Goal: Task Accomplishment & Management: Manage account settings

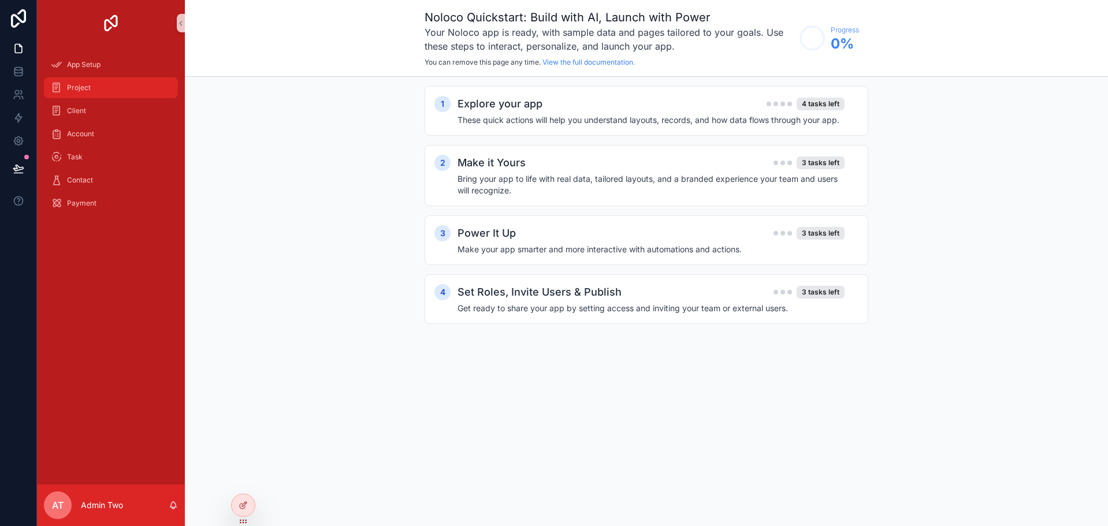
click at [92, 85] on div "Project" at bounding box center [111, 88] width 120 height 18
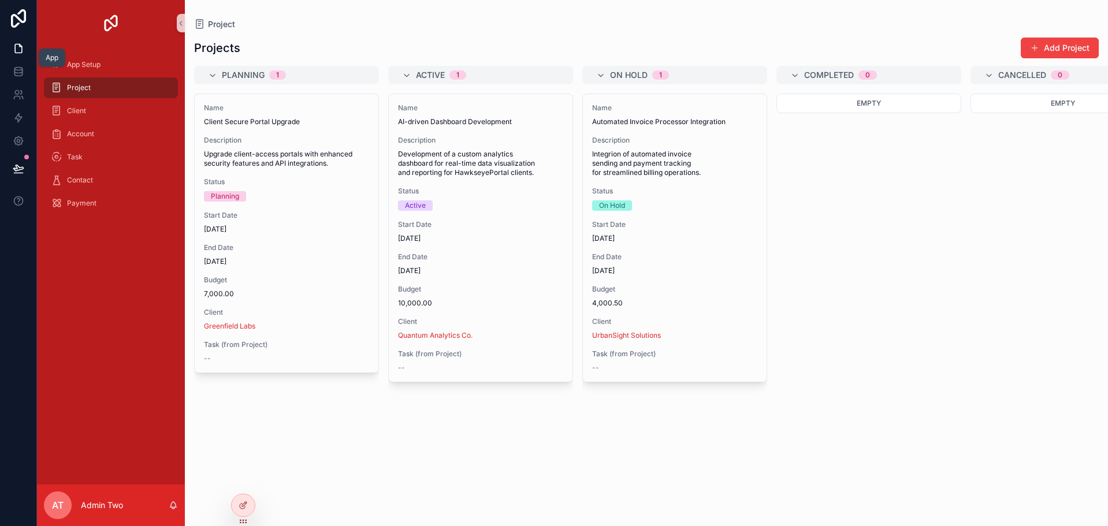
click at [17, 53] on icon at bounding box center [18, 48] width 7 height 9
click at [248, 512] on div at bounding box center [243, 510] width 24 height 32
drag, startPoint x: 244, startPoint y: 509, endPoint x: 318, endPoint y: 513, distance: 74.0
click at [318, 513] on div "App Setup Project Client Account Task Contact Payment AT Admin Two Project Proj…" at bounding box center [572, 263] width 1071 height 526
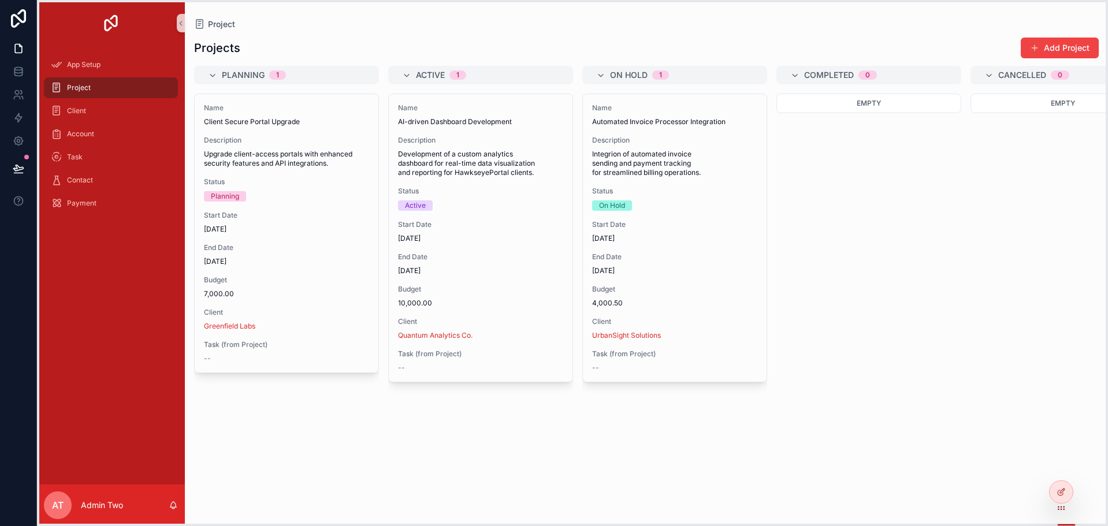
drag, startPoint x: 244, startPoint y: 521, endPoint x: 1063, endPoint y: 511, distance: 818.2
click at [1063, 511] on icon at bounding box center [1061, 508] width 9 height 9
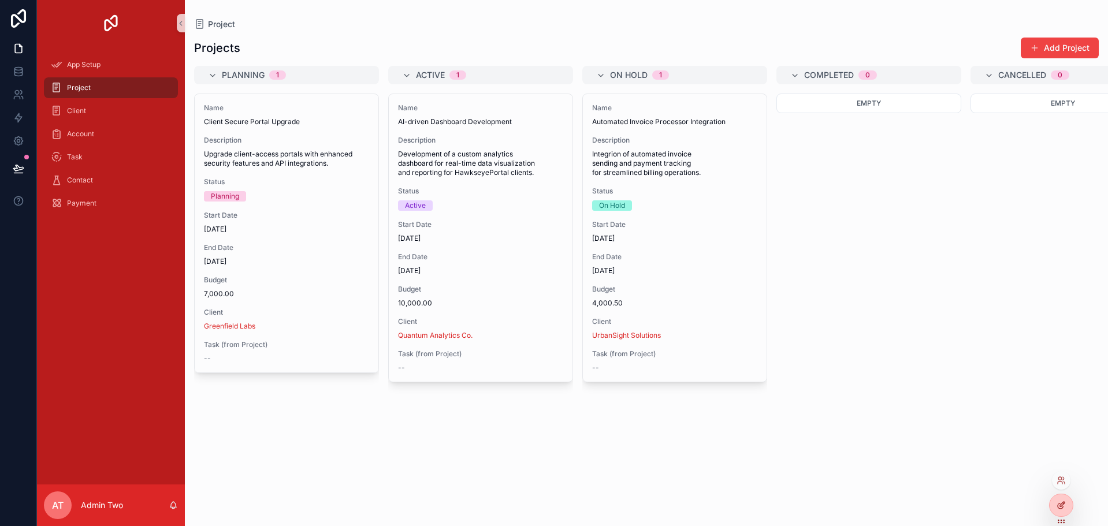
click at [1069, 502] on div at bounding box center [1061, 506] width 23 height 22
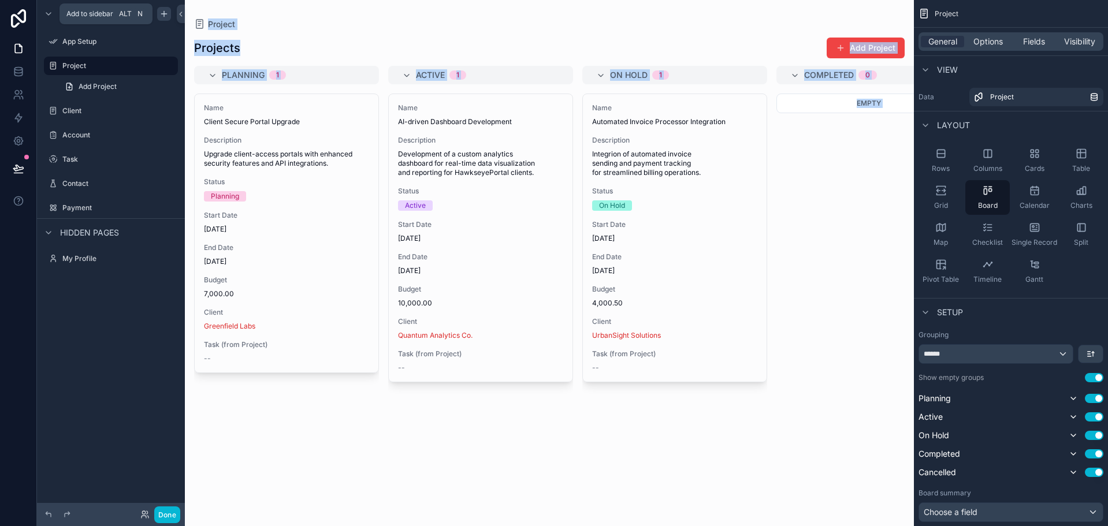
click at [164, 12] on icon "scrollable content" at bounding box center [163, 13] width 9 height 9
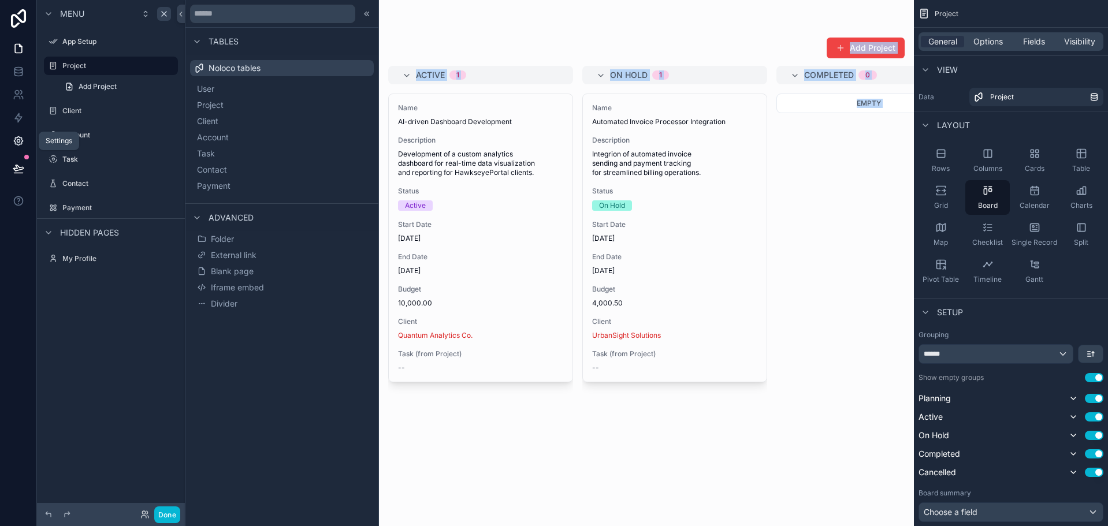
click at [20, 133] on link at bounding box center [18, 140] width 36 height 23
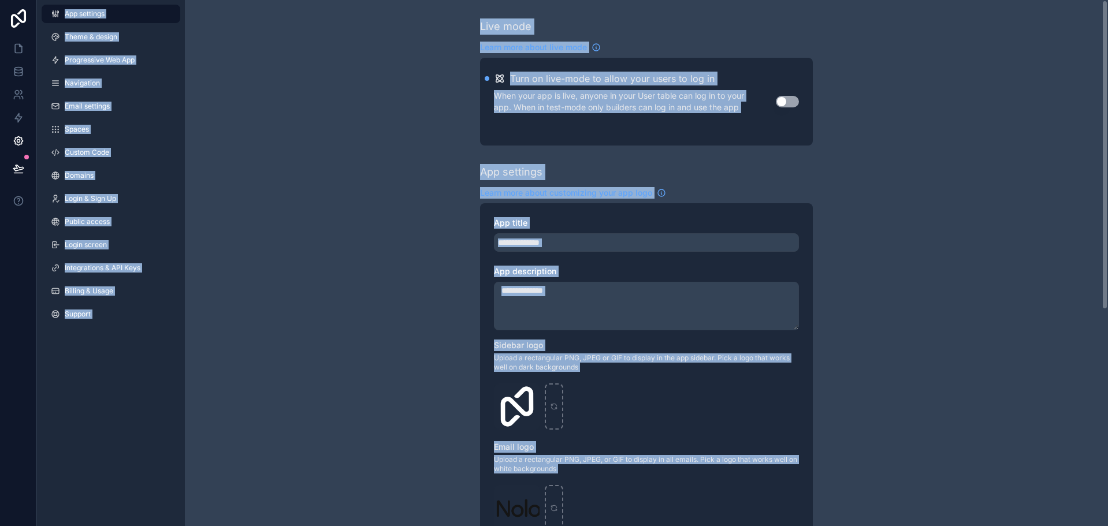
click at [443, 190] on div "**********" at bounding box center [646, 447] width 923 height 894
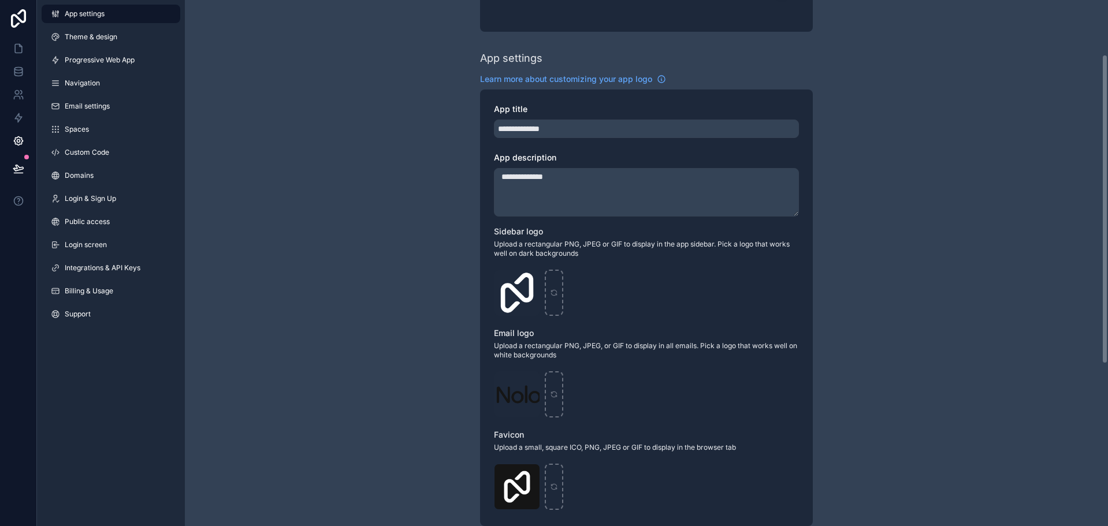
scroll to position [116, 0]
click at [558, 289] on div "scrollable content" at bounding box center [554, 291] width 18 height 46
type input "**********"
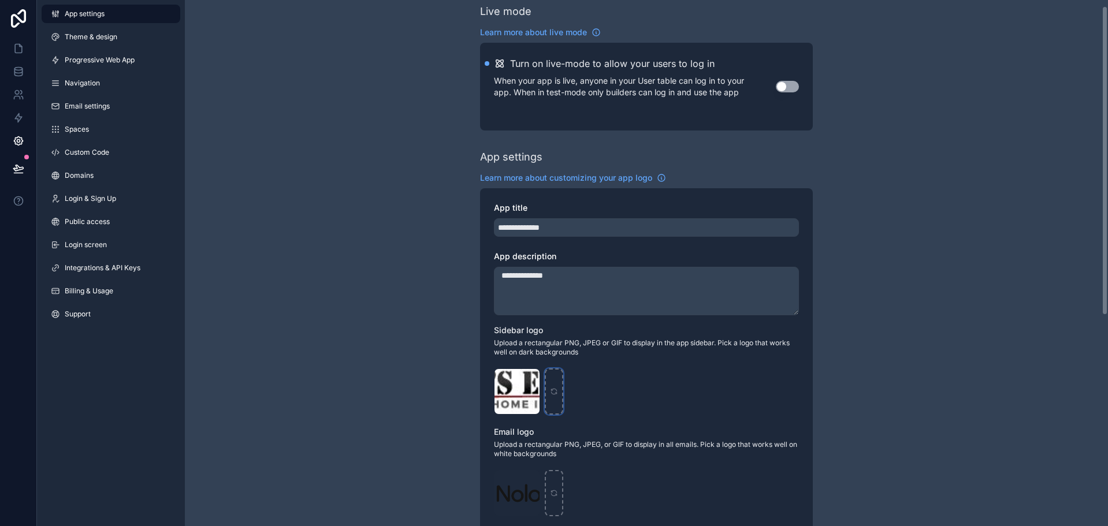
scroll to position [0, 0]
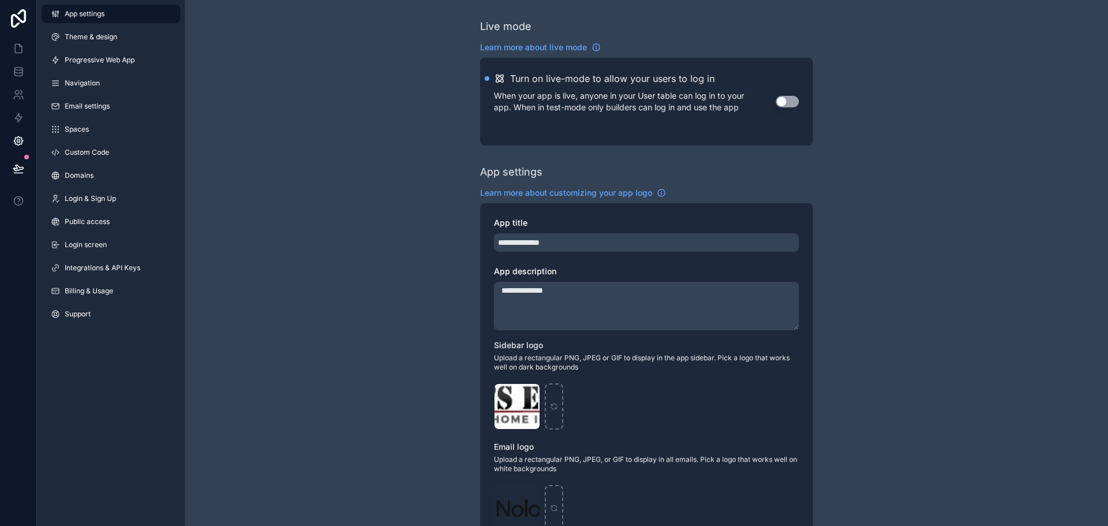
click at [619, 36] on div "Live mode Learn more about live mode Turn on live-mode to allow your users to l…" at bounding box center [646, 81] width 333 height 127
click at [107, 41] on span "Theme & design" at bounding box center [91, 36] width 53 height 9
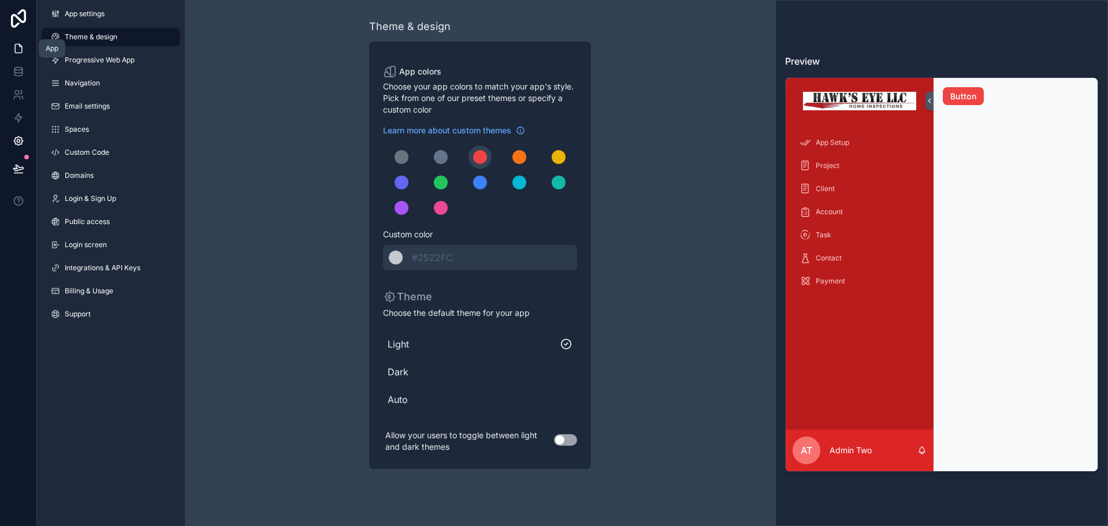
click at [20, 50] on icon at bounding box center [19, 49] width 12 height 12
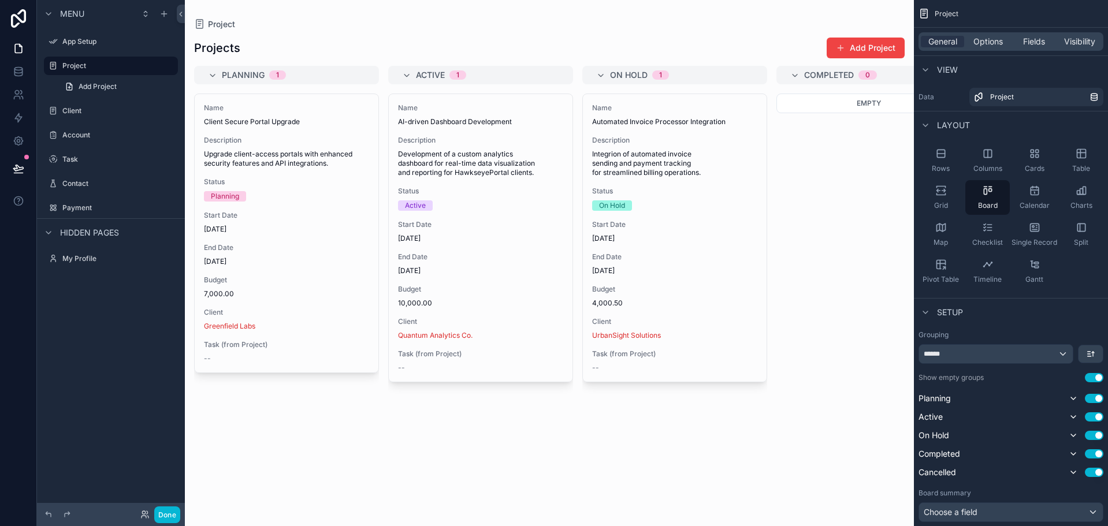
click at [381, 44] on div "scrollable content" at bounding box center [549, 263] width 729 height 526
click at [166, 12] on icon "scrollable content" at bounding box center [163, 13] width 9 height 9
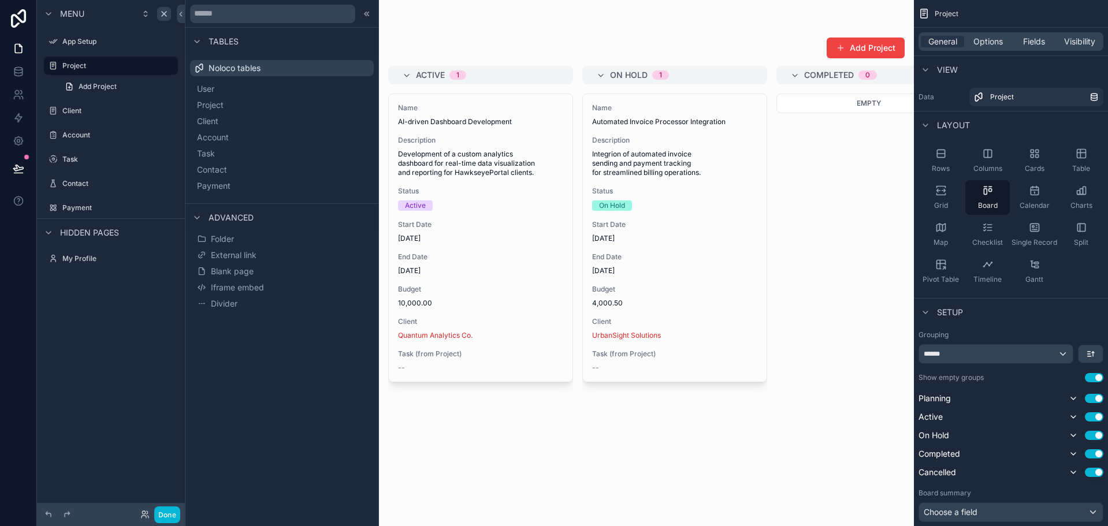
drag, startPoint x: 247, startPoint y: 255, endPoint x: 424, endPoint y: 35, distance: 282.4
click at [424, 35] on div "Projects Add Project Planning 1 Name Client Secure Portal Upgrade Description U…" at bounding box center [549, 271] width 729 height 482
click at [17, 23] on icon at bounding box center [18, 18] width 23 height 18
click at [181, 16] on icon at bounding box center [181, 14] width 8 height 9
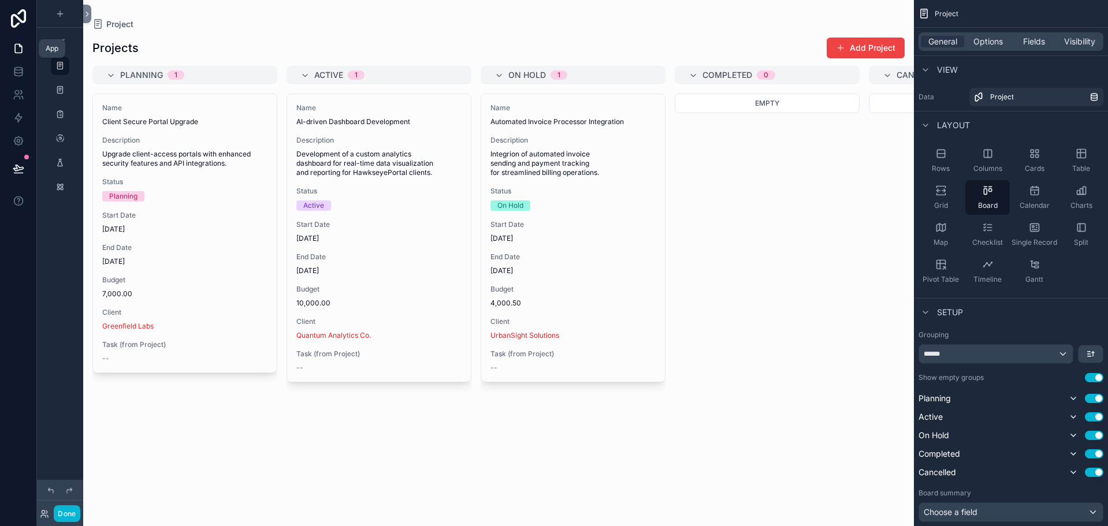
click at [16, 55] on link at bounding box center [18, 48] width 36 height 23
click at [13, 73] on icon at bounding box center [19, 72] width 12 height 12
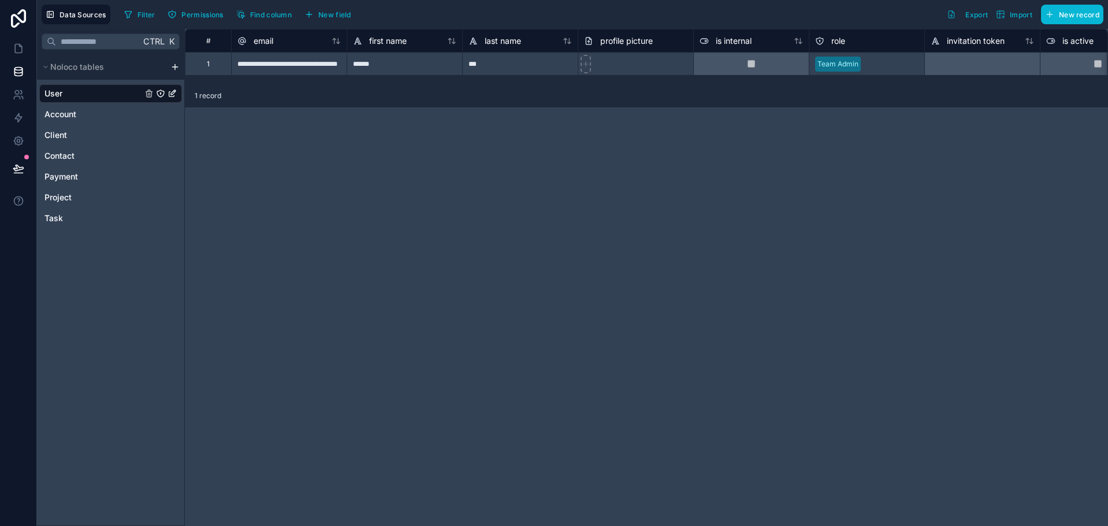
click at [177, 68] on html "**********" at bounding box center [554, 263] width 1108 height 526
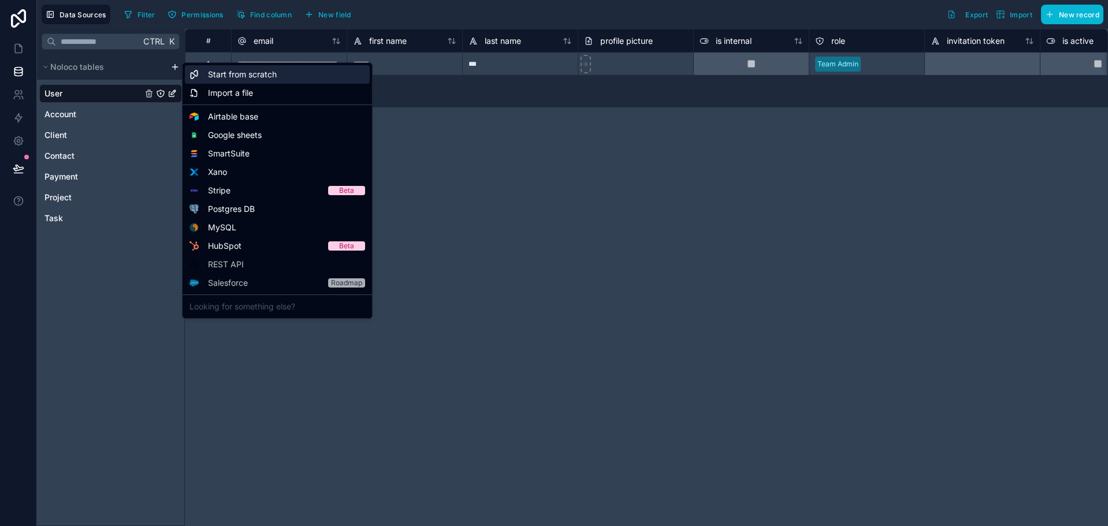
click at [233, 74] on span "Start from scratch" at bounding box center [242, 75] width 69 height 12
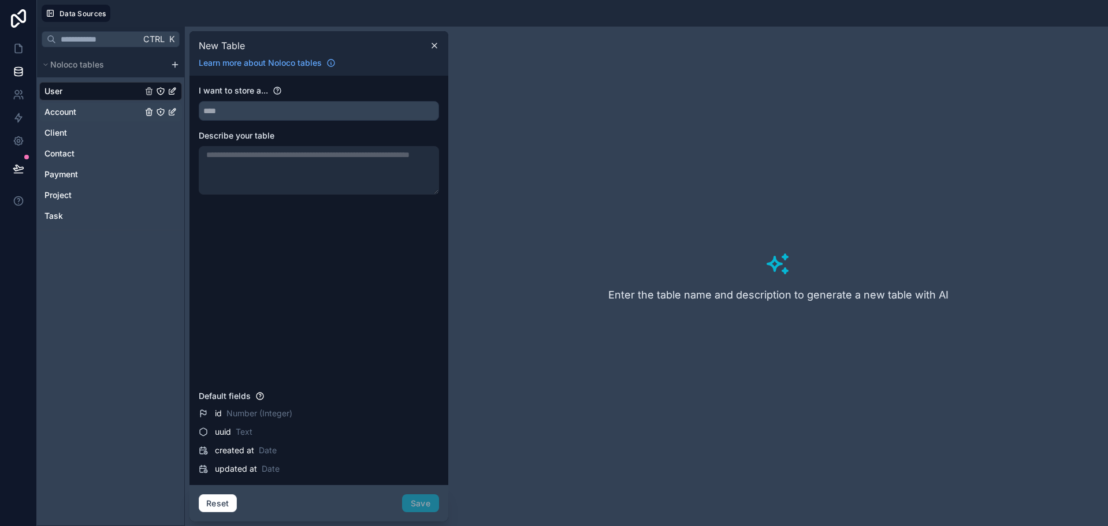
click at [113, 112] on link "Account" at bounding box center [93, 112] width 98 height 12
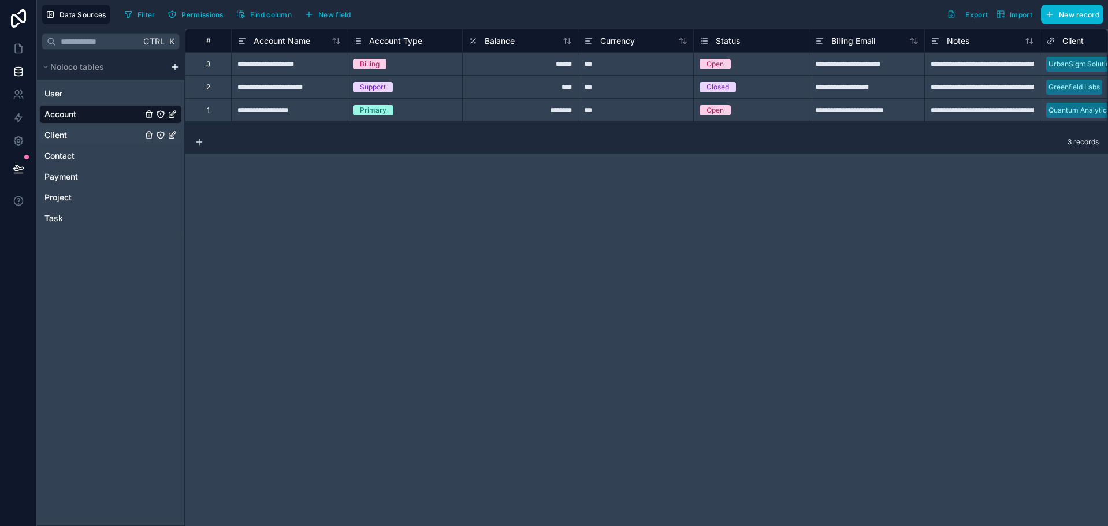
click at [109, 141] on div "Client" at bounding box center [110, 135] width 143 height 18
click at [105, 134] on link "Client" at bounding box center [93, 135] width 98 height 12
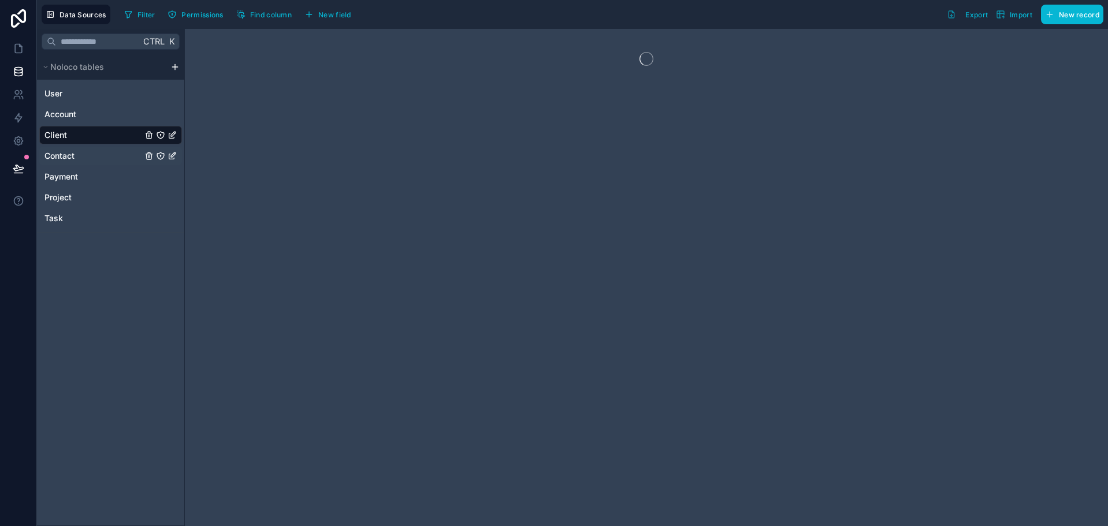
click at [106, 155] on link "Contact" at bounding box center [93, 156] width 98 height 12
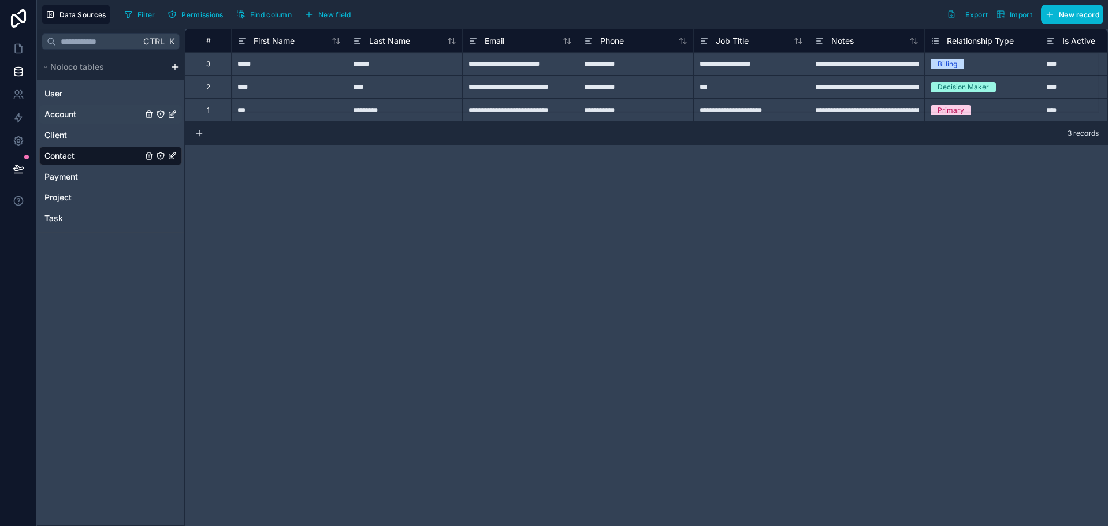
click at [92, 116] on link "Account" at bounding box center [93, 115] width 98 height 12
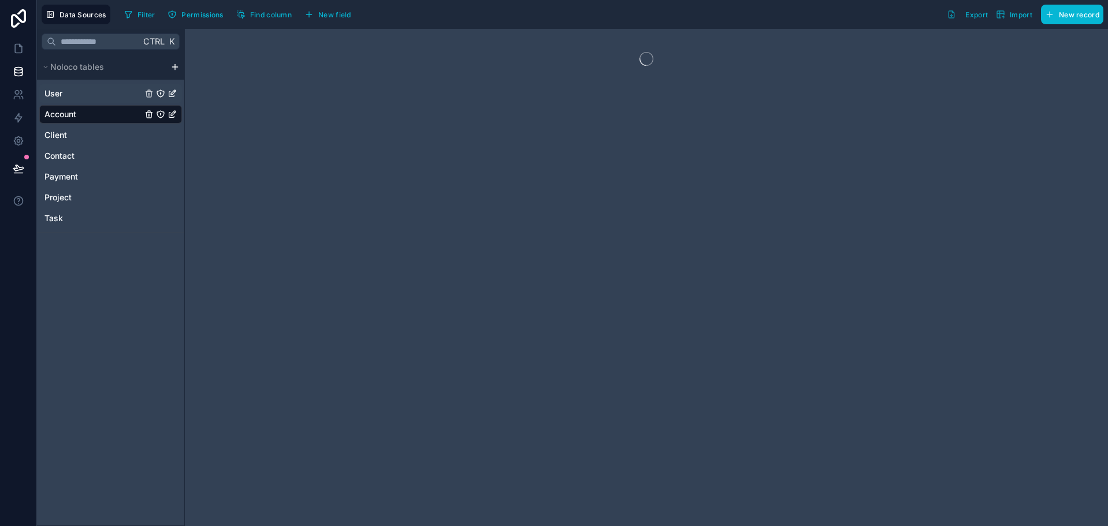
click at [91, 91] on link "User" at bounding box center [93, 94] width 98 height 12
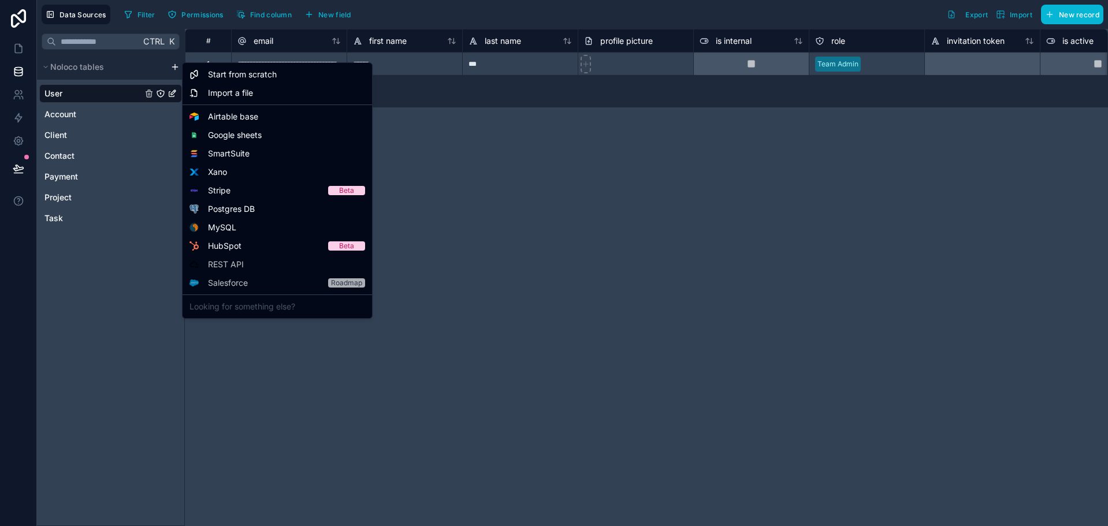
click at [176, 66] on html "**********" at bounding box center [554, 263] width 1108 height 526
click at [229, 75] on span "Start from scratch" at bounding box center [242, 75] width 69 height 12
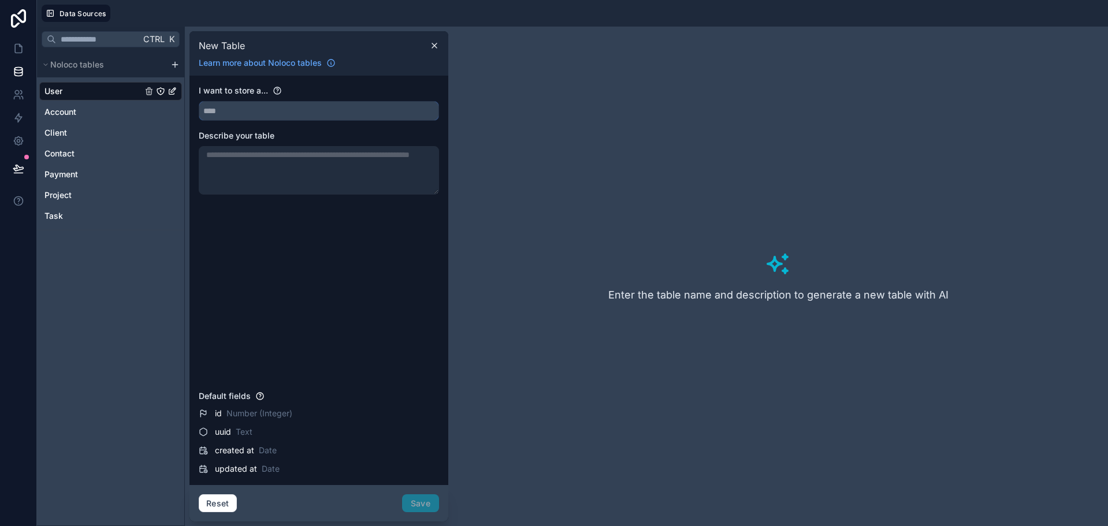
click at [396, 113] on input "text" at bounding box center [318, 111] width 239 height 18
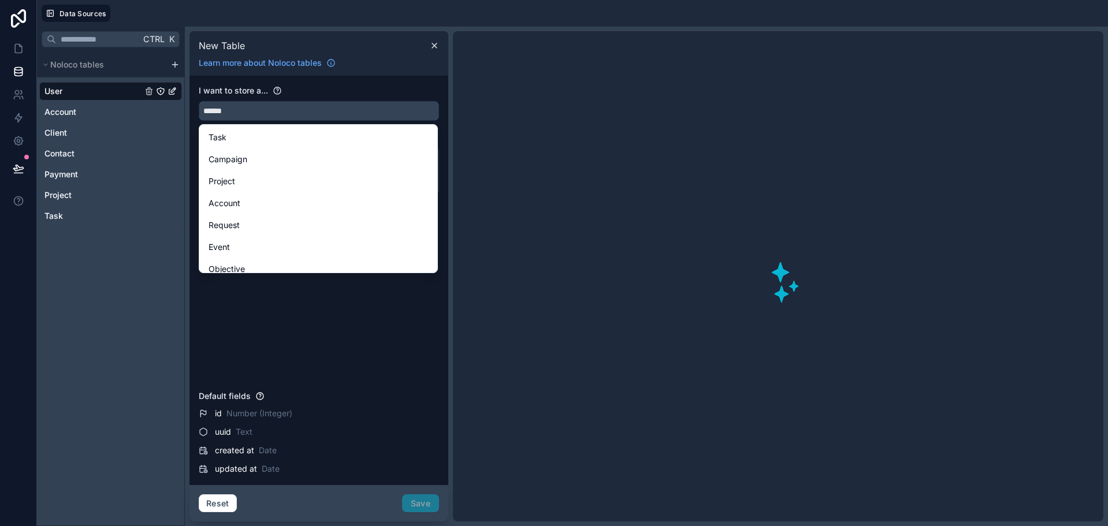
click at [199, 101] on button "*****" at bounding box center [319, 111] width 240 height 20
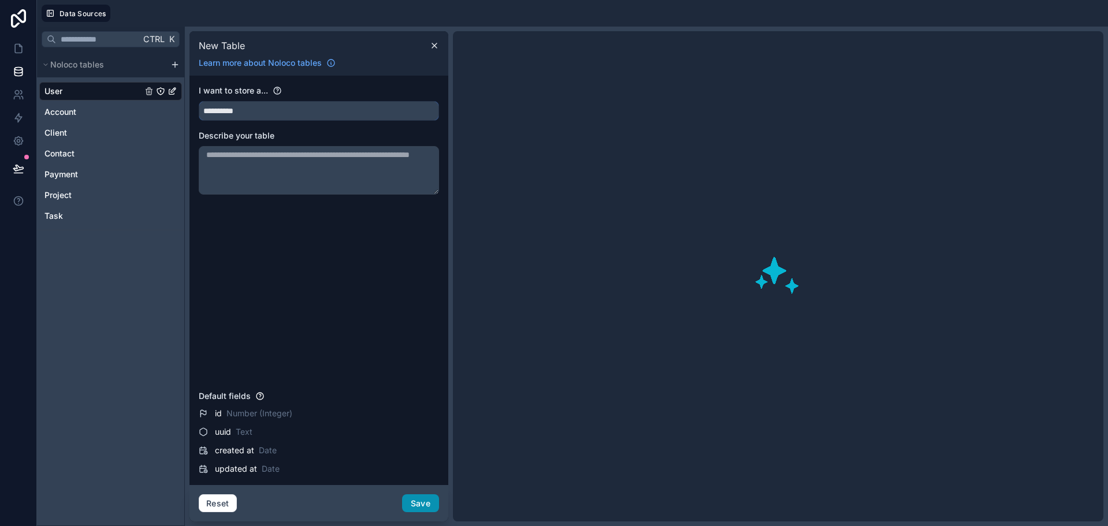
type input "**********"
click at [415, 502] on button "Save" at bounding box center [420, 504] width 37 height 18
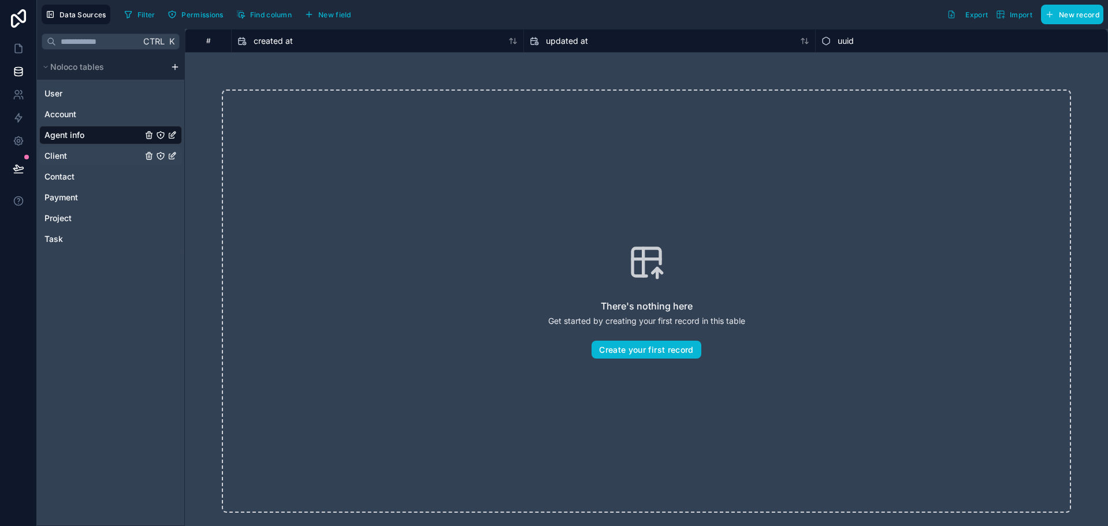
click at [77, 157] on link "Client" at bounding box center [93, 156] width 98 height 12
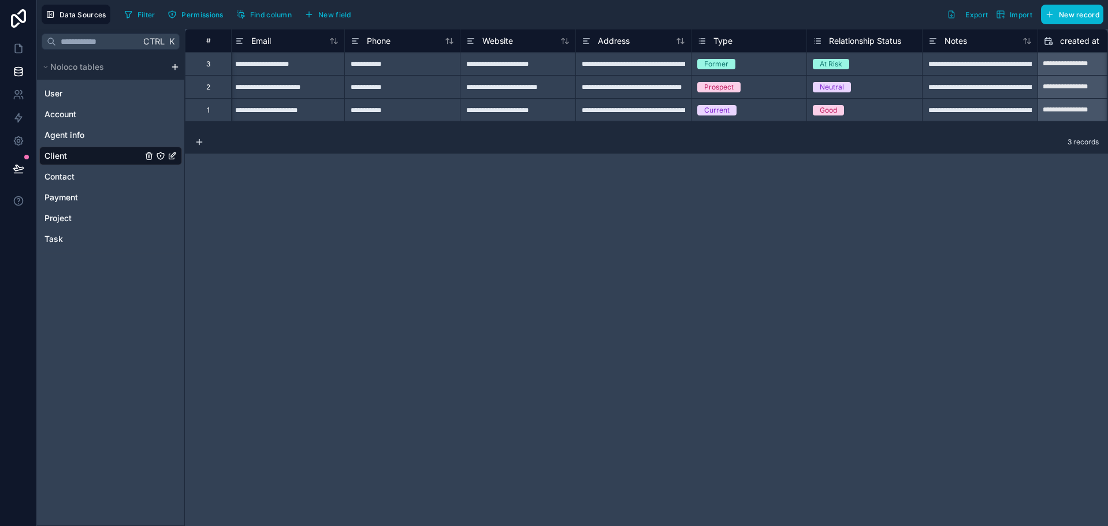
scroll to position [0, 295]
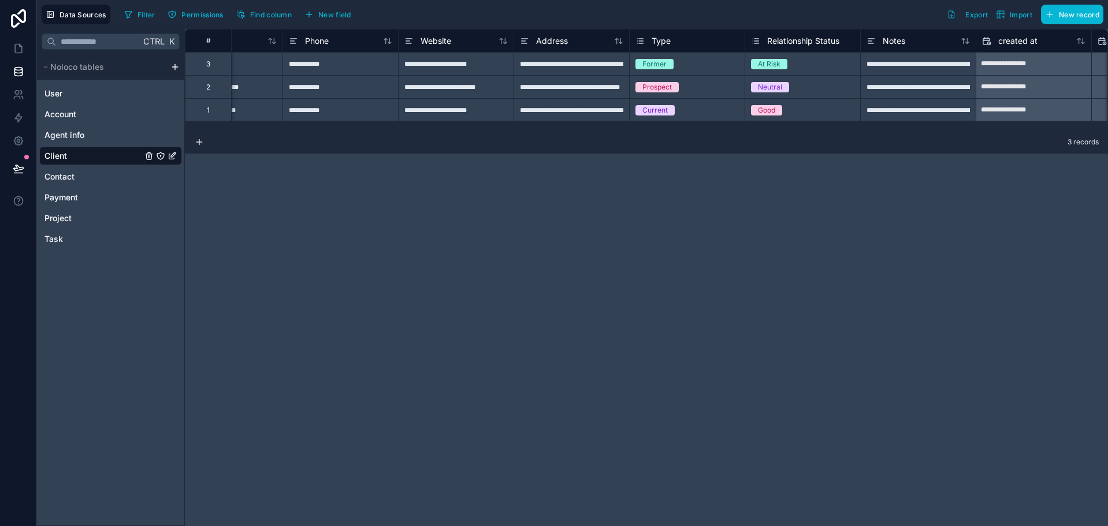
drag, startPoint x: 725, startPoint y: 130, endPoint x: 736, endPoint y: 133, distance: 11.5
click at [737, 131] on div "**********" at bounding box center [646, 277] width 923 height 497
click at [740, 132] on div "3 records" at bounding box center [646, 142] width 923 height 23
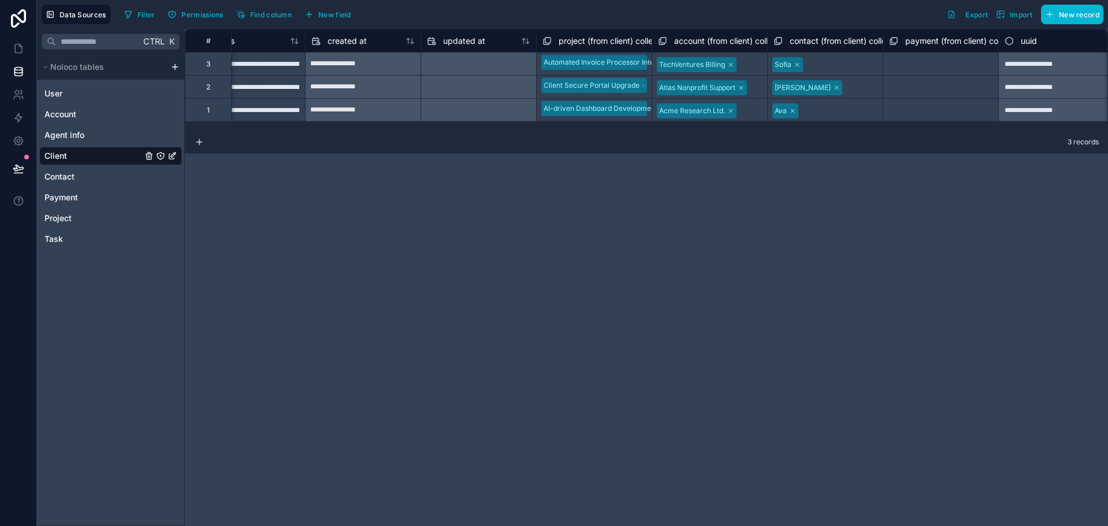
scroll to position [0, 972]
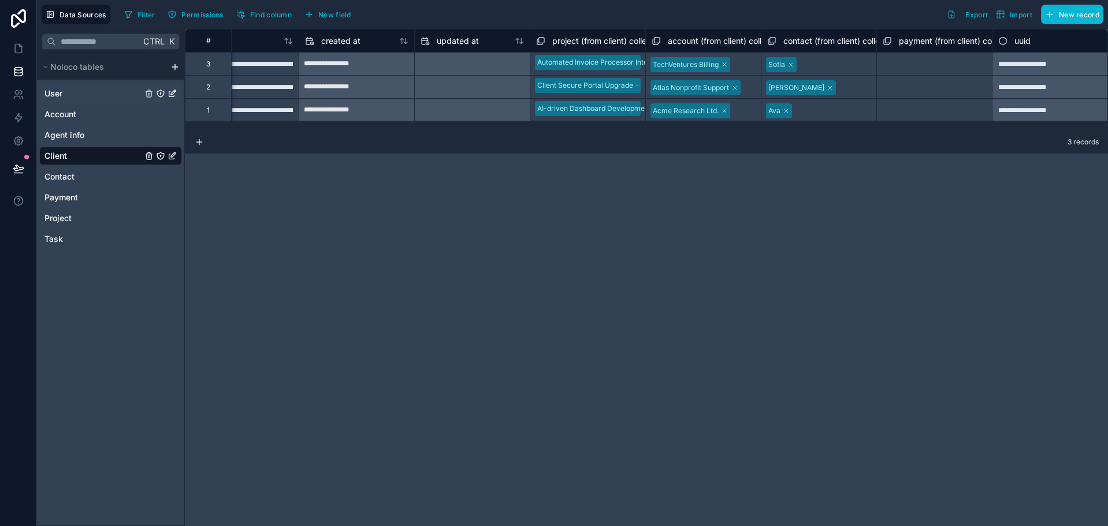
click at [76, 98] on link "User" at bounding box center [93, 94] width 98 height 12
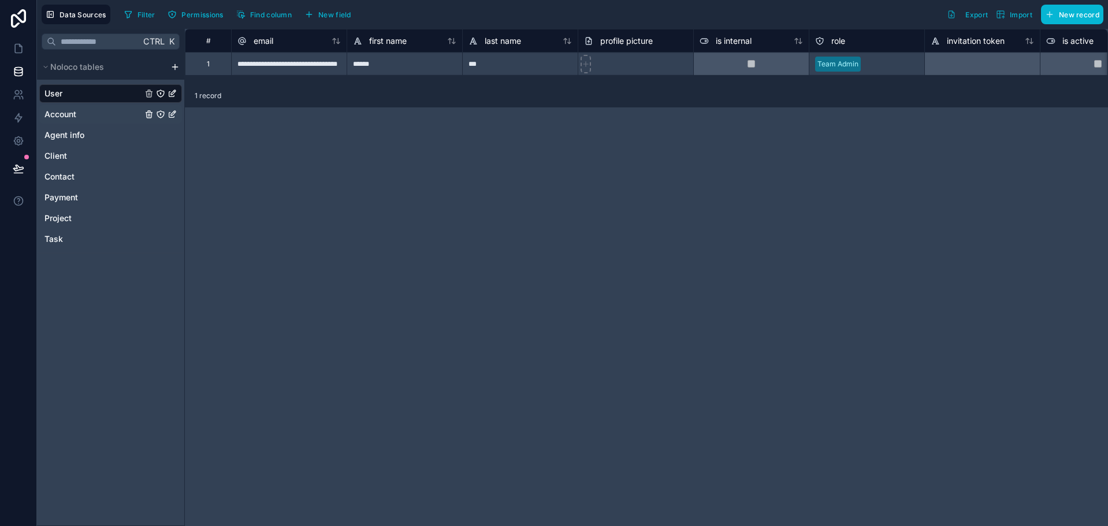
click at [76, 112] on span "Account" at bounding box center [60, 115] width 32 height 12
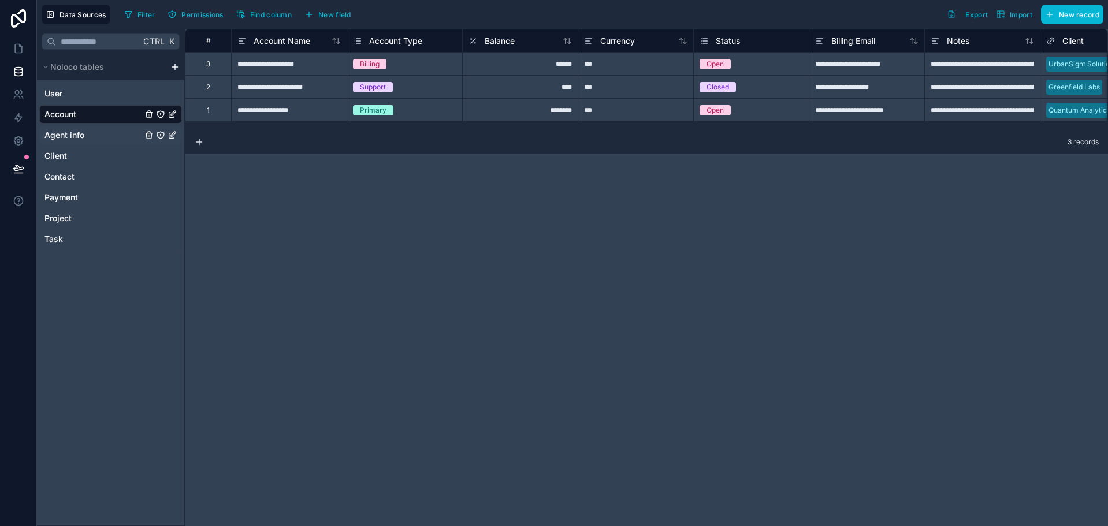
click at [80, 132] on span "Agent info" at bounding box center [64, 135] width 40 height 12
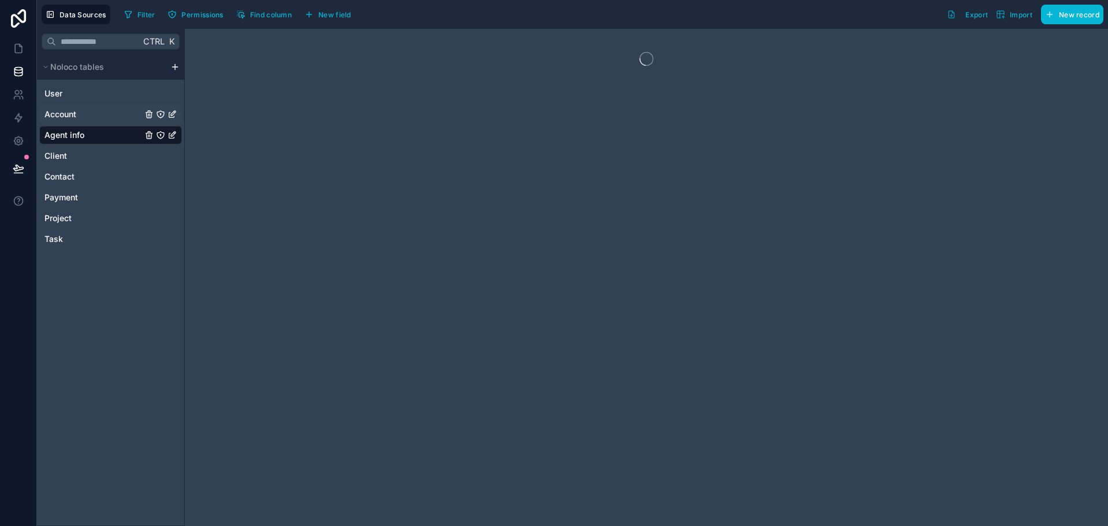
click at [79, 107] on div "Account" at bounding box center [110, 114] width 143 height 18
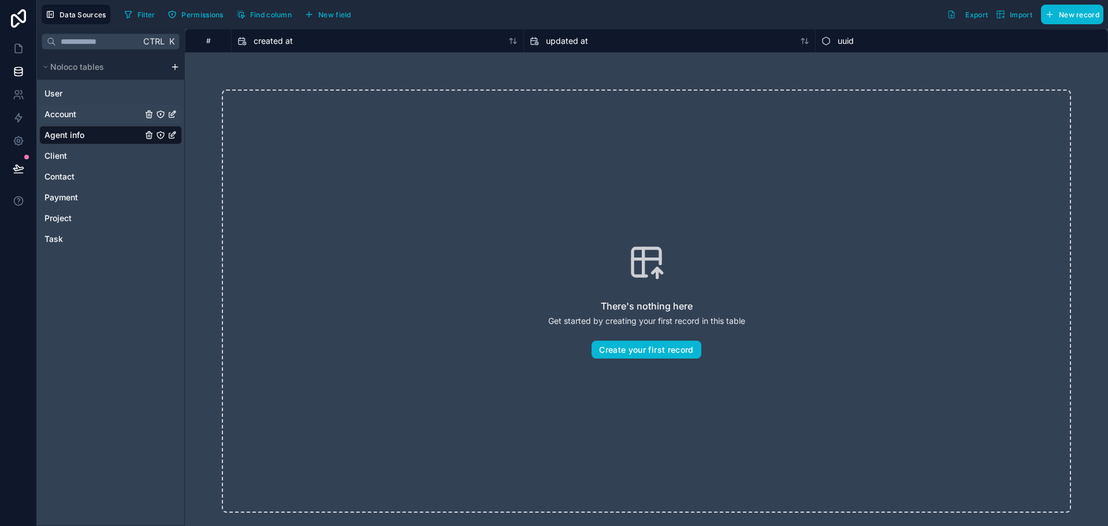
click at [78, 113] on link "Account" at bounding box center [93, 115] width 98 height 12
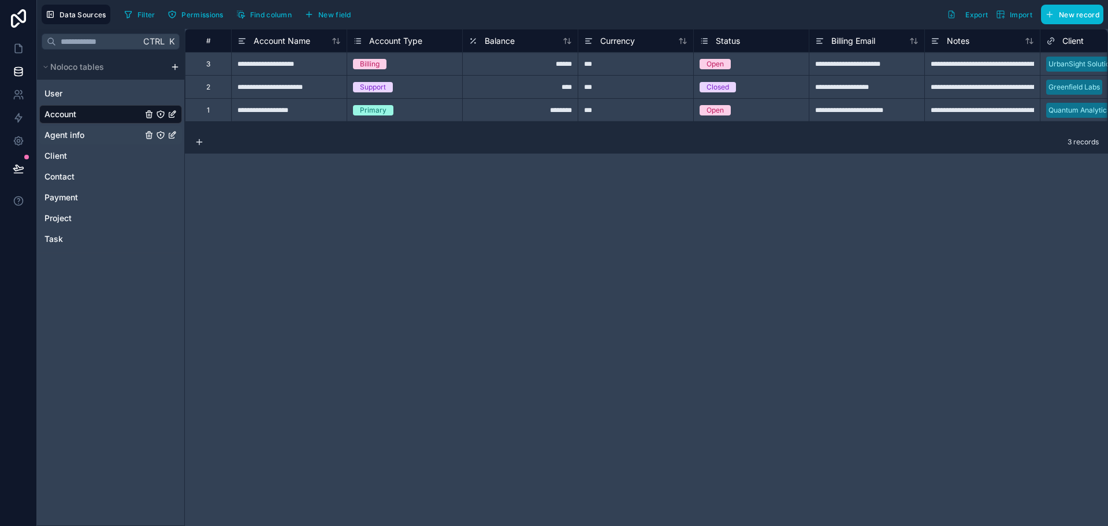
click at [78, 133] on span "Agent info" at bounding box center [64, 135] width 40 height 12
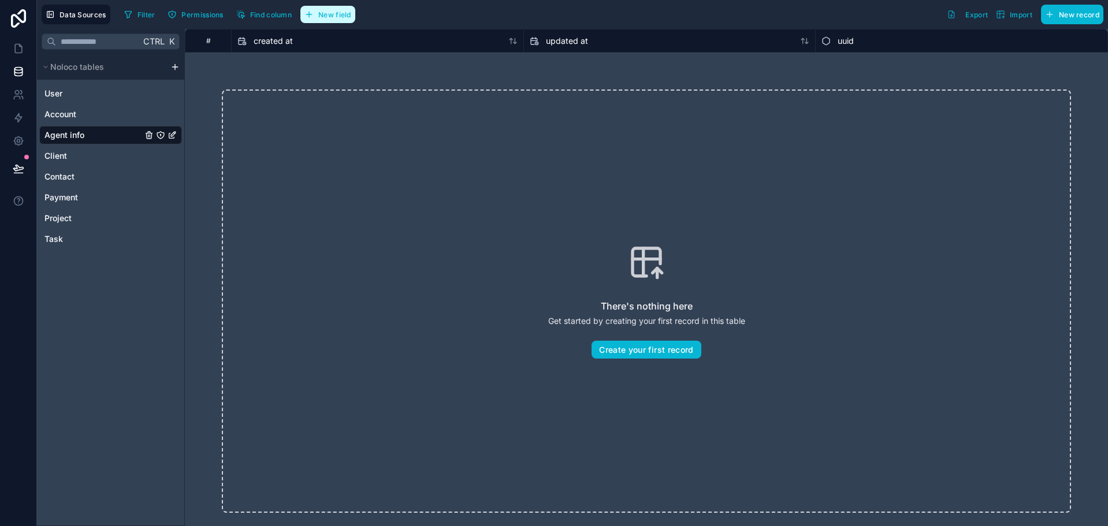
click at [334, 16] on span "New field" at bounding box center [334, 14] width 33 height 9
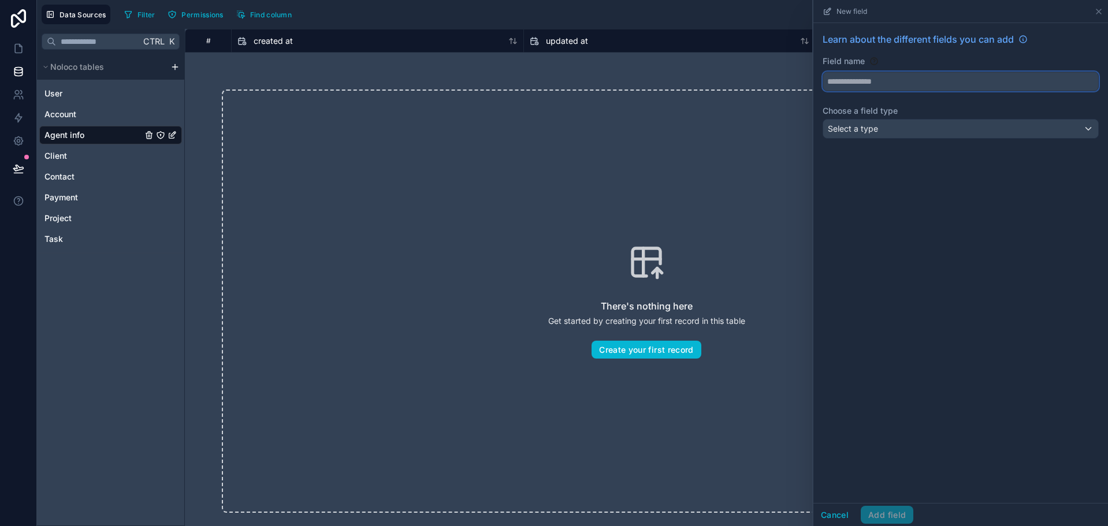
click at [867, 88] on button at bounding box center [961, 82] width 276 height 20
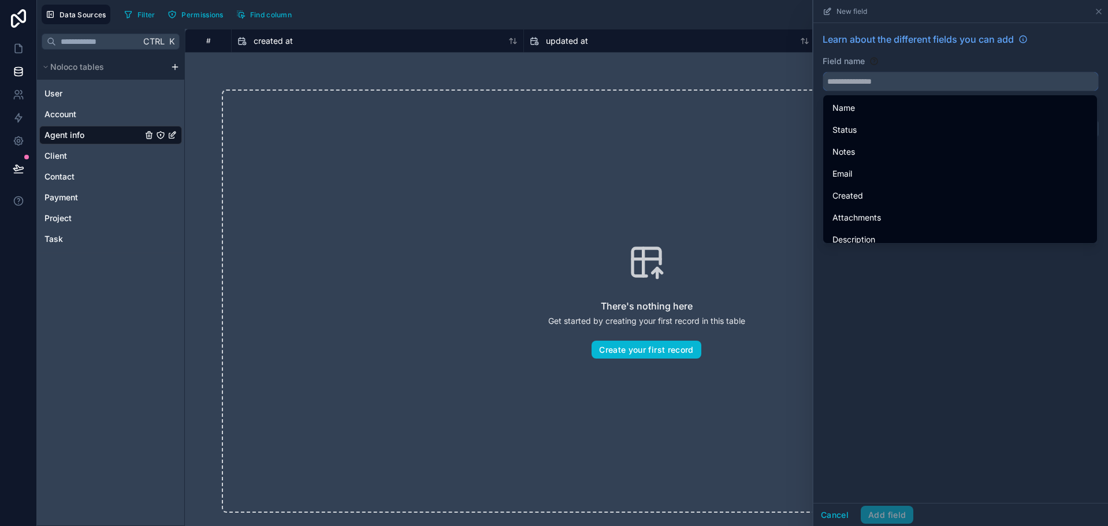
click at [869, 83] on input "text" at bounding box center [960, 81] width 275 height 18
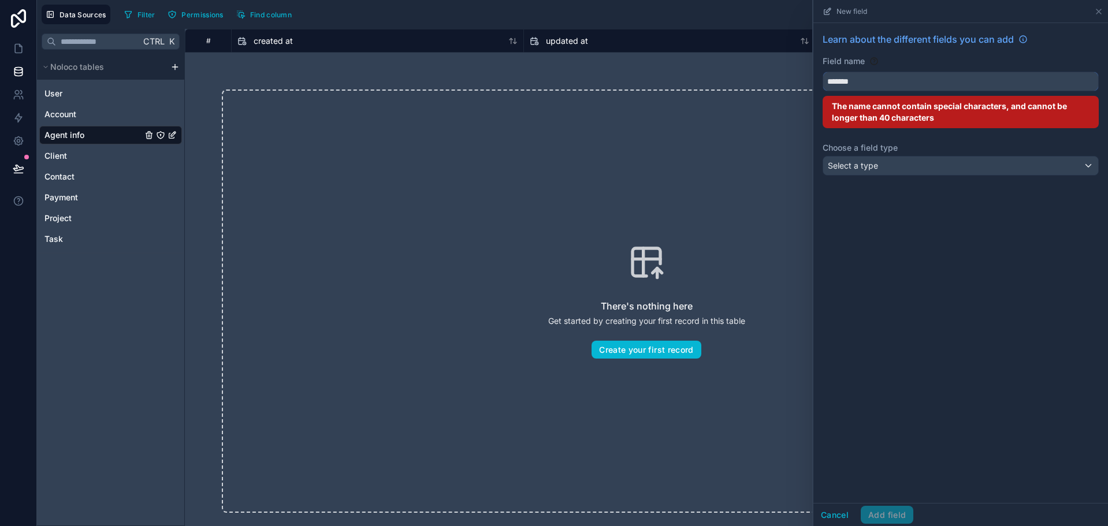
click at [823, 72] on button "******" at bounding box center [961, 82] width 276 height 20
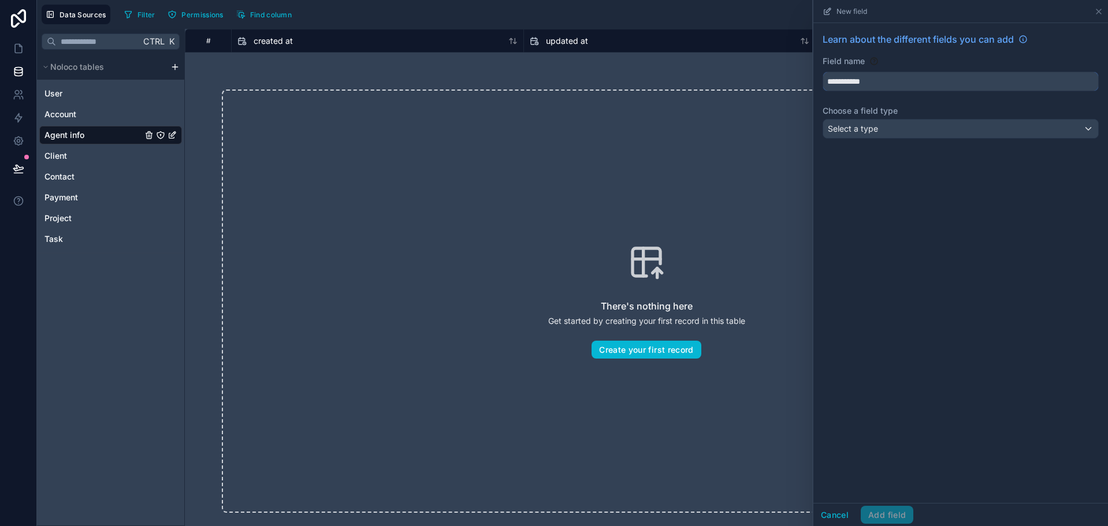
type input "**********"
click at [889, 141] on div "**********" at bounding box center [961, 87] width 295 height 129
drag, startPoint x: 890, startPoint y: 144, endPoint x: 894, endPoint y: 135, distance: 9.9
click at [894, 138] on div "**********" at bounding box center [961, 87] width 295 height 129
click at [894, 138] on button "Select a type" at bounding box center [961, 129] width 276 height 20
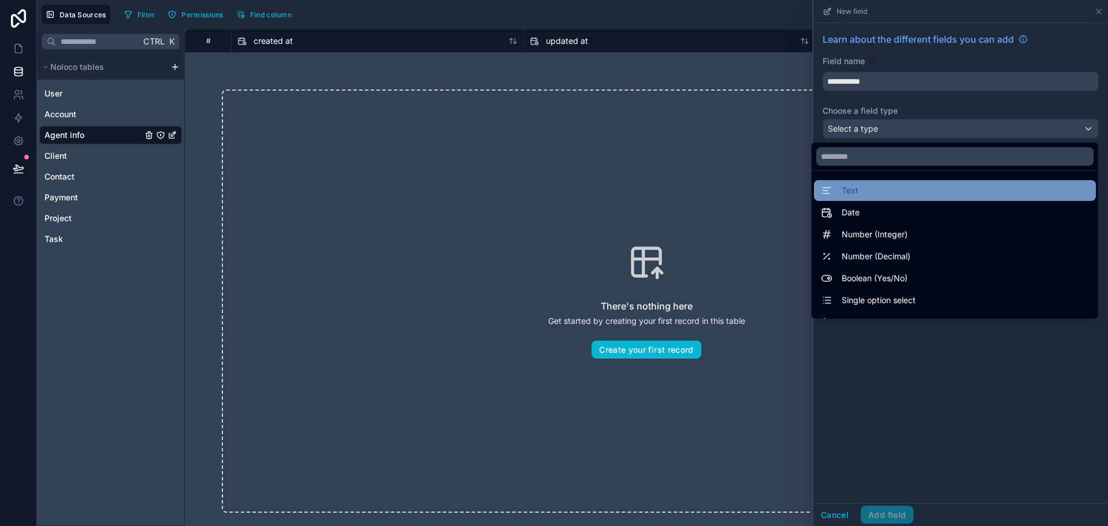
click at [888, 196] on div "Text" at bounding box center [955, 191] width 268 height 14
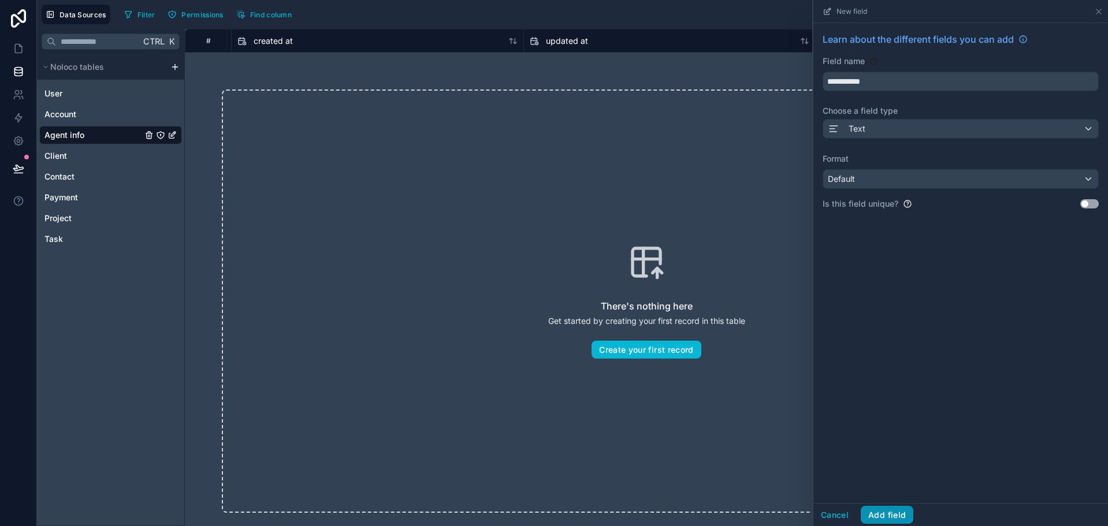
click at [900, 511] on button "Add field" at bounding box center [887, 515] width 53 height 18
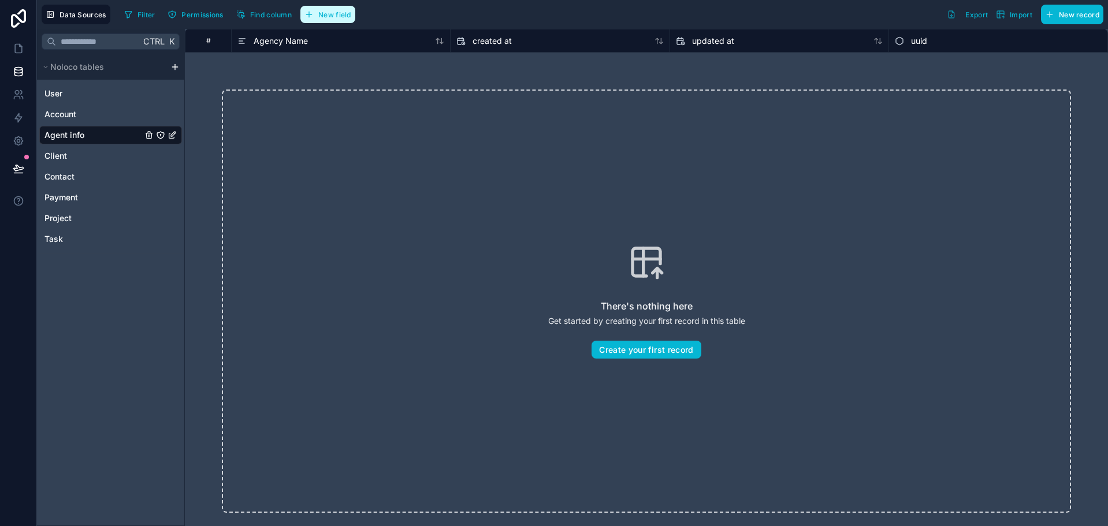
click at [334, 17] on span "New field" at bounding box center [334, 14] width 33 height 9
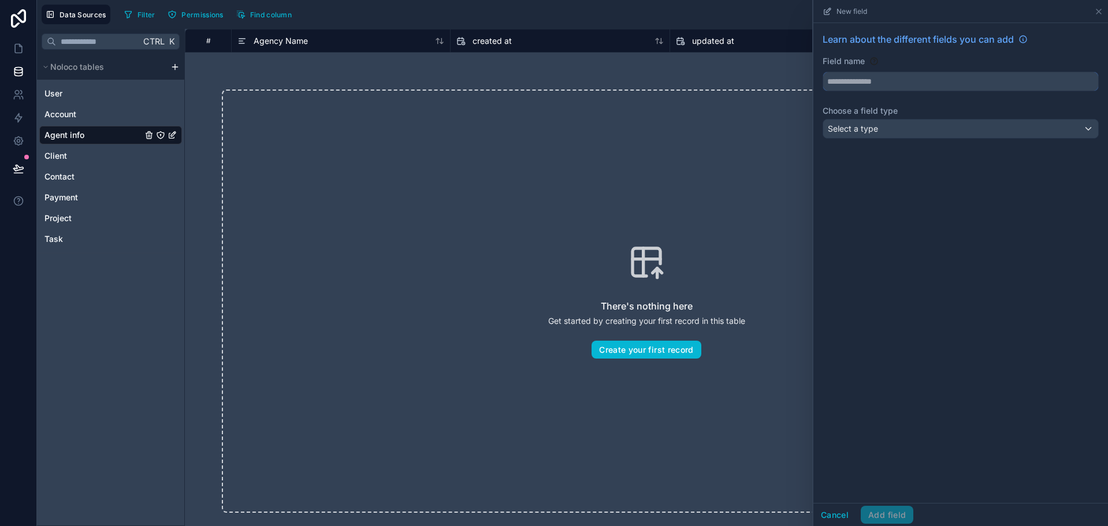
click at [922, 84] on input "text" at bounding box center [960, 81] width 275 height 18
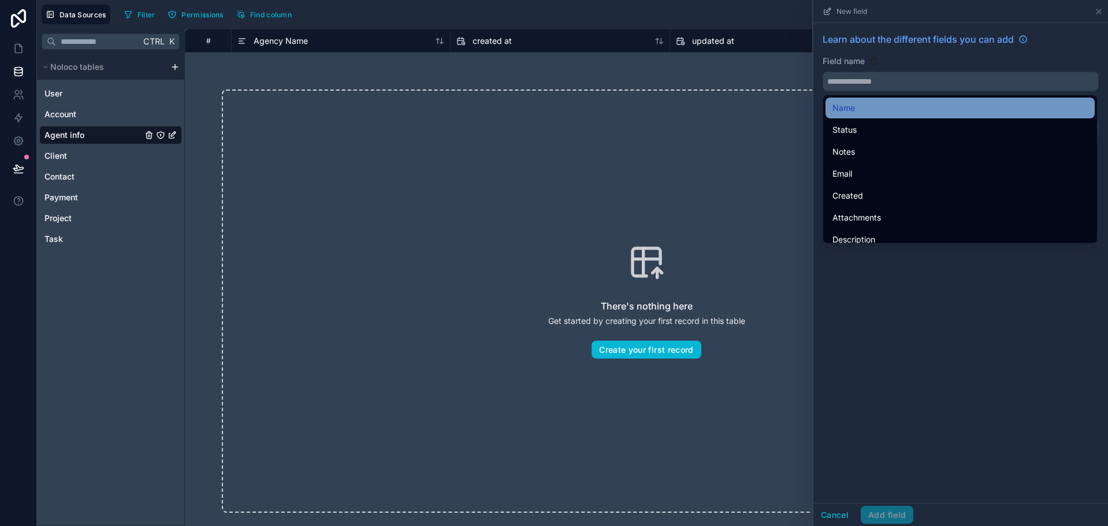
click at [920, 109] on div "Name" at bounding box center [960, 108] width 255 height 14
type input "****"
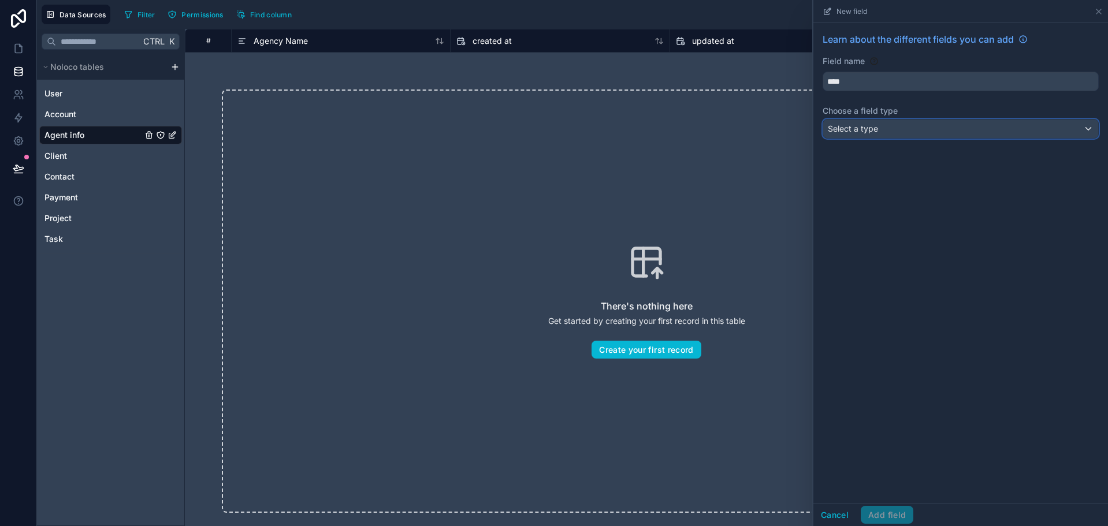
click at [916, 127] on div "Select a type" at bounding box center [960, 129] width 275 height 18
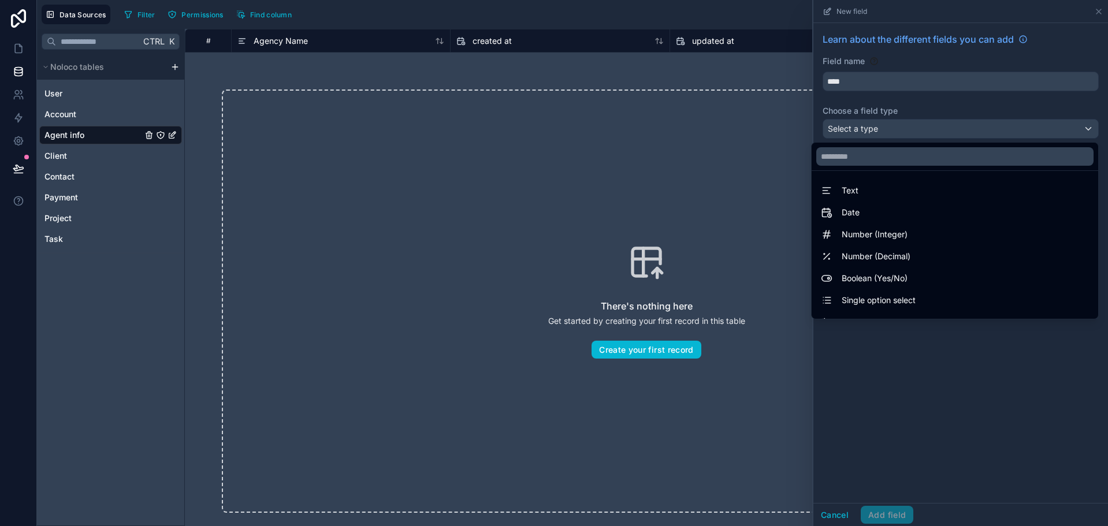
drag, startPoint x: 898, startPoint y: 189, endPoint x: 987, endPoint y: 192, distance: 89.0
click at [989, 185] on div "Text" at bounding box center [955, 191] width 268 height 14
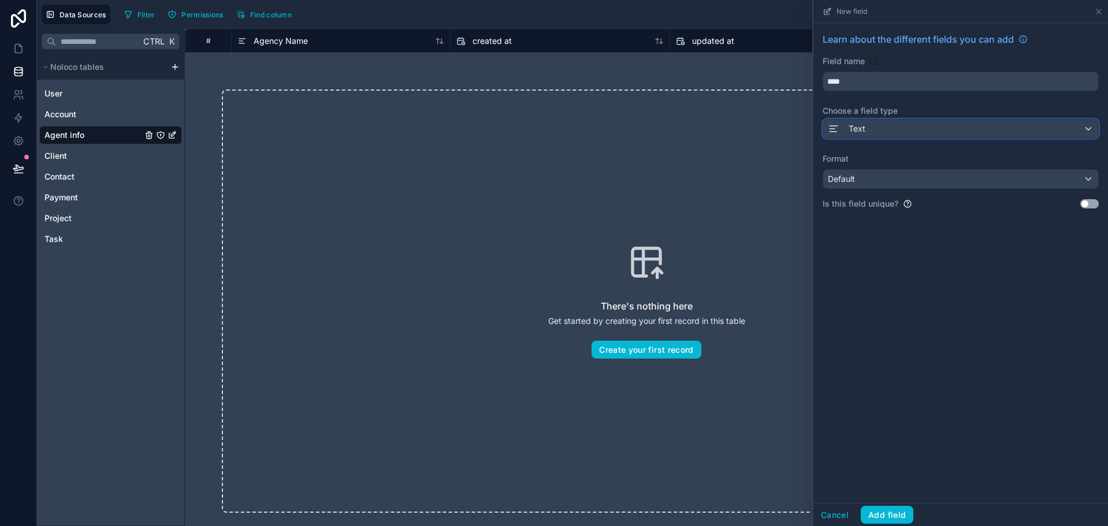
click at [913, 123] on div "Text" at bounding box center [960, 129] width 275 height 18
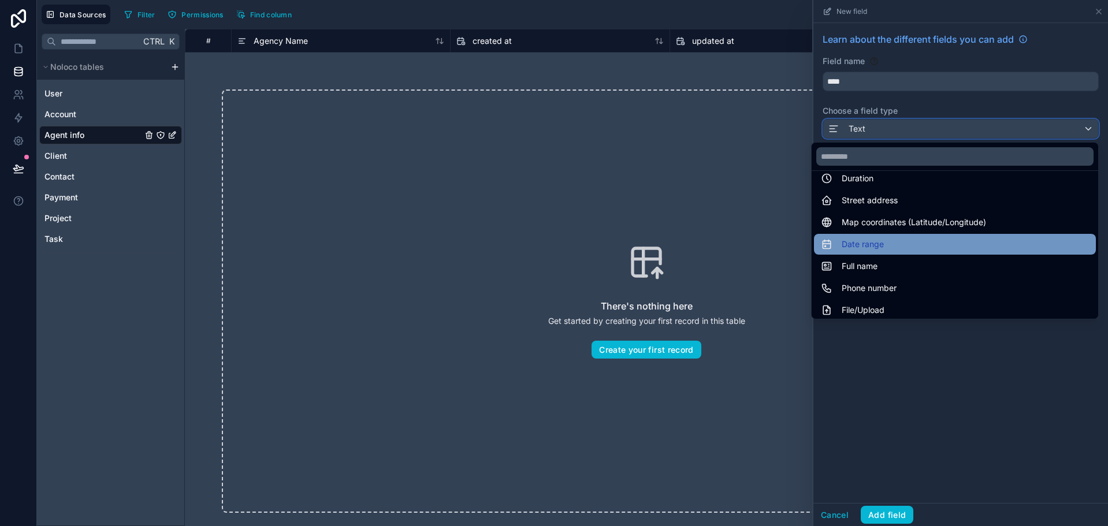
scroll to position [173, 0]
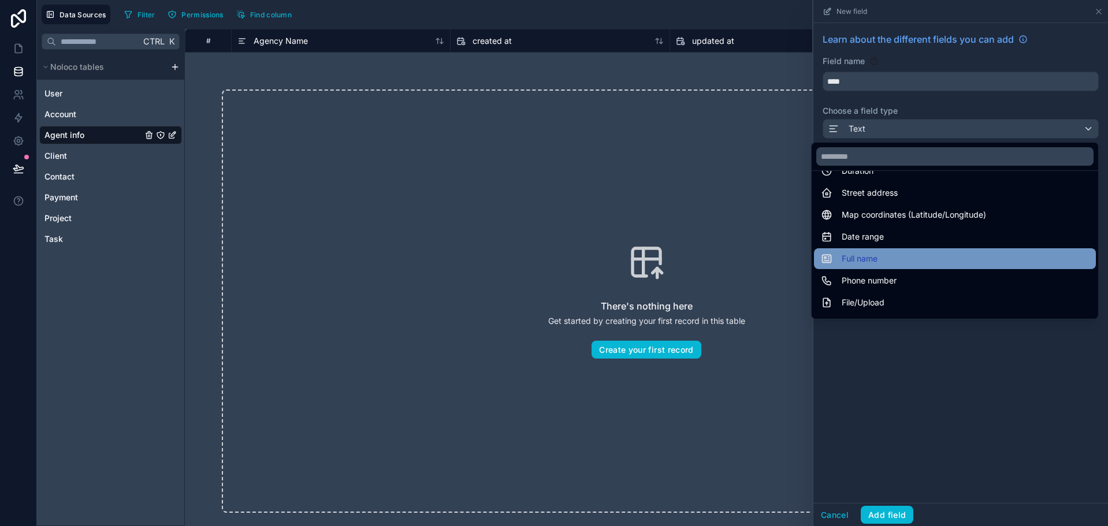
click at [894, 254] on div "Full name" at bounding box center [955, 259] width 268 height 14
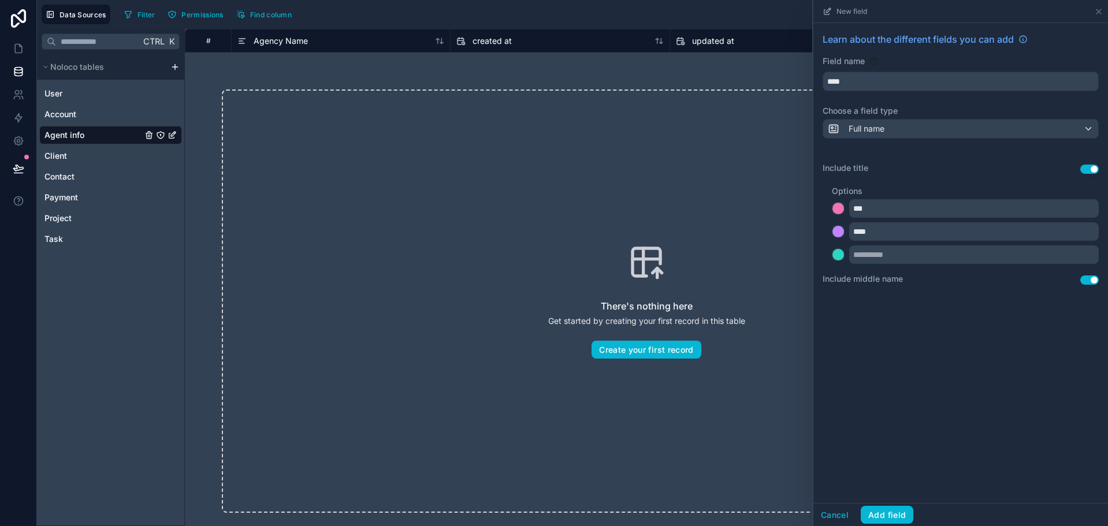
click at [1083, 169] on button "Use setting" at bounding box center [1089, 169] width 18 height 9
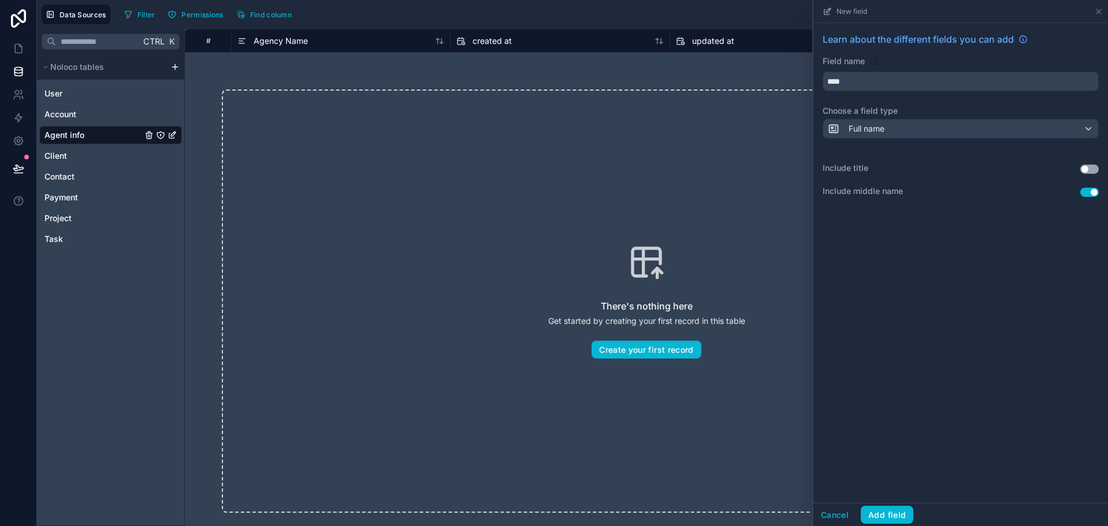
click at [1091, 191] on button "Use setting" at bounding box center [1089, 192] width 18 height 9
click at [884, 512] on button "Add field" at bounding box center [887, 515] width 53 height 18
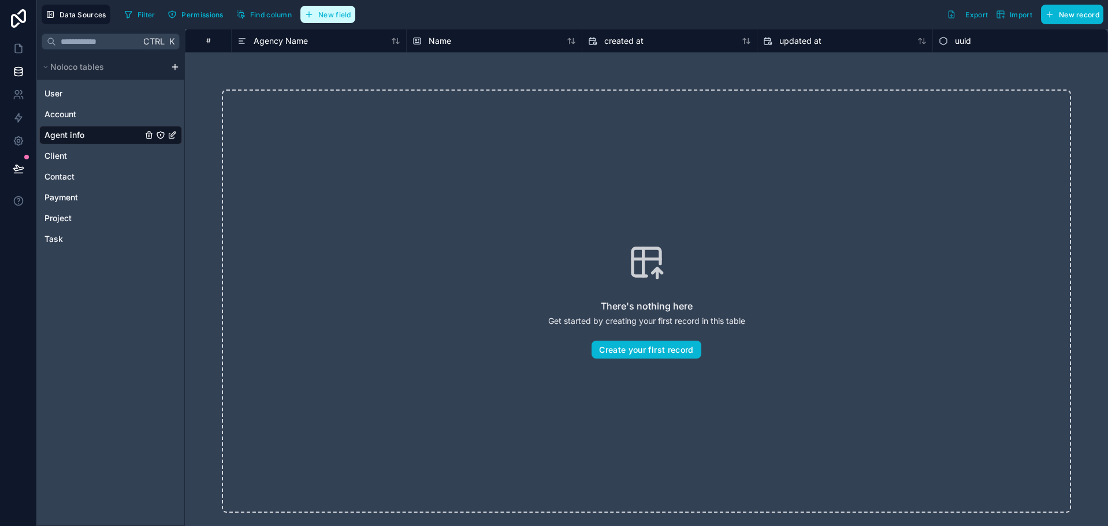
click at [321, 13] on span "New field" at bounding box center [334, 14] width 33 height 9
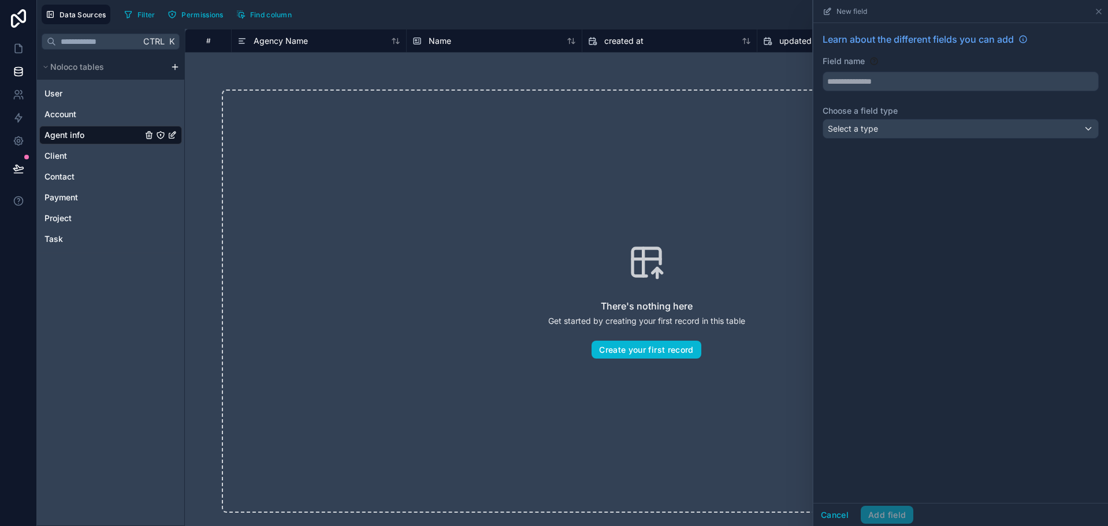
click at [866, 92] on div "Learn about the different fields you can add Field name Choose a field type Sel…" at bounding box center [961, 87] width 295 height 129
click at [871, 78] on input "text" at bounding box center [960, 81] width 275 height 18
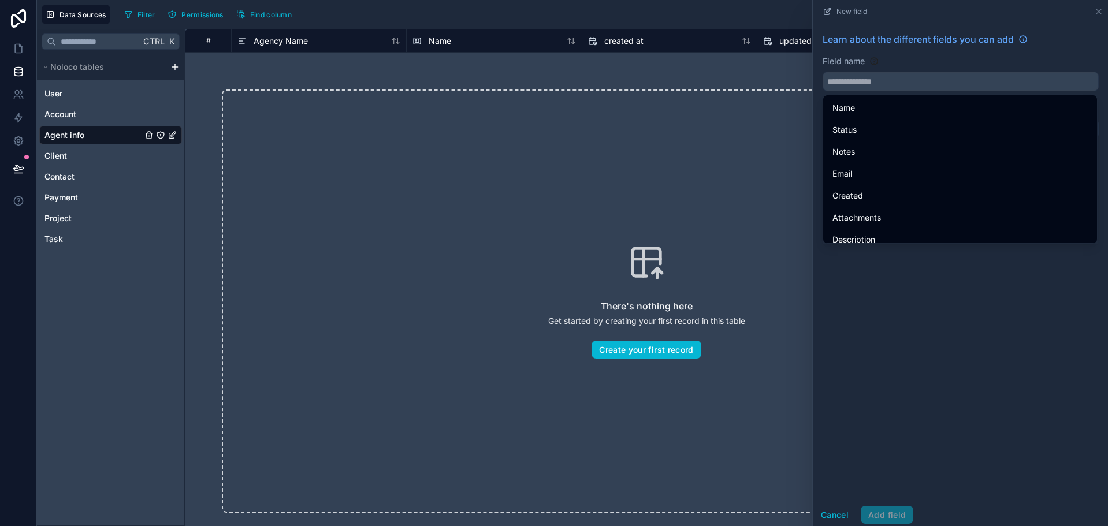
click at [859, 167] on div "Email" at bounding box center [960, 174] width 255 height 14
type input "*****"
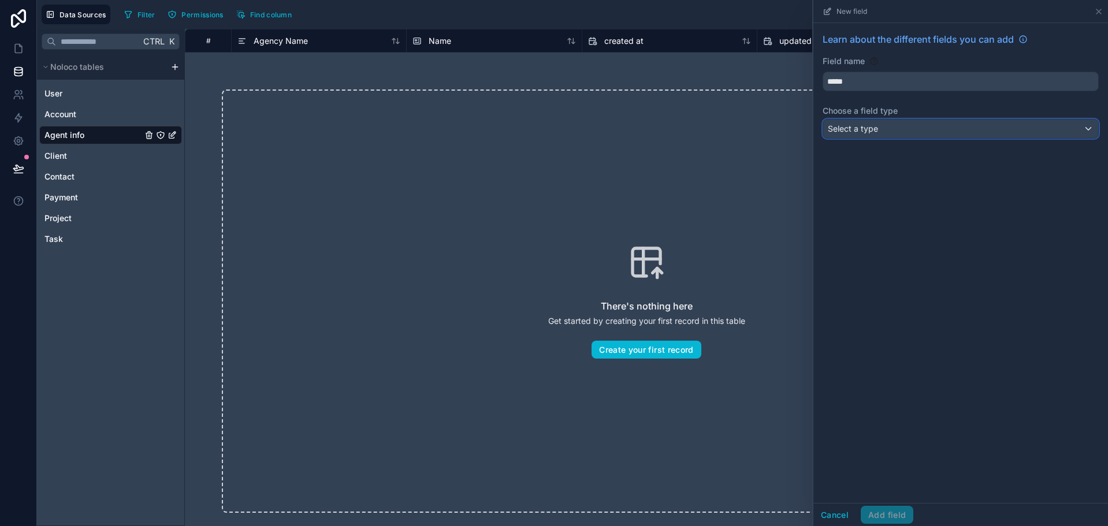
click at [1001, 130] on div "Select a type" at bounding box center [960, 129] width 275 height 18
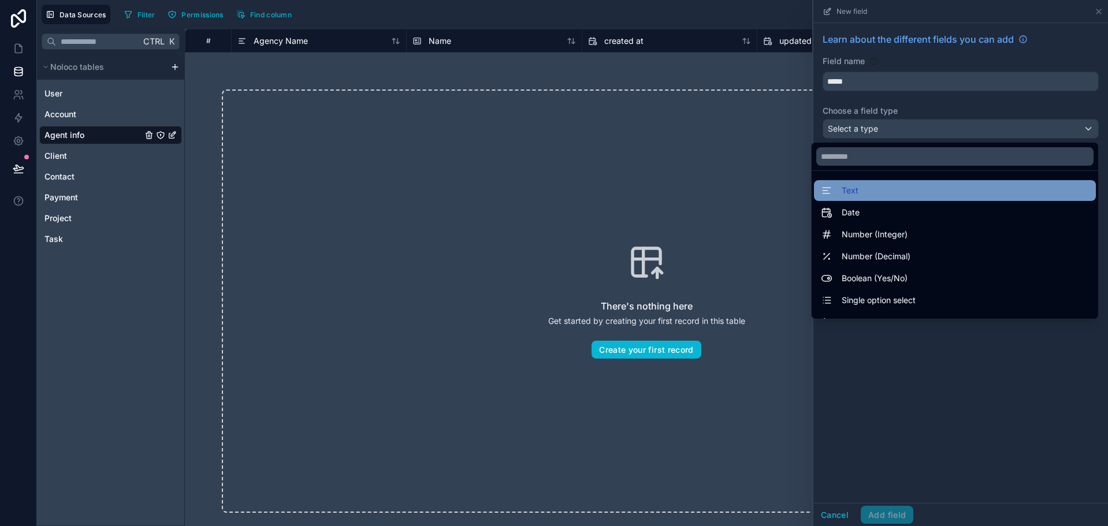
click at [870, 190] on div "Text" at bounding box center [955, 191] width 268 height 14
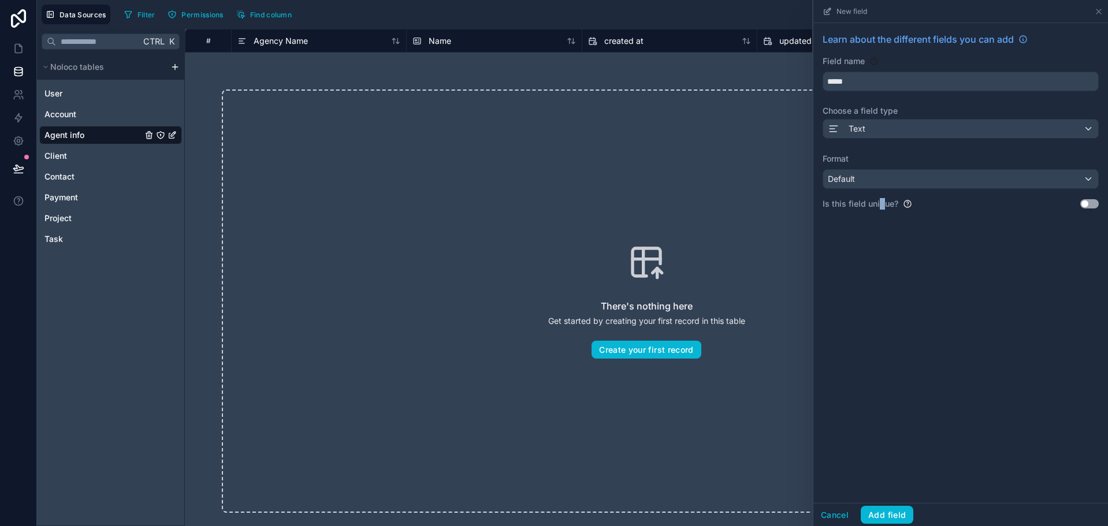
drag, startPoint x: 879, startPoint y: 196, endPoint x: 884, endPoint y: 191, distance: 7.8
click at [884, 195] on div "Learn about the different fields you can add Field name ***** Choose a field ty…" at bounding box center [961, 125] width 295 height 205
copy label "q"
click at [907, 179] on div "Default" at bounding box center [960, 179] width 275 height 18
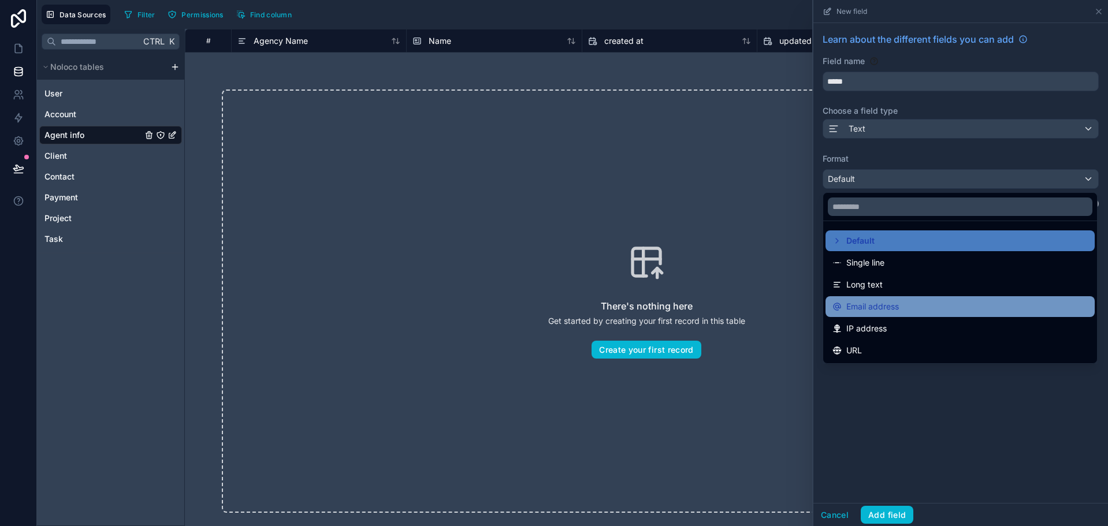
click at [907, 308] on div "Email address" at bounding box center [960, 307] width 255 height 14
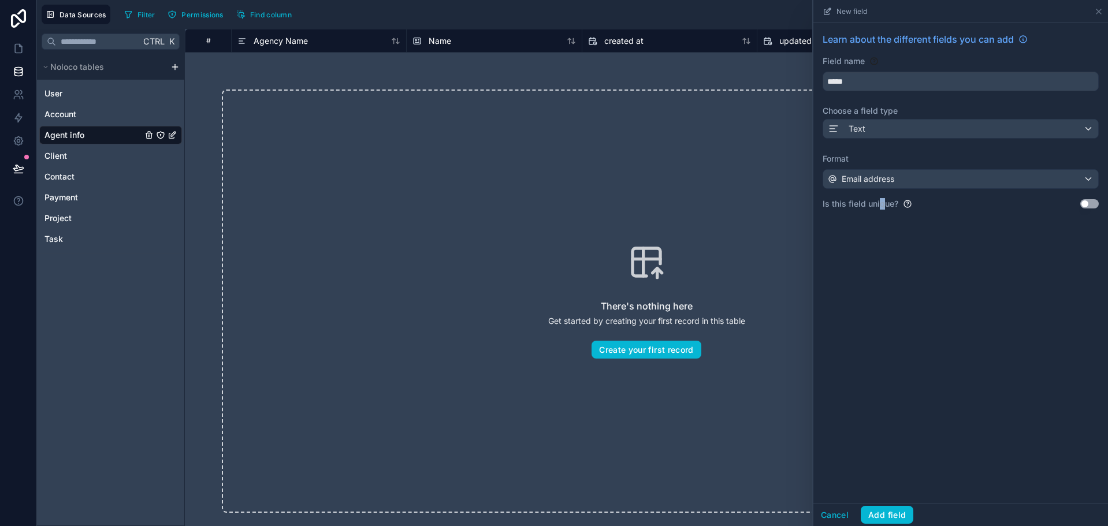
click at [1090, 200] on button "Use setting" at bounding box center [1089, 203] width 18 height 9
click at [887, 505] on div "Cancel Add field" at bounding box center [961, 514] width 295 height 23
click at [889, 510] on button "Add field" at bounding box center [887, 515] width 53 height 18
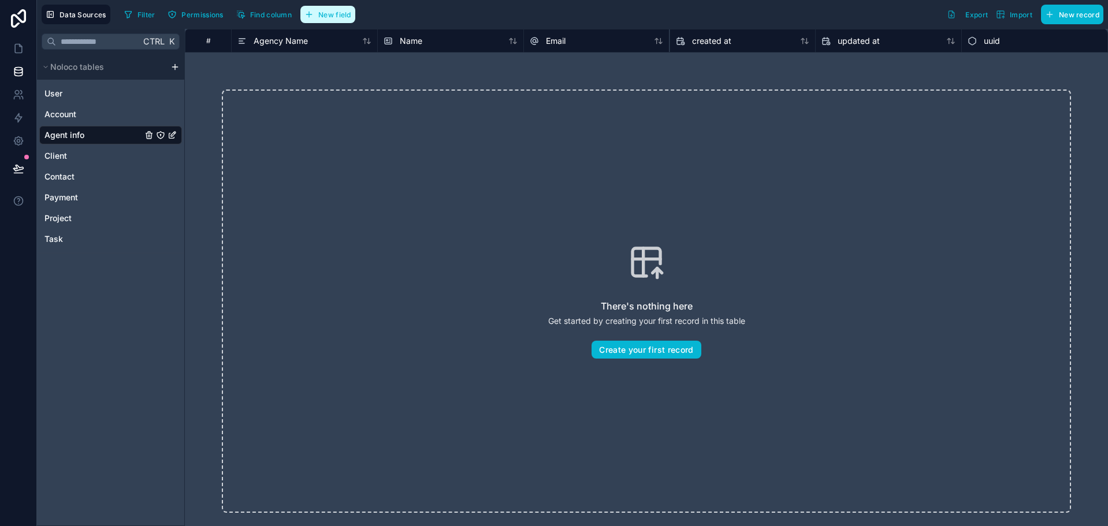
click at [336, 15] on span "New field" at bounding box center [334, 14] width 33 height 9
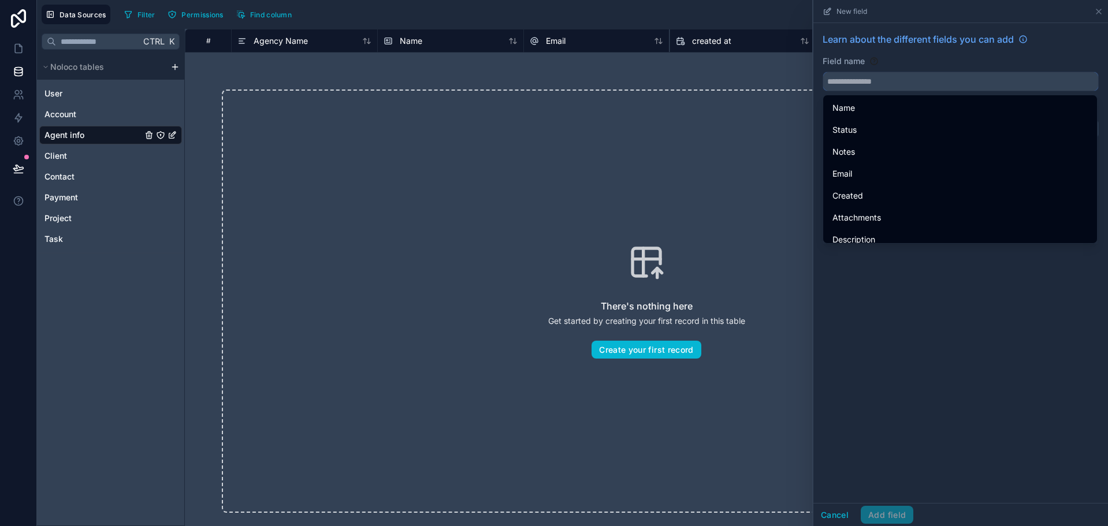
click at [947, 75] on input "text" at bounding box center [960, 81] width 275 height 18
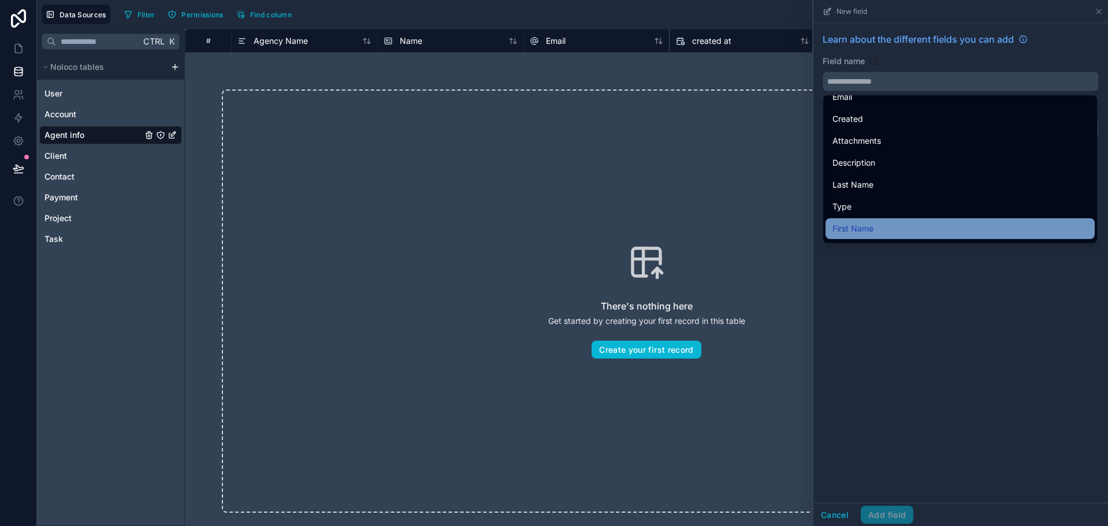
scroll to position [116, 0]
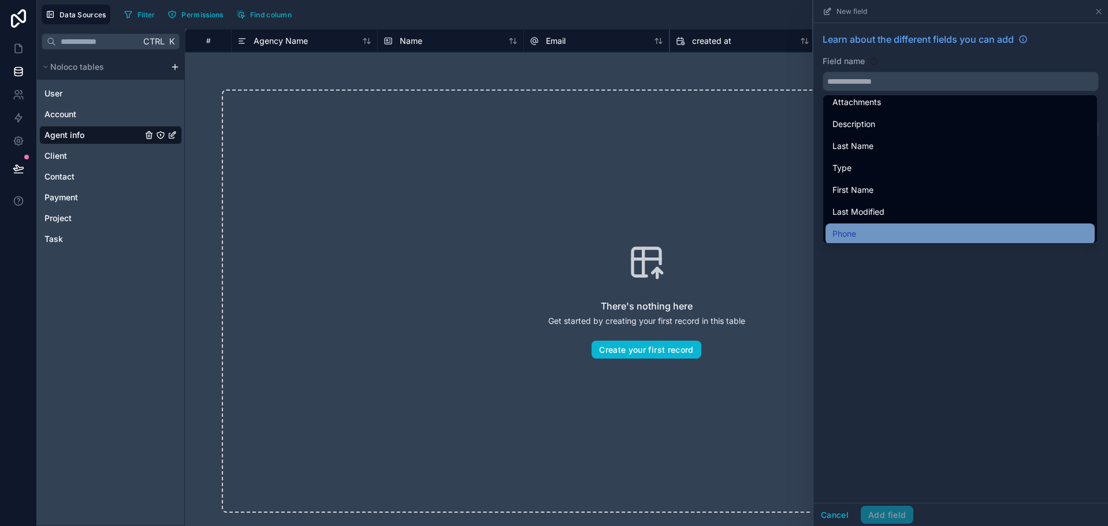
click at [884, 233] on div "Phone" at bounding box center [960, 234] width 255 height 14
type input "*****"
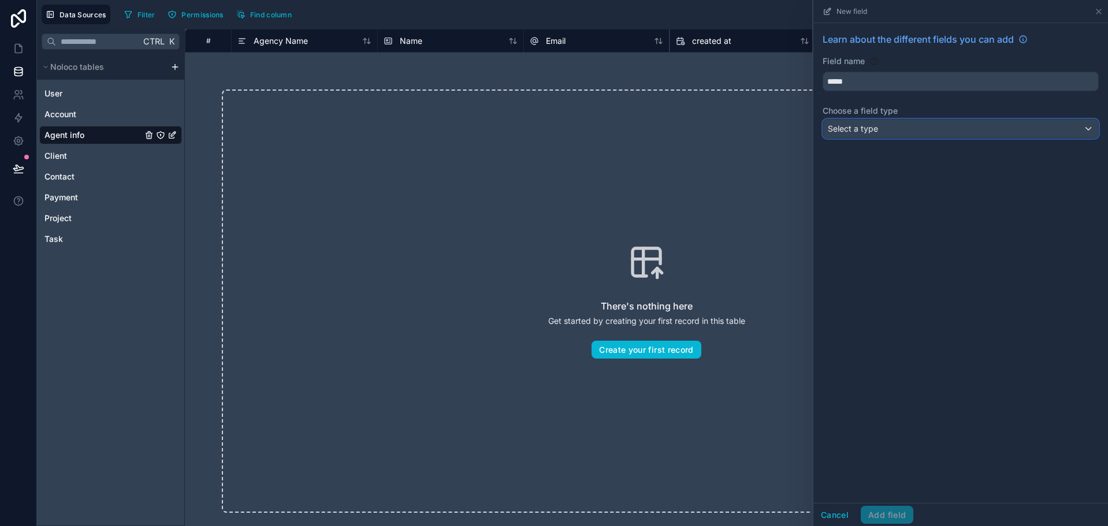
click at [882, 127] on div "Select a type" at bounding box center [960, 129] width 275 height 18
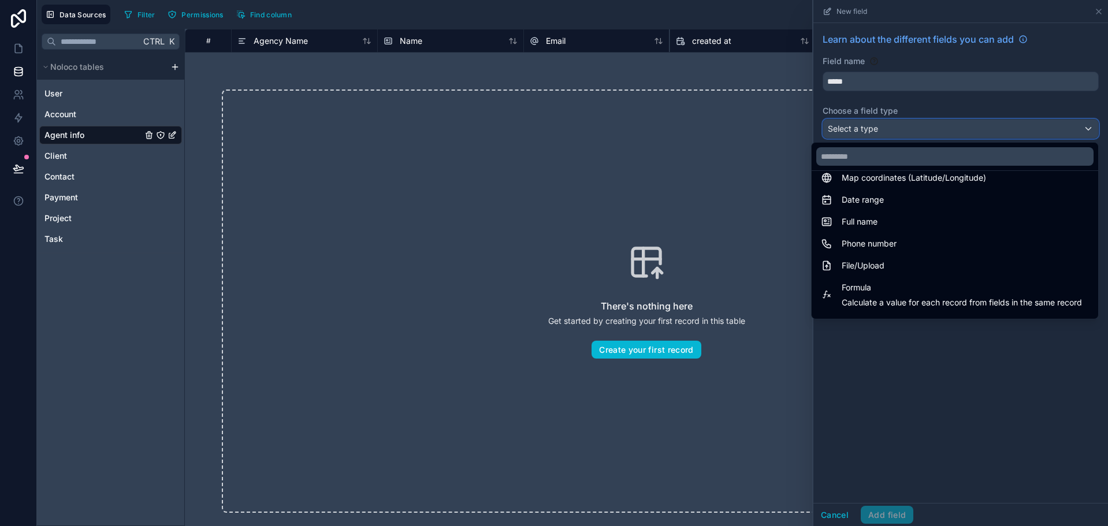
scroll to position [231, 0]
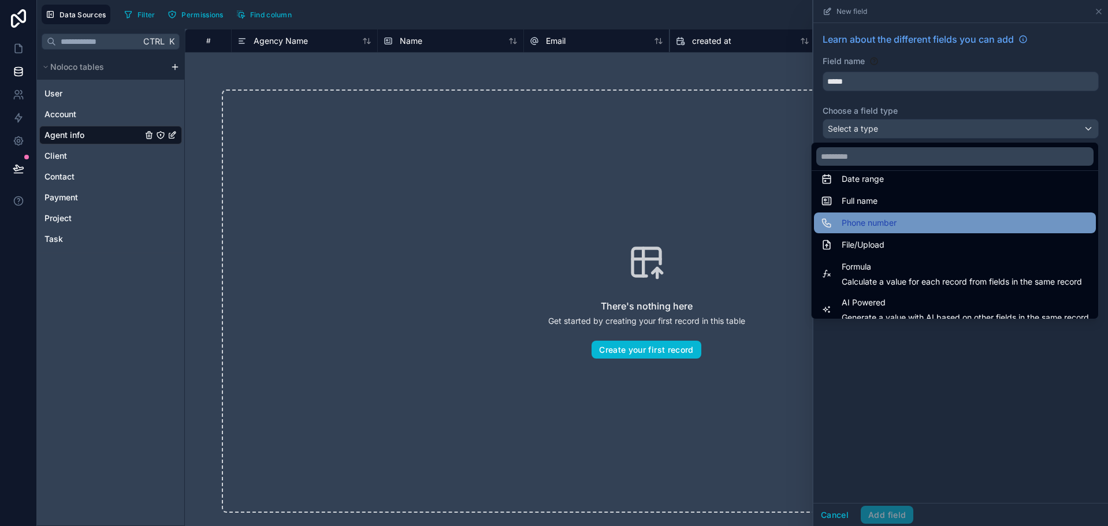
click at [887, 227] on div "Phone number" at bounding box center [955, 223] width 268 height 14
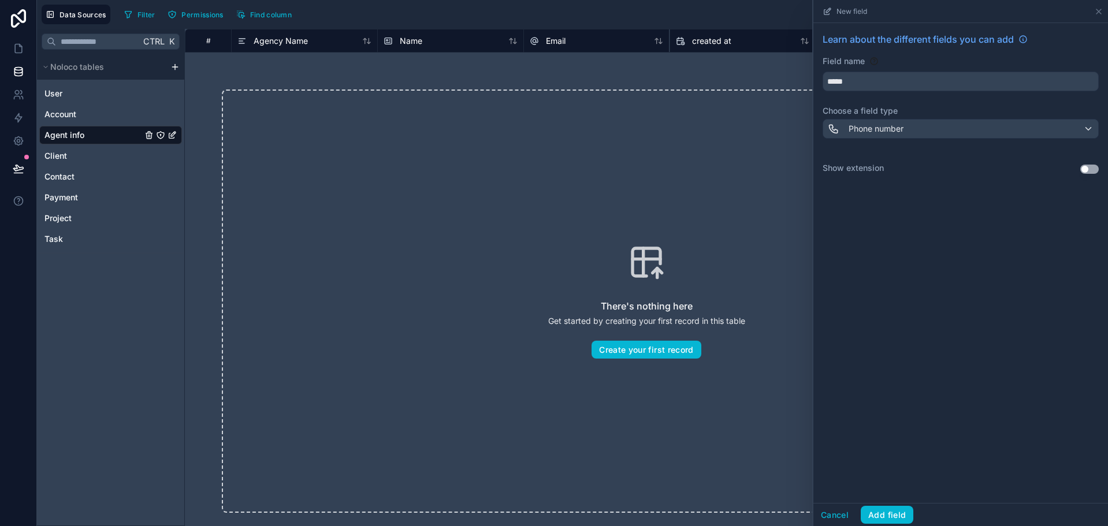
click at [1086, 168] on button "Use setting" at bounding box center [1089, 169] width 18 height 9
click at [895, 514] on button "Add field" at bounding box center [887, 515] width 53 height 18
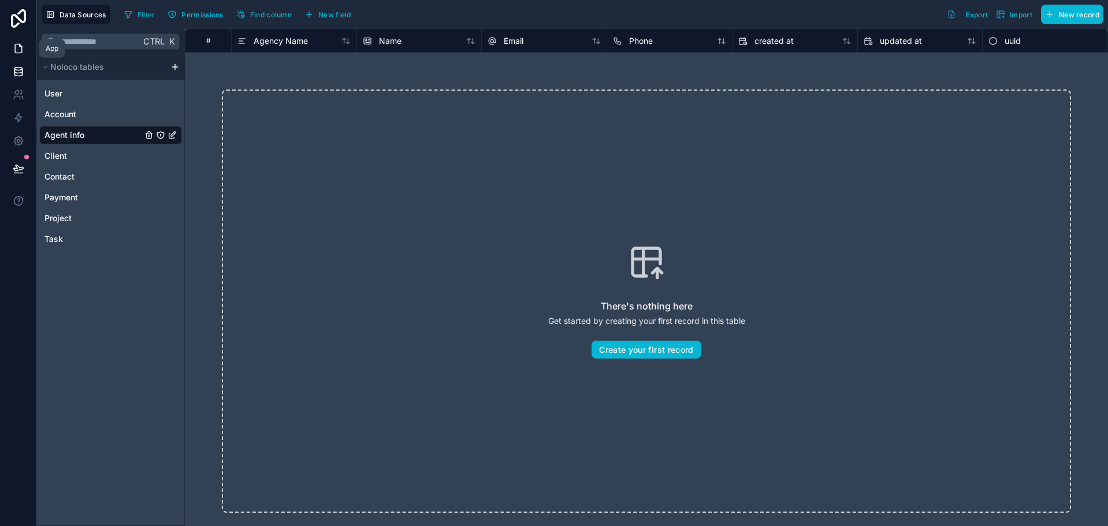
click at [20, 47] on icon at bounding box center [19, 49] width 12 height 12
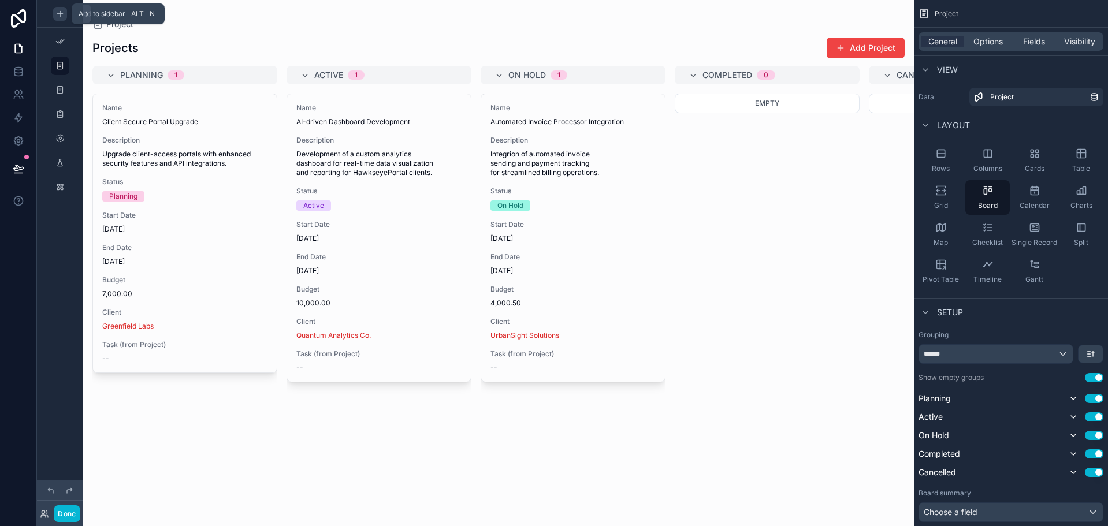
click at [62, 12] on icon "scrollable content" at bounding box center [59, 13] width 9 height 9
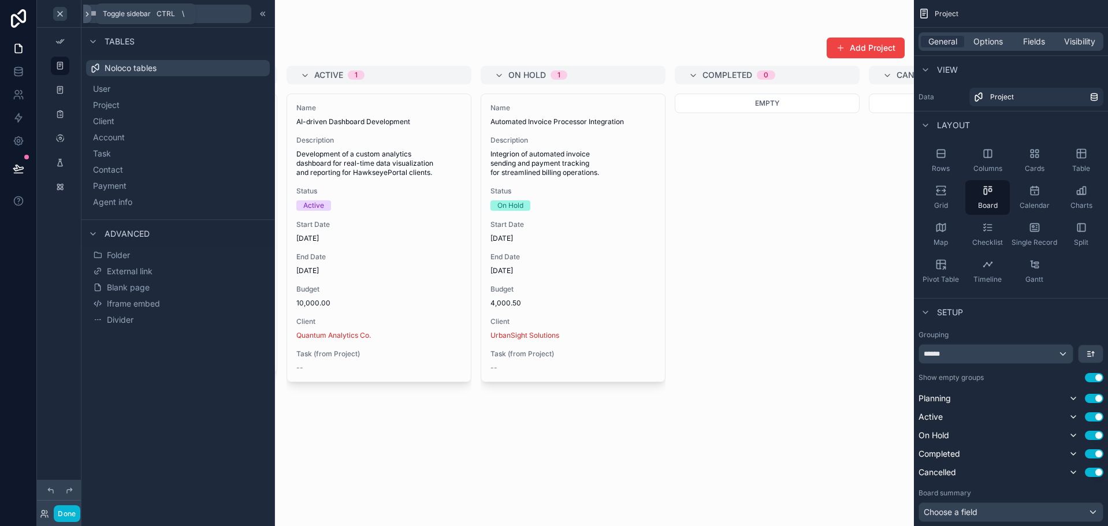
click at [88, 14] on icon at bounding box center [87, 14] width 2 height 4
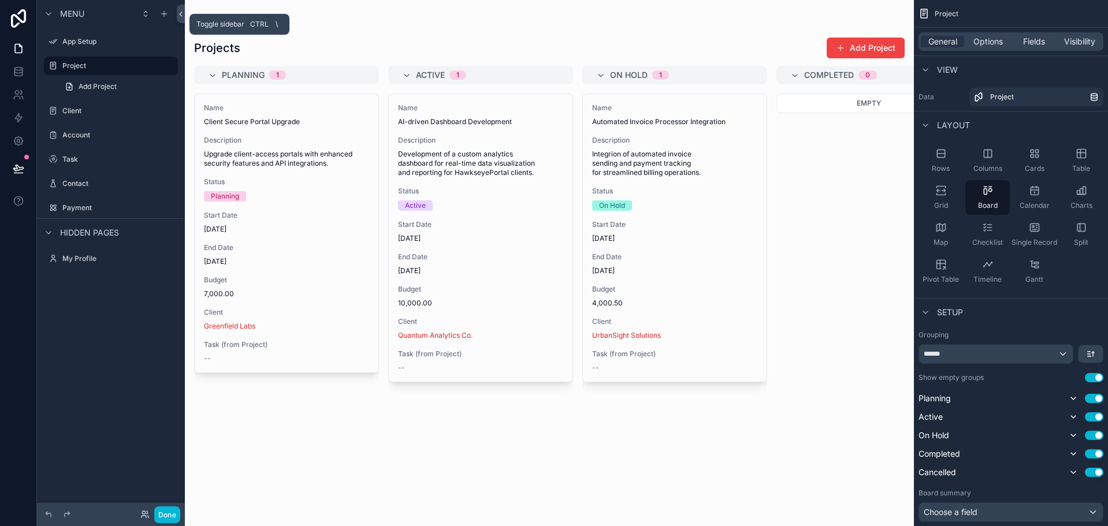
click at [181, 15] on icon at bounding box center [181, 14] width 2 height 4
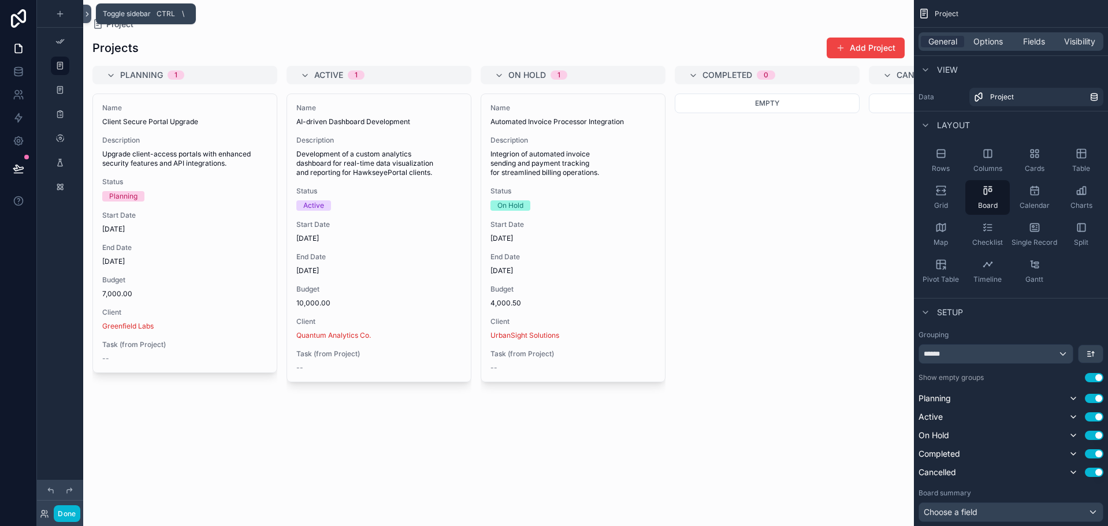
click at [88, 17] on icon at bounding box center [87, 14] width 8 height 9
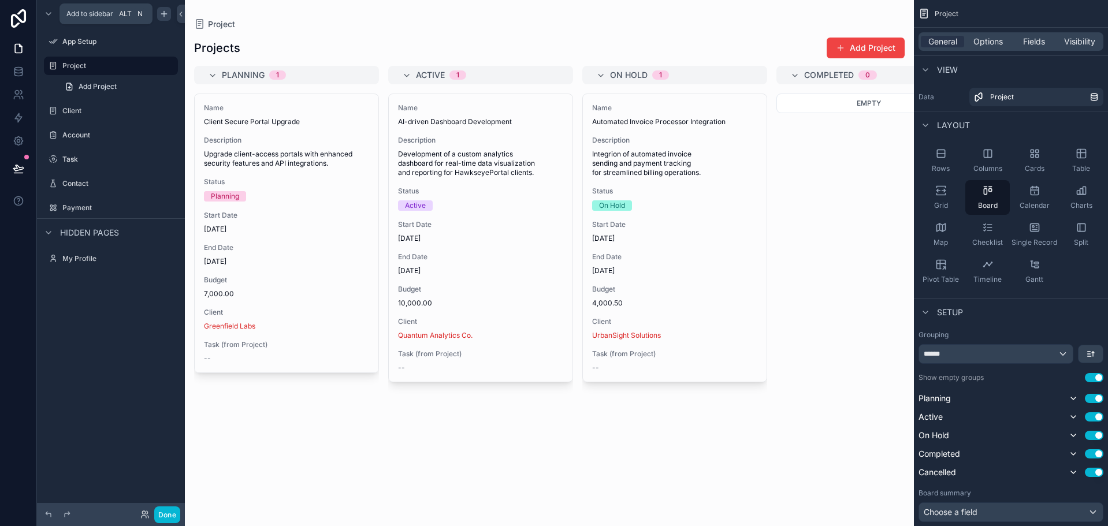
click at [166, 14] on icon "scrollable content" at bounding box center [163, 14] width 5 height 0
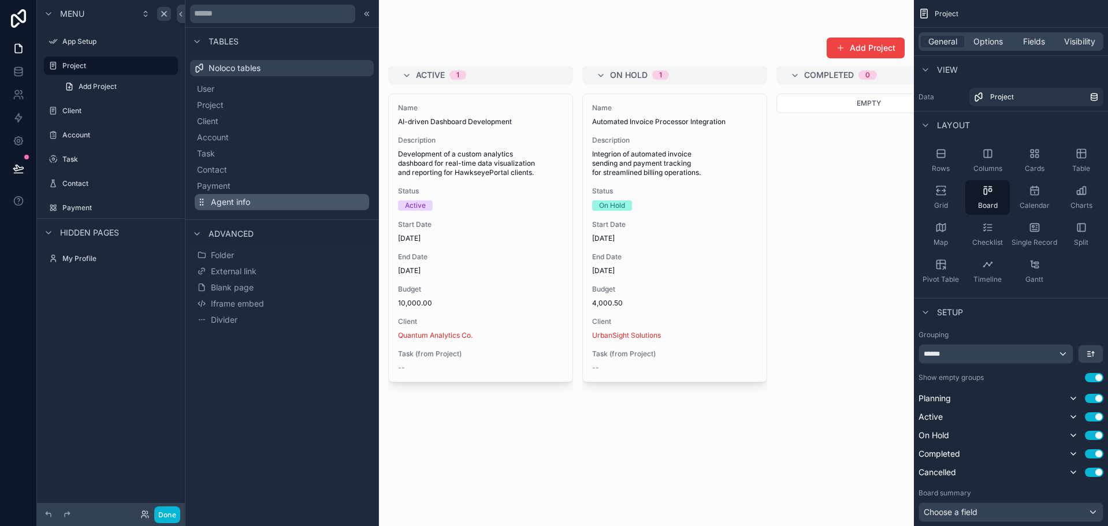
click at [241, 205] on span "Agent info" at bounding box center [230, 202] width 39 height 12
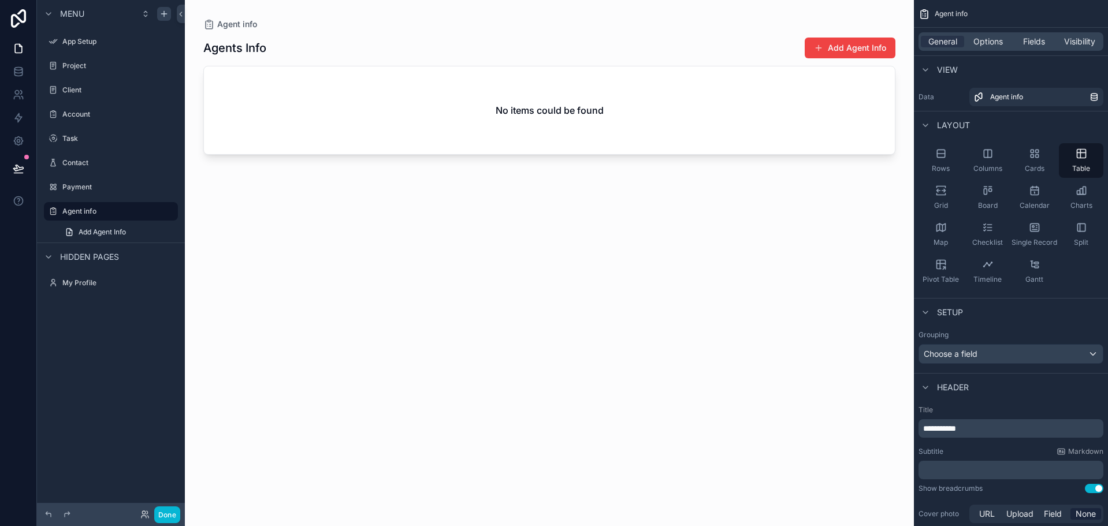
click at [843, 49] on div "scrollable content" at bounding box center [549, 256] width 729 height 513
click at [844, 48] on button "Add Agent Info" at bounding box center [850, 48] width 91 height 21
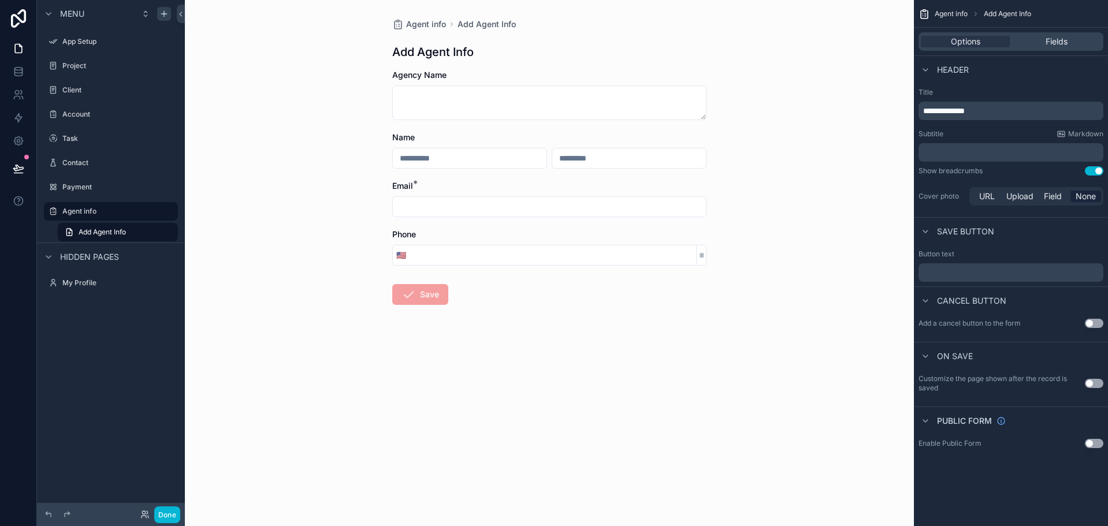
click at [764, 97] on div "Agent info Add Agent Info Add Agent Info Agency Name Name Email * Phone 🇺🇸 Save" at bounding box center [549, 263] width 729 height 526
click at [1093, 448] on div "Enable Public Form Use setting" at bounding box center [1011, 444] width 194 height 18
click at [1093, 447] on button "Use setting" at bounding box center [1094, 443] width 18 height 9
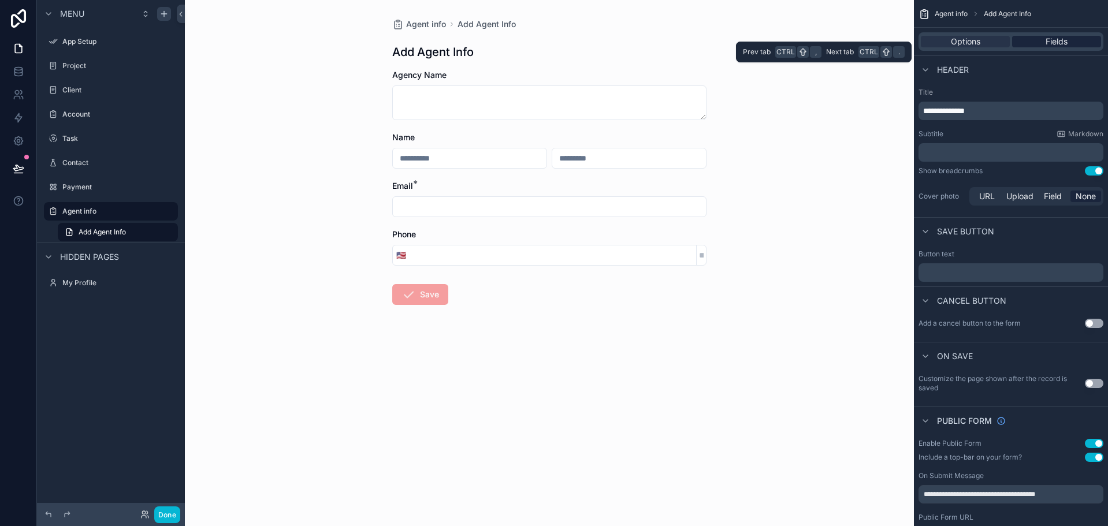
click at [1043, 39] on div "Fields" at bounding box center [1056, 42] width 89 height 12
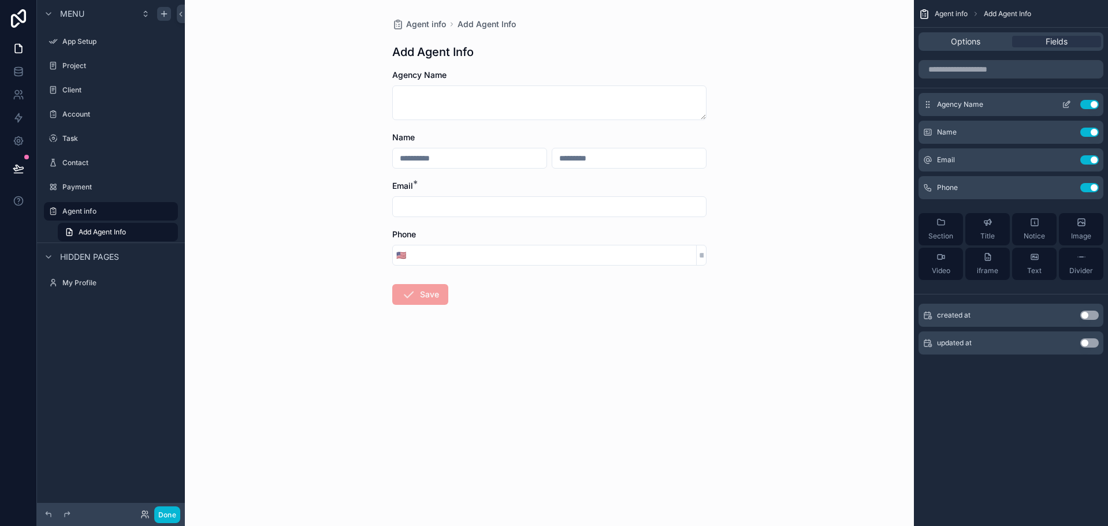
click at [1061, 105] on button "scrollable content" at bounding box center [1066, 104] width 18 height 9
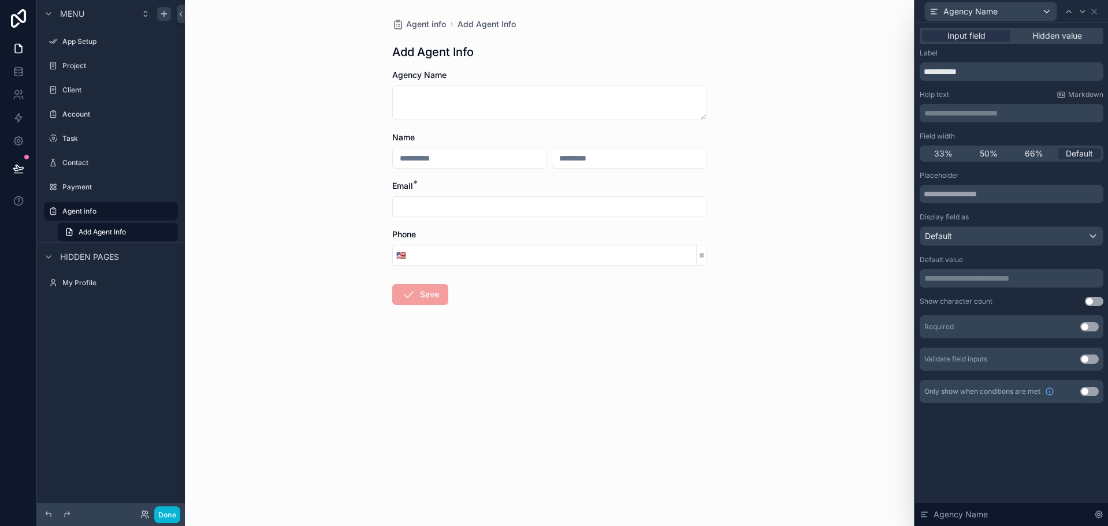
click at [1091, 327] on button "Use setting" at bounding box center [1089, 326] width 18 height 9
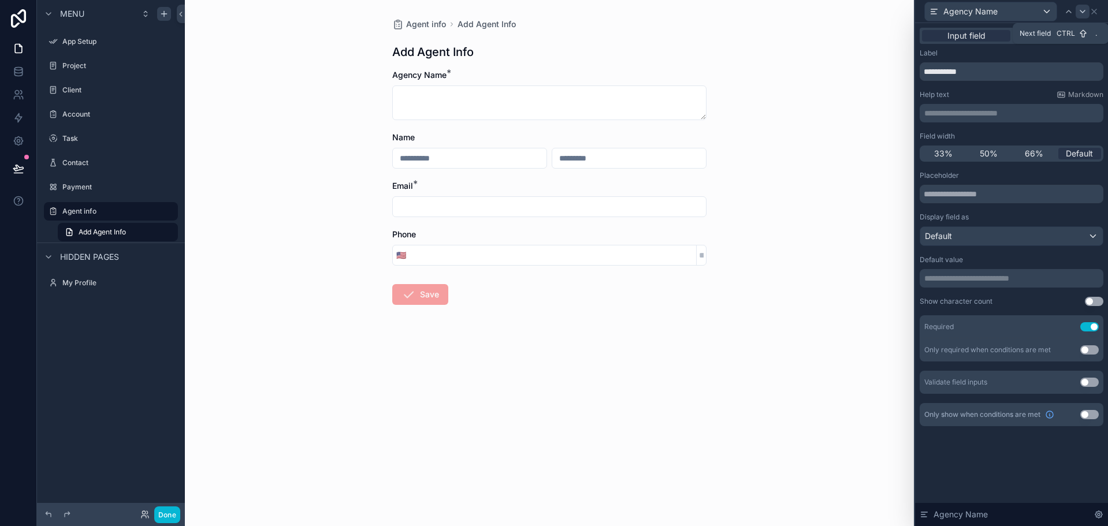
click at [1081, 14] on icon at bounding box center [1082, 11] width 9 height 9
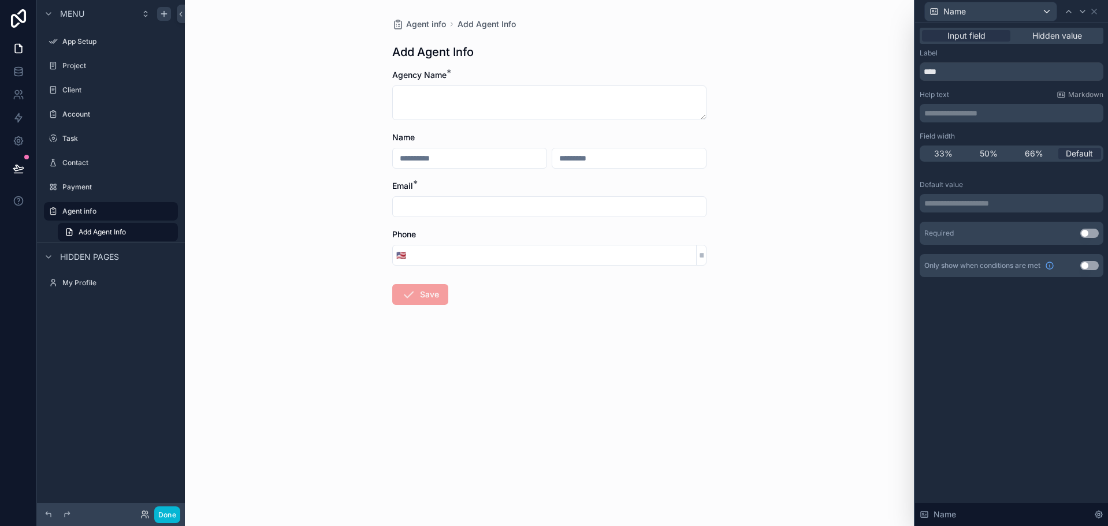
click at [1089, 228] on div "Required Use setting" at bounding box center [1012, 233] width 184 height 23
click at [1085, 231] on button "Use setting" at bounding box center [1089, 233] width 18 height 9
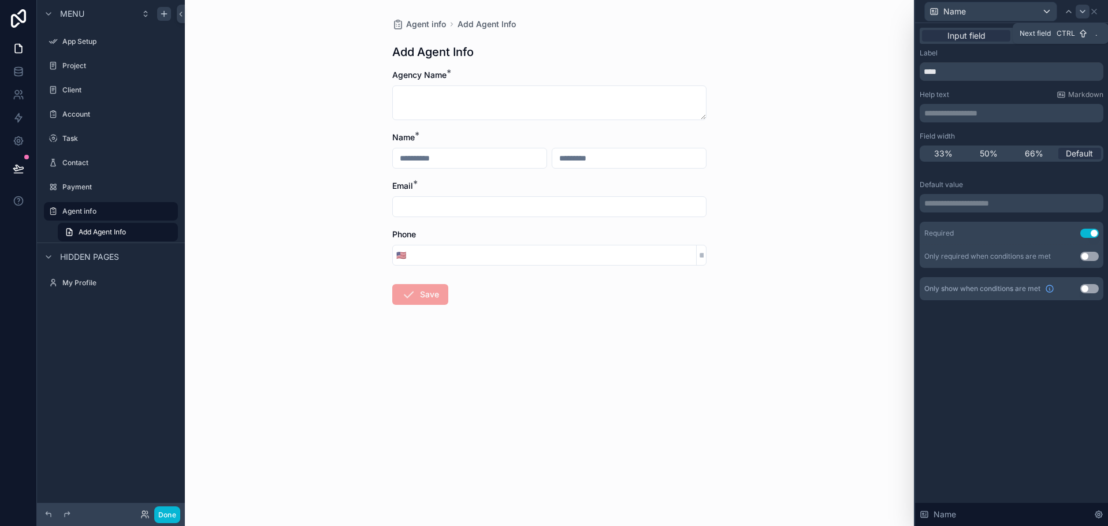
click at [1081, 14] on icon at bounding box center [1082, 11] width 9 height 9
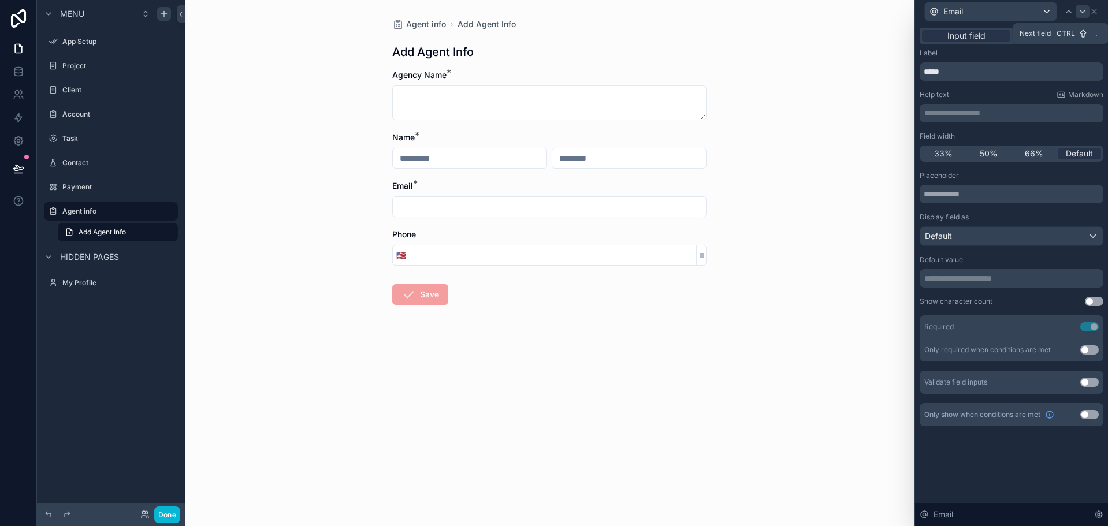
click at [1082, 14] on icon at bounding box center [1082, 11] width 9 height 9
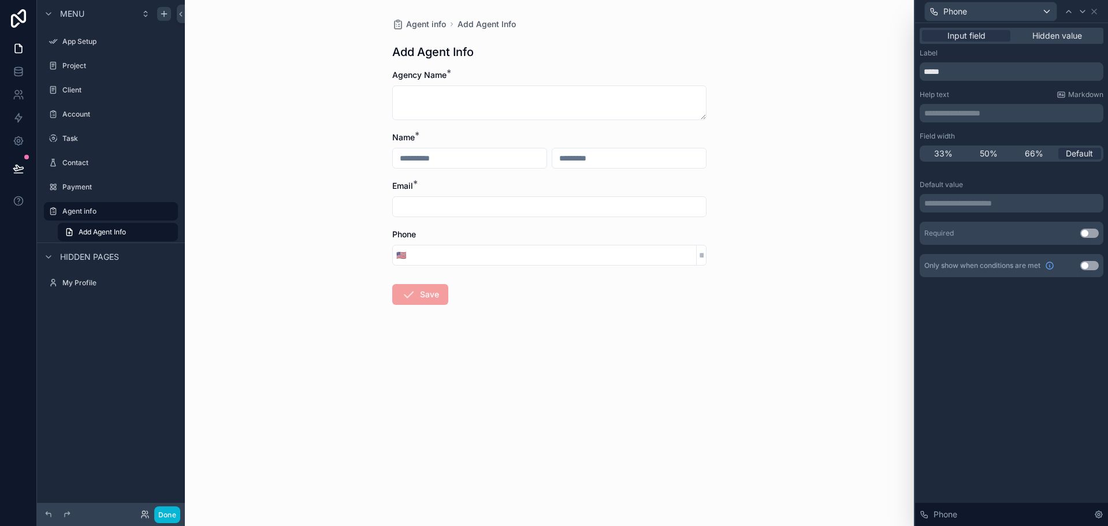
click at [853, 183] on div "Agent info Add Agent Info Add Agent Info Agency Name * Name * Email * Phone 🇺🇸 …" at bounding box center [549, 263] width 729 height 526
click at [1094, 9] on icon at bounding box center [1094, 11] width 9 height 9
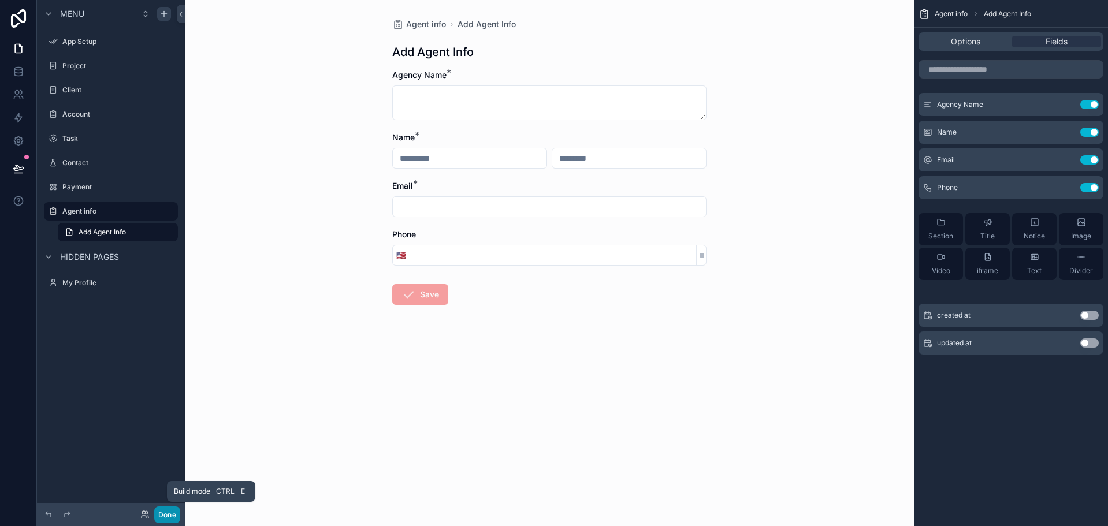
click at [166, 509] on button "Done" at bounding box center [167, 515] width 26 height 17
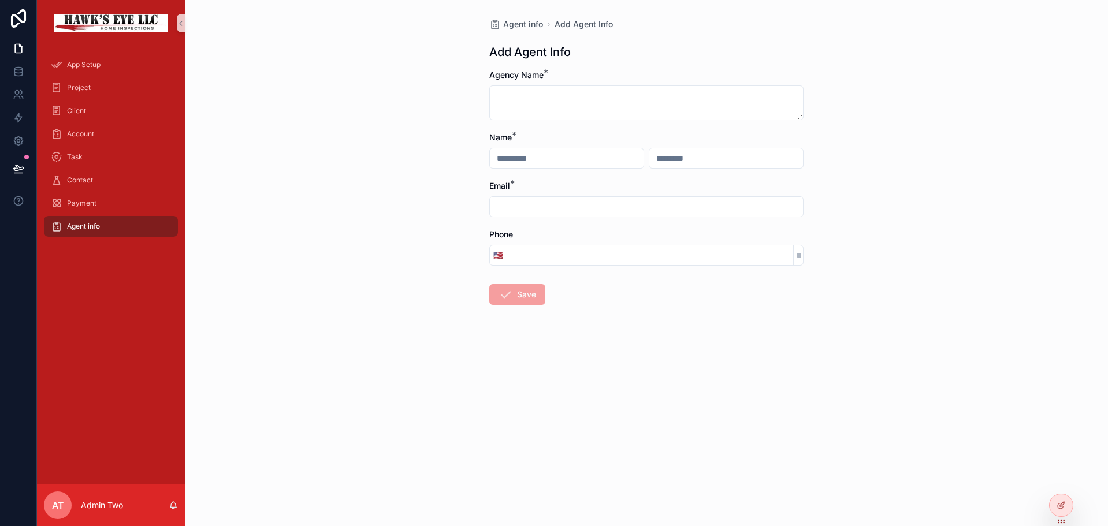
drag, startPoint x: 800, startPoint y: 116, endPoint x: 807, endPoint y: 88, distance: 28.7
click at [807, 88] on div "Agent info Add Agent Info Add Agent Info Agency Name * Name * Email * Phone 🇺🇸 …" at bounding box center [646, 189] width 333 height 379
click at [573, 110] on textarea "scrollable content" at bounding box center [646, 103] width 314 height 35
click at [444, 111] on div "Agent info Add Agent Info Add Agent Info Agency Name * Name * Email * Phone 🇺🇸 …" at bounding box center [646, 263] width 923 height 526
click at [29, 44] on link at bounding box center [18, 48] width 36 height 23
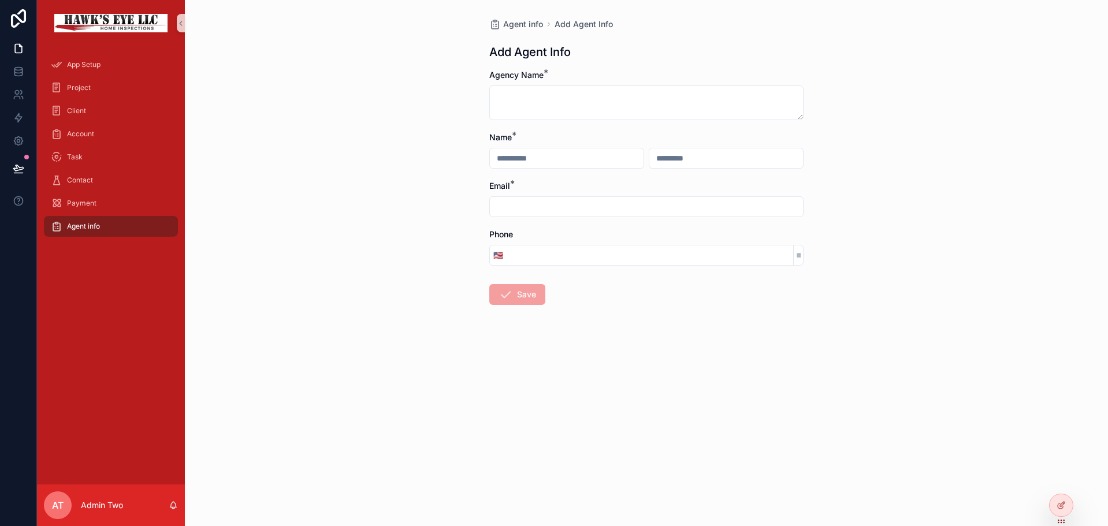
click at [243, 112] on div "Agent info Add Agent Info Add Agent Info Agency Name * Name * Email * Phone 🇺🇸 …" at bounding box center [646, 263] width 923 height 526
click at [243, 113] on div "Agent info Add Agent Info Add Agent Info Agency Name * Name * Email * Phone 🇺🇸 …" at bounding box center [646, 263] width 923 height 526
click at [1068, 507] on div at bounding box center [1061, 506] width 23 height 22
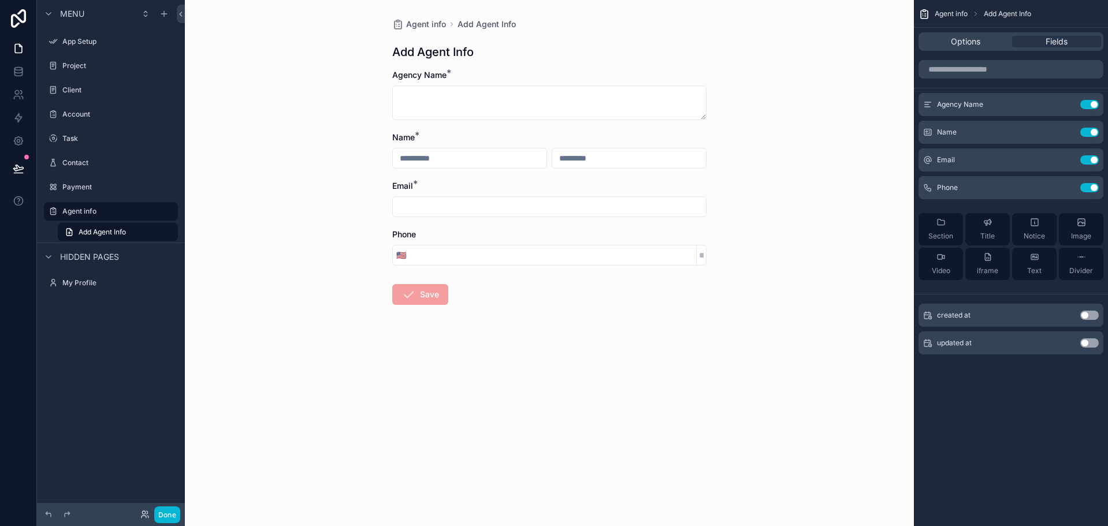
click at [624, 259] on input "scrollable content" at bounding box center [553, 255] width 287 height 16
click at [956, 38] on span "Options" at bounding box center [965, 42] width 29 height 12
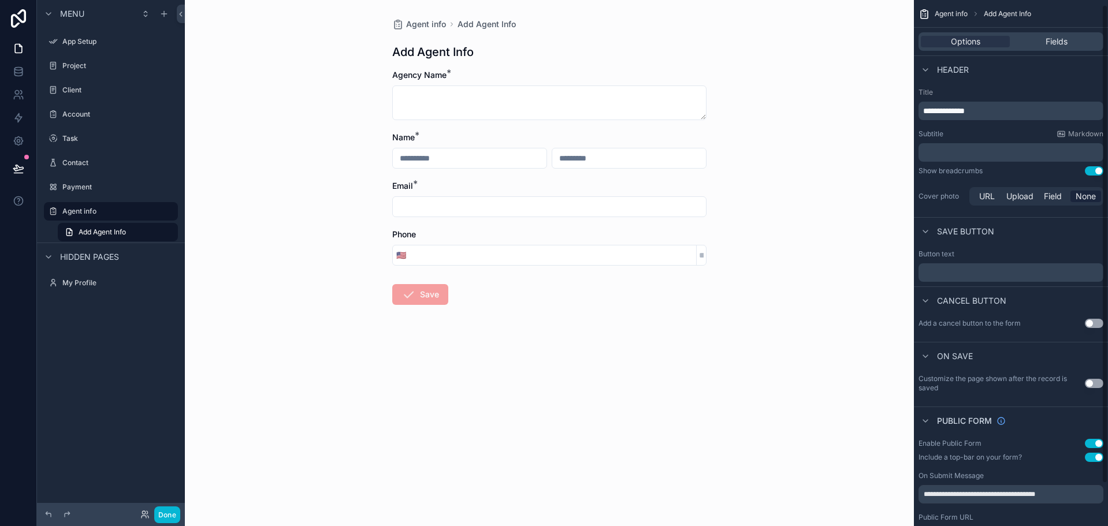
scroll to position [51, 0]
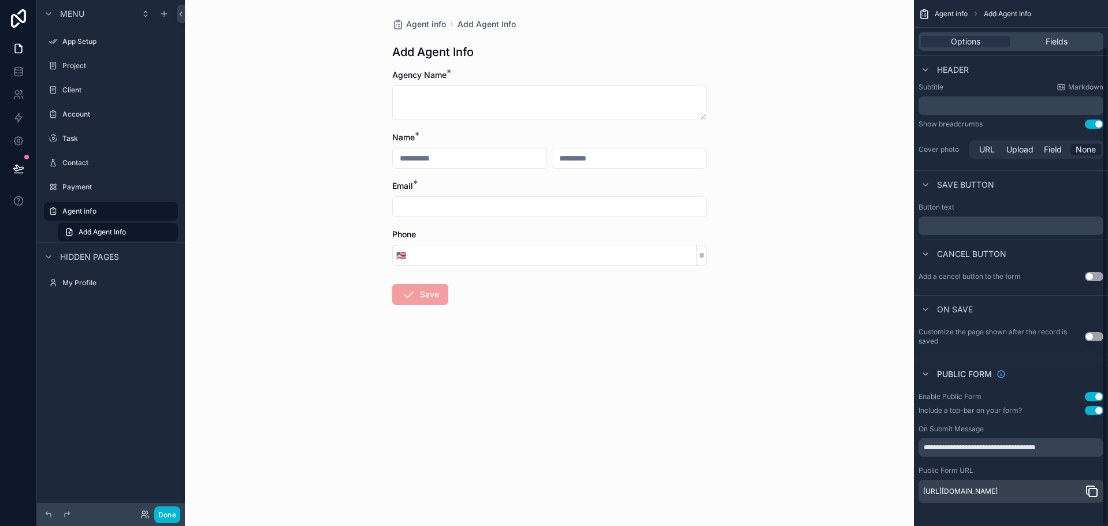
click at [1089, 491] on icon "scrollable content" at bounding box center [1093, 493] width 8 height 8
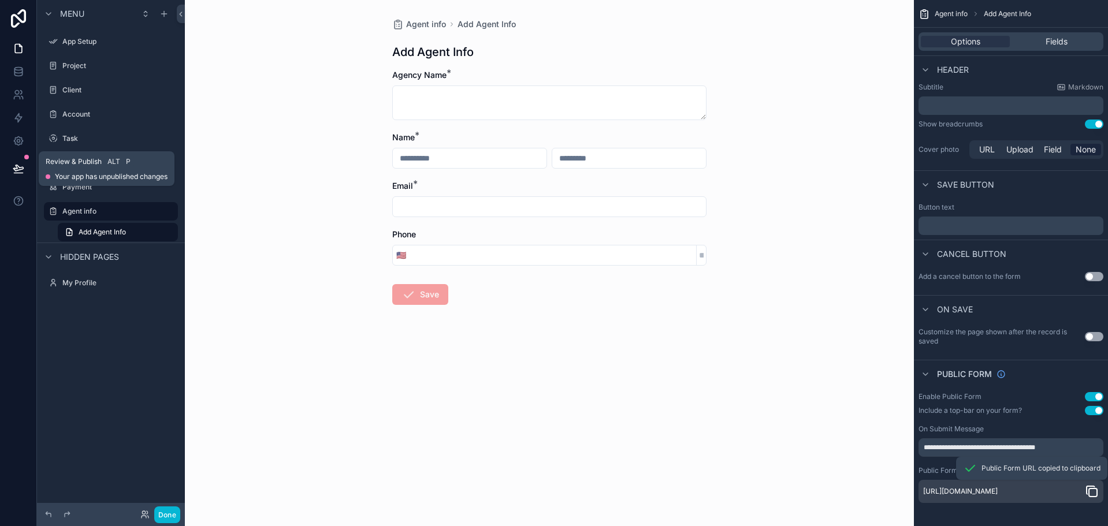
click at [13, 164] on icon at bounding box center [19, 169] width 12 height 12
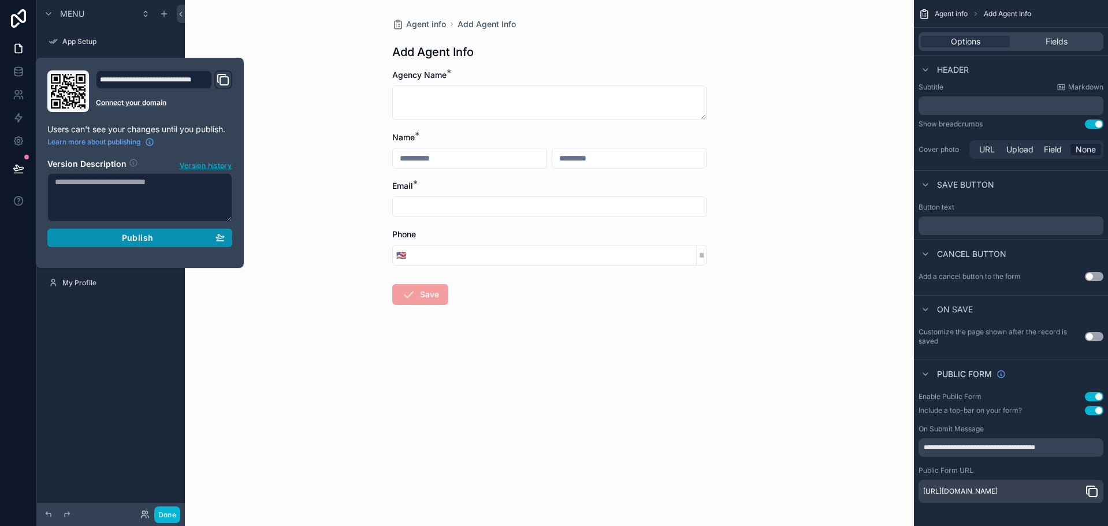
click at [103, 231] on button "Publish" at bounding box center [139, 238] width 185 height 18
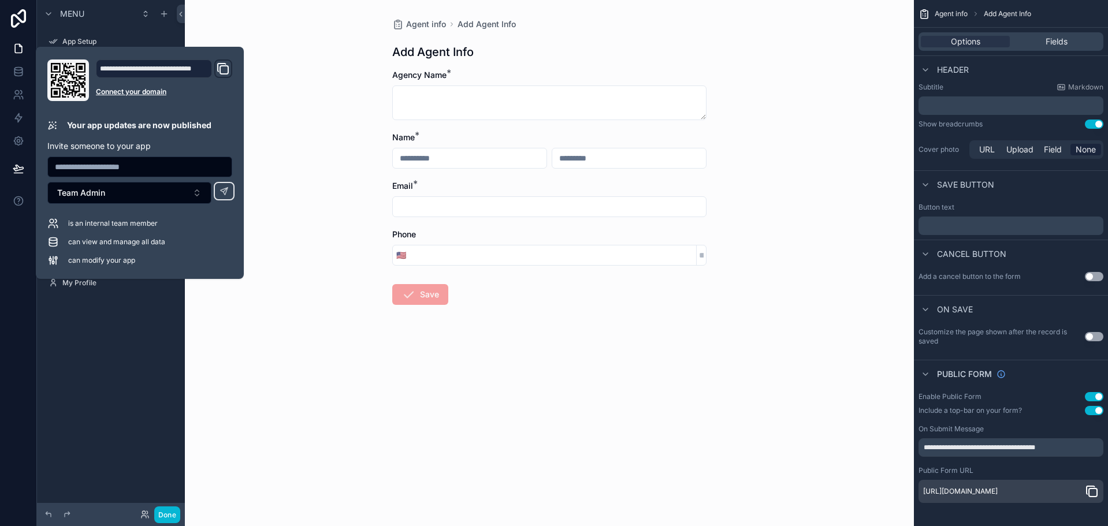
click at [789, 19] on div "Agent info Add Agent Info Add Agent Info Agency Name * Name * Email * Phone 🇺🇸 …" at bounding box center [549, 263] width 729 height 526
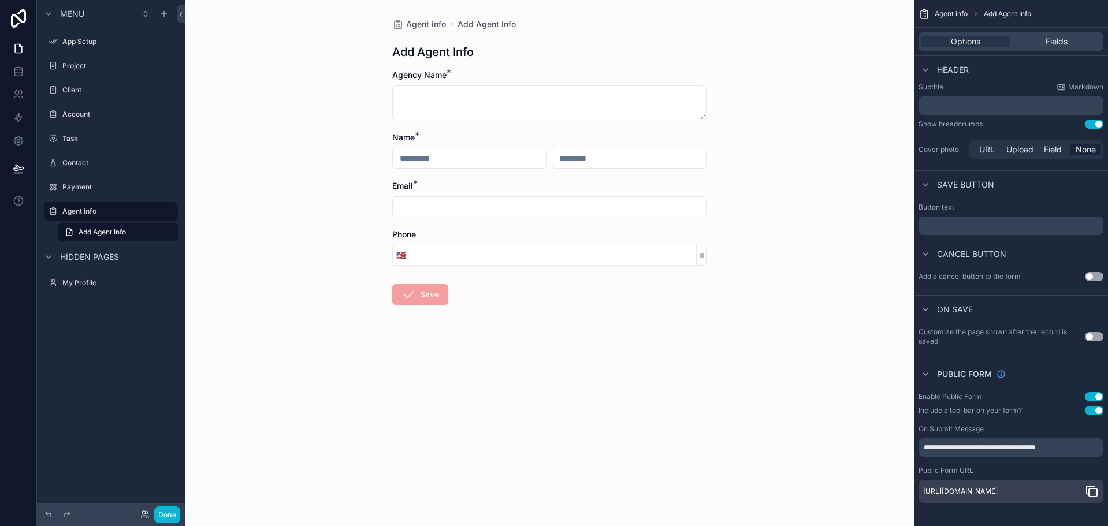
click at [709, 35] on div "Agent info Add Agent Info Add Agent Info Agency Name * Name * Email * Phone 🇺🇸 …" at bounding box center [549, 189] width 333 height 379
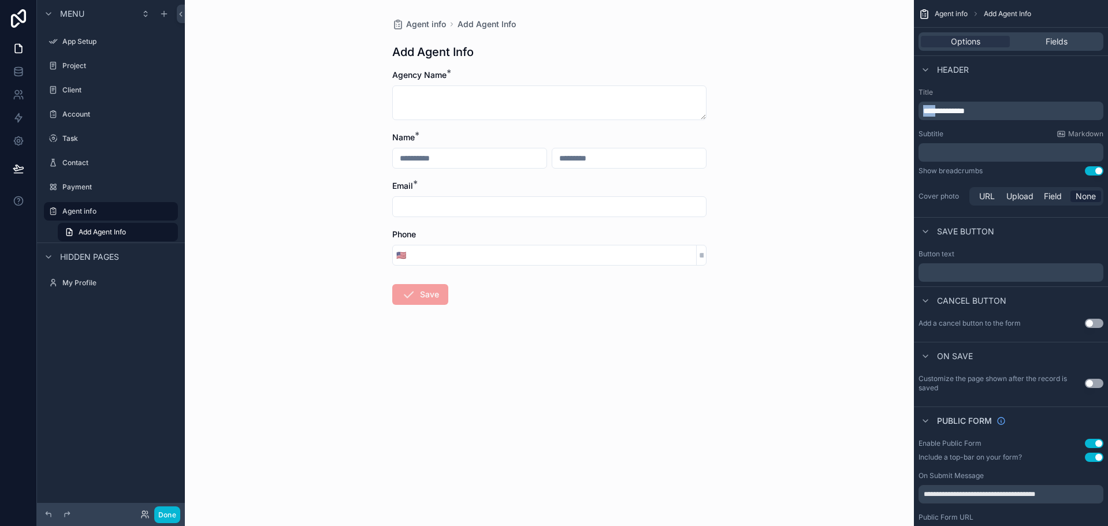
drag, startPoint x: 942, startPoint y: 109, endPoint x: 903, endPoint y: 109, distance: 38.7
click at [903, 109] on div "**********" at bounding box center [646, 263] width 923 height 526
click at [1021, 150] on p "﻿" at bounding box center [1012, 153] width 178 height 12
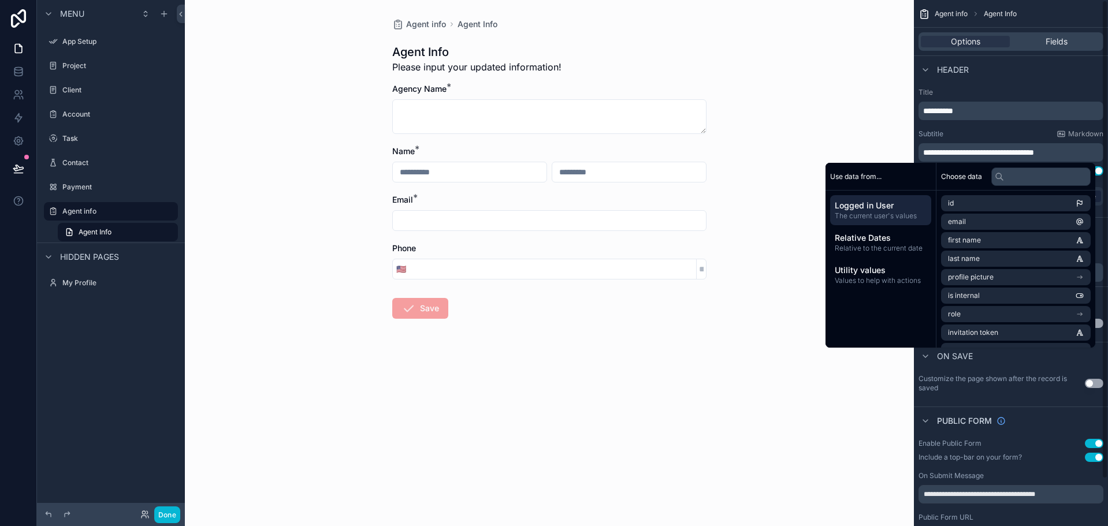
click at [1004, 133] on div "Subtitle Markdown" at bounding box center [1011, 133] width 185 height 9
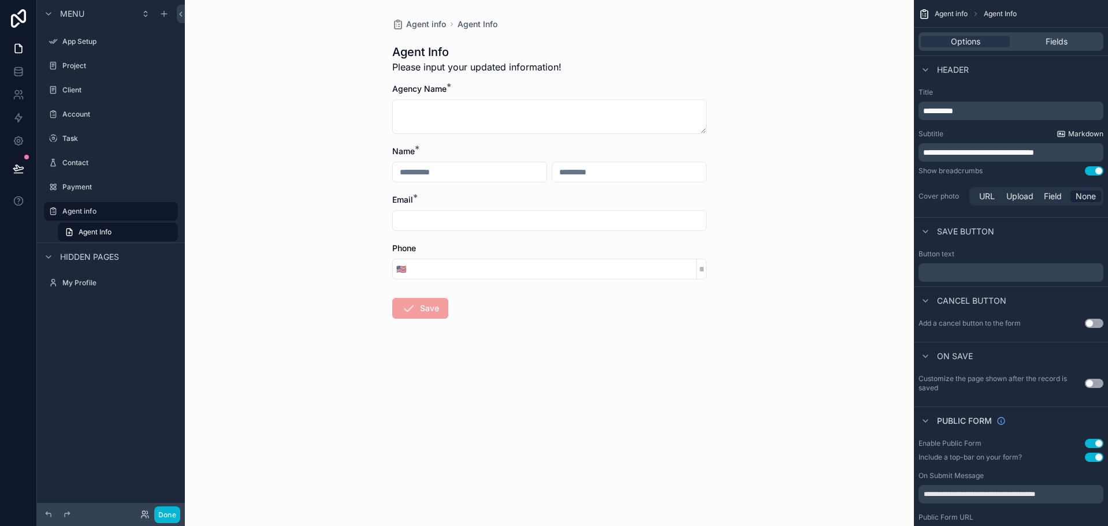
click at [1081, 131] on span "Markdown" at bounding box center [1085, 133] width 35 height 9
click at [1007, 181] on div "**********" at bounding box center [1011, 147] width 194 height 129
click at [1093, 173] on button "Use setting" at bounding box center [1094, 170] width 18 height 9
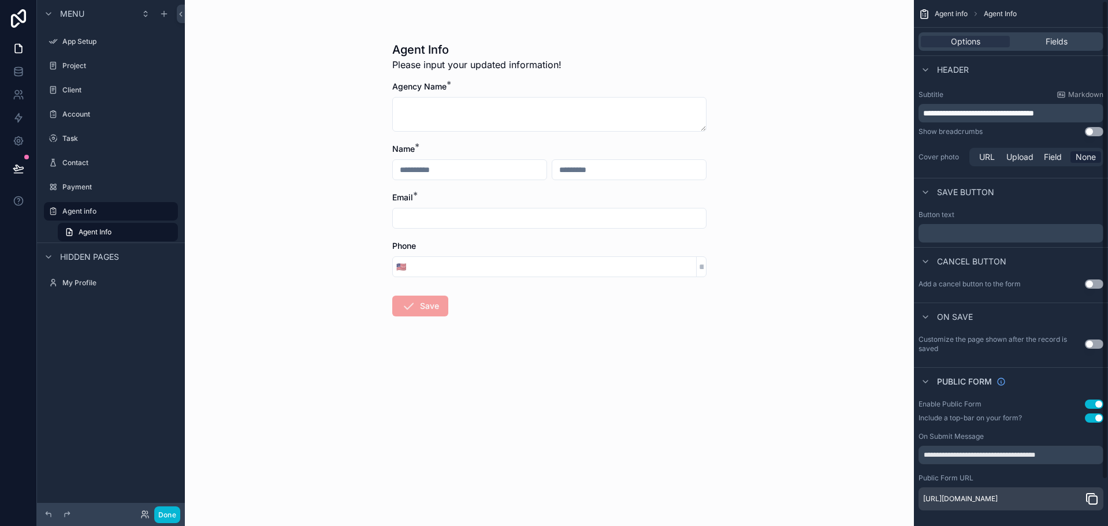
scroll to position [51, 0]
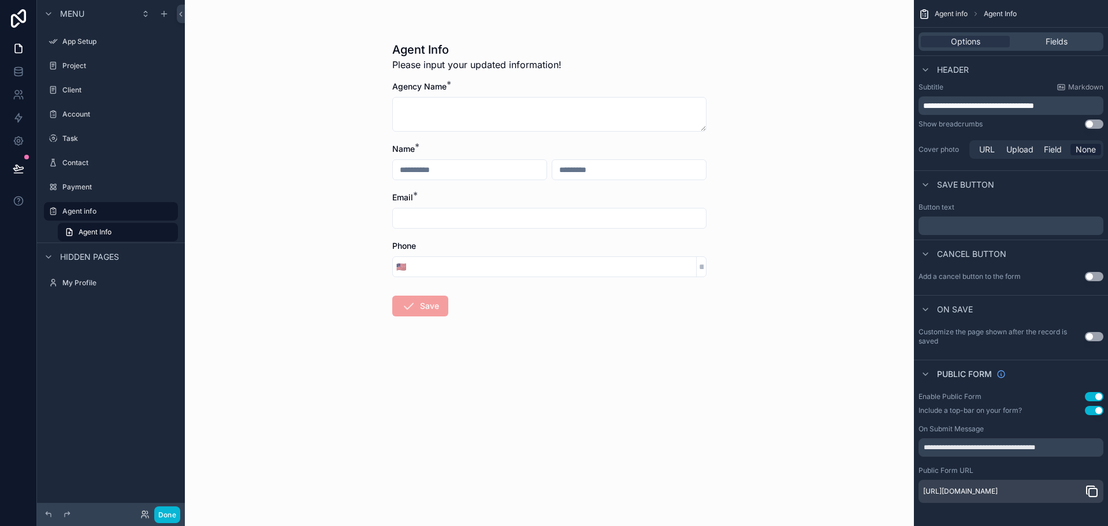
click at [1095, 332] on button "Use setting" at bounding box center [1094, 336] width 18 height 9
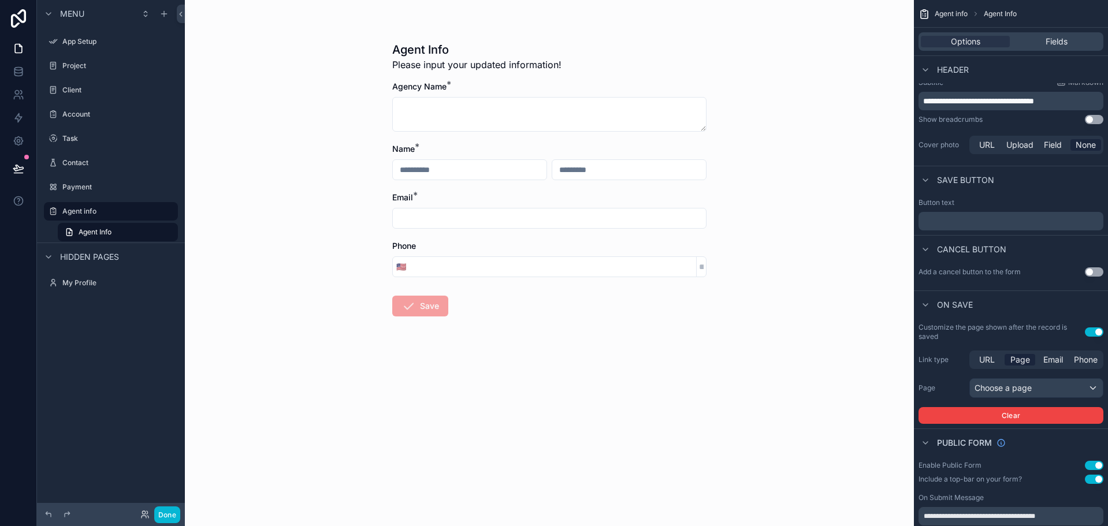
click at [1093, 333] on button "Use setting" at bounding box center [1094, 332] width 18 height 9
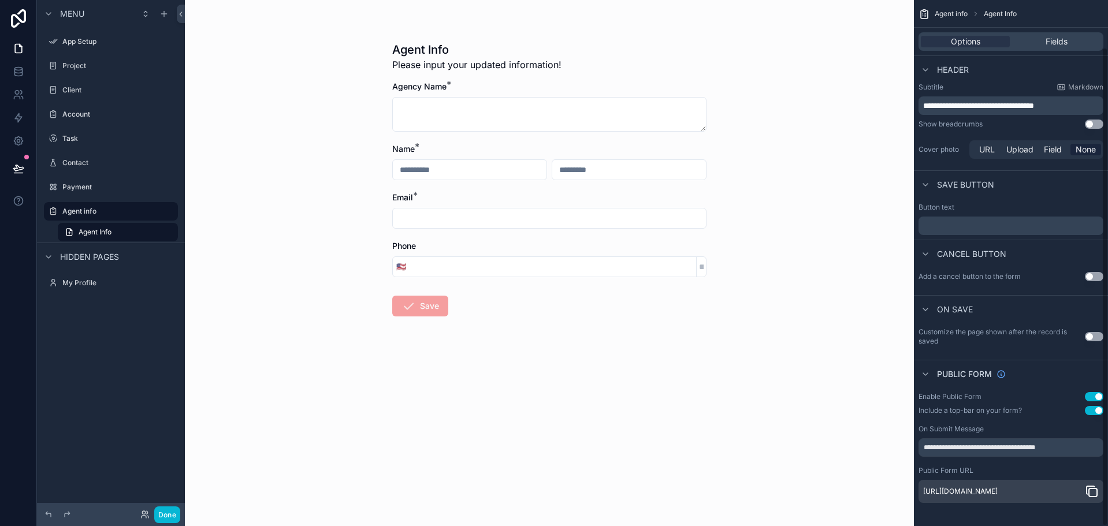
click at [1059, 35] on div "Options Fields" at bounding box center [1011, 41] width 185 height 18
click at [1059, 42] on span "Fields" at bounding box center [1057, 42] width 22 height 12
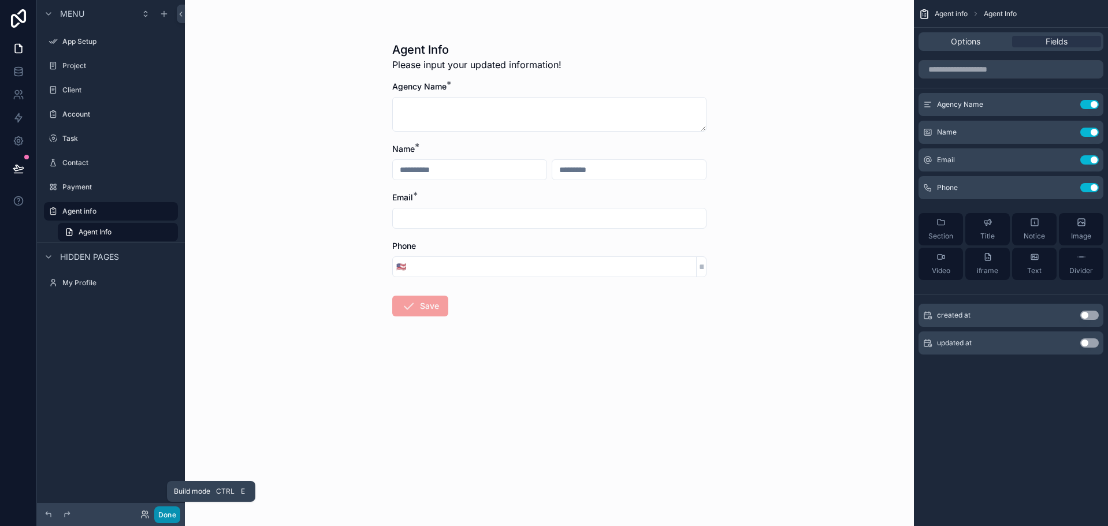
click at [172, 517] on button "Done" at bounding box center [167, 515] width 26 height 17
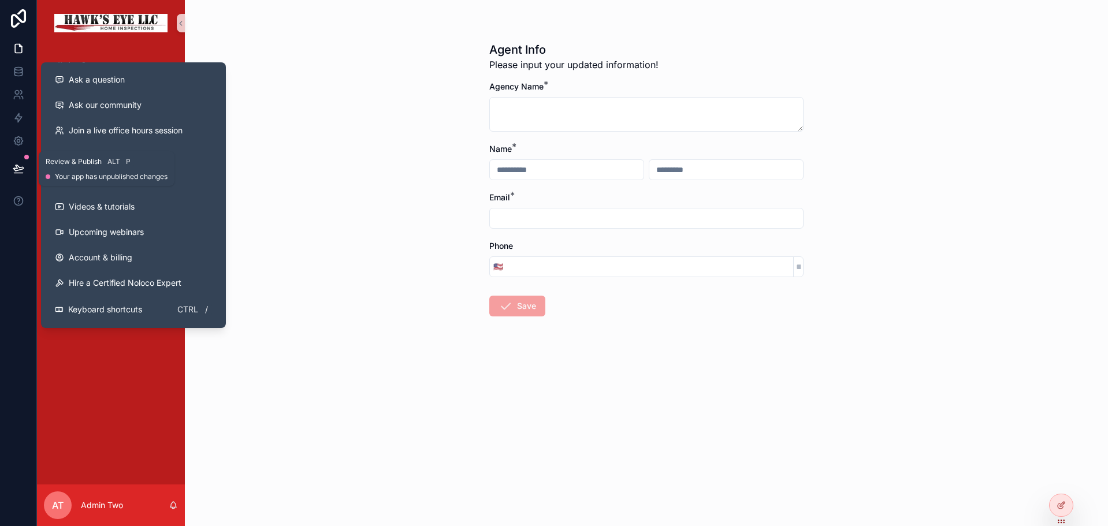
click at [20, 169] on icon at bounding box center [19, 169] width 12 height 12
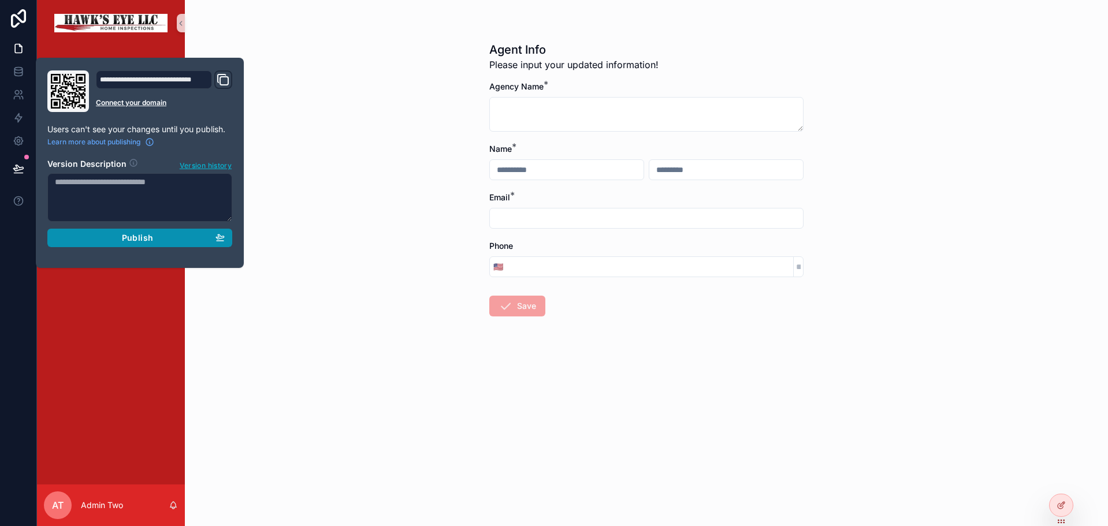
click at [125, 235] on span "Publish" at bounding box center [137, 238] width 31 height 10
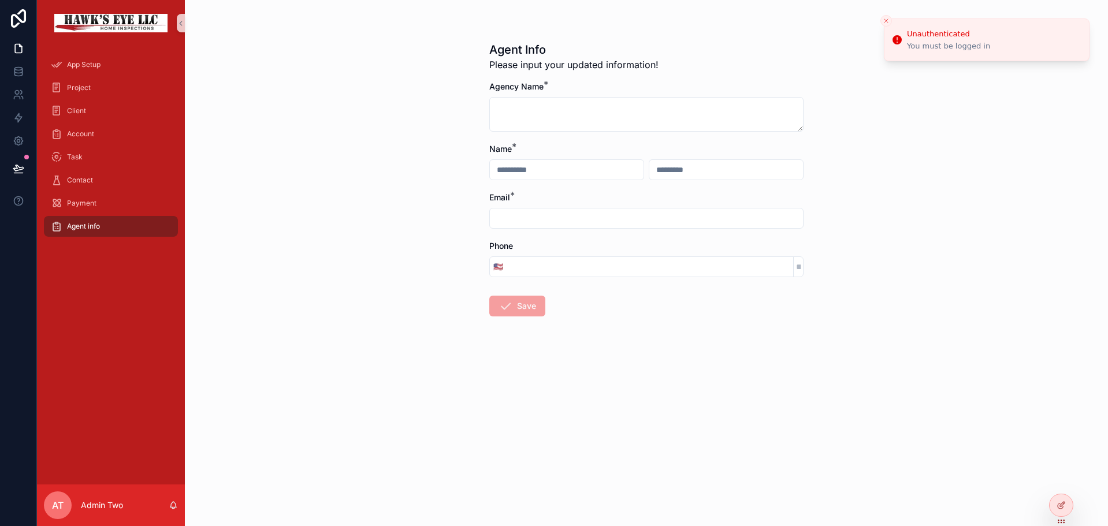
click at [403, 57] on div "Agent Info Please input your updated information! Agency Name * Name * Email * …" at bounding box center [646, 263] width 923 height 526
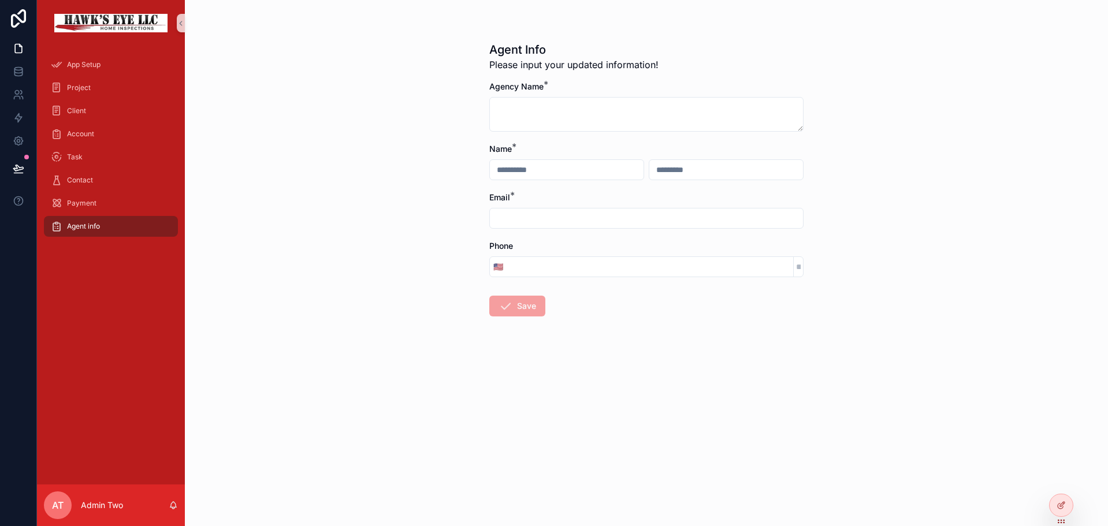
click at [467, 427] on div "Agent Info Please input your updated information! Agency Name * Name * Email * …" at bounding box center [646, 263] width 923 height 526
drag, startPoint x: 1084, startPoint y: 494, endPoint x: 1075, endPoint y: 498, distance: 10.1
click at [1075, 498] on div "Agent Info Please input your updated information! Agency Name * Name * Email * …" at bounding box center [646, 263] width 923 height 526
click at [1057, 509] on div at bounding box center [1061, 506] width 23 height 22
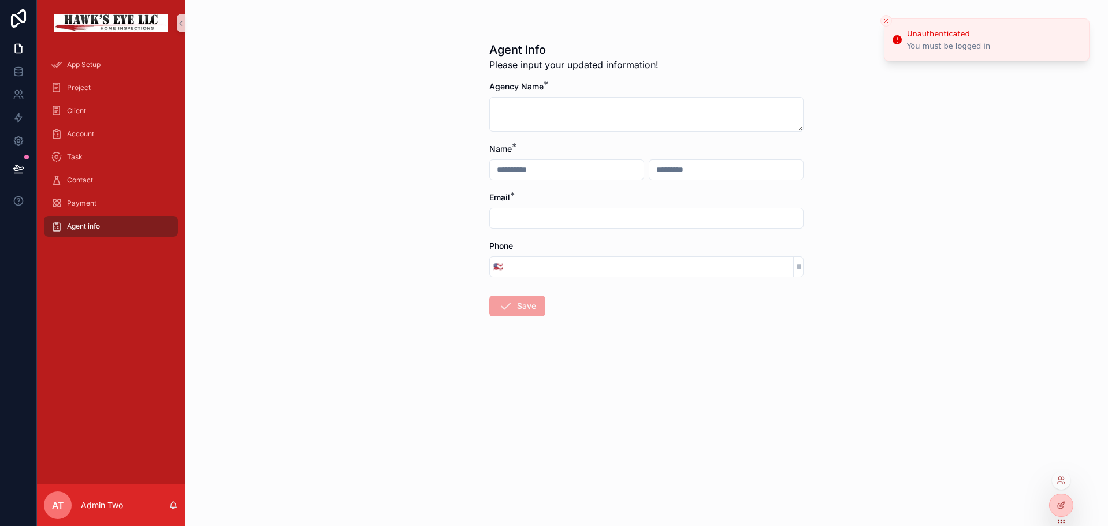
click at [886, 17] on icon "Close toast" at bounding box center [886, 20] width 7 height 7
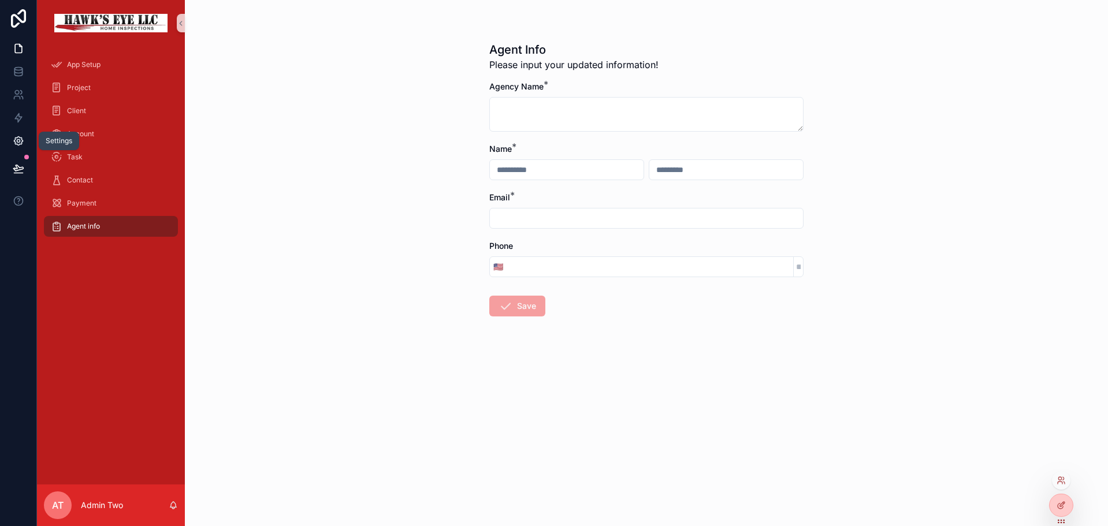
click at [20, 136] on icon at bounding box center [19, 141] width 12 height 12
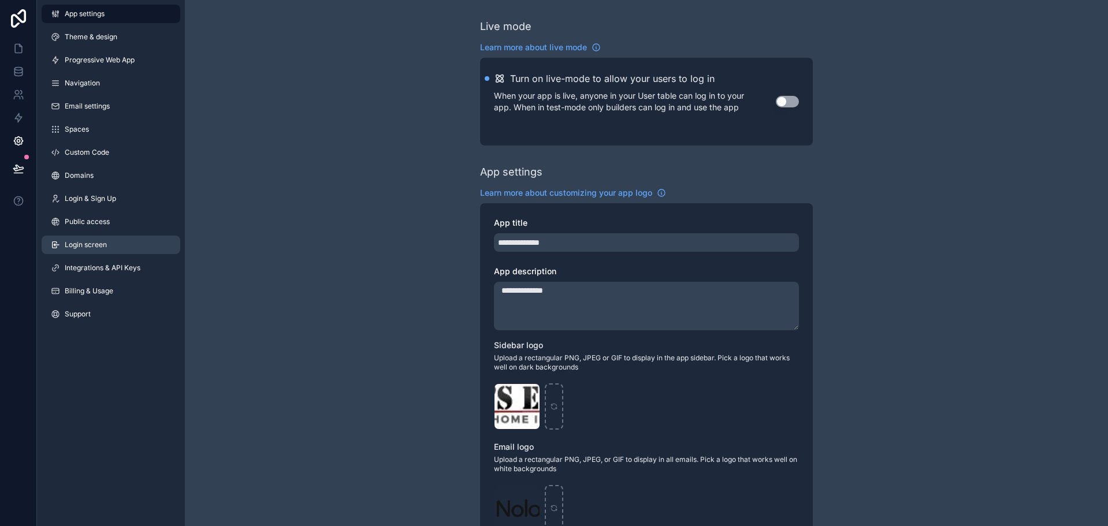
click at [122, 246] on link "Login screen" at bounding box center [111, 245] width 139 height 18
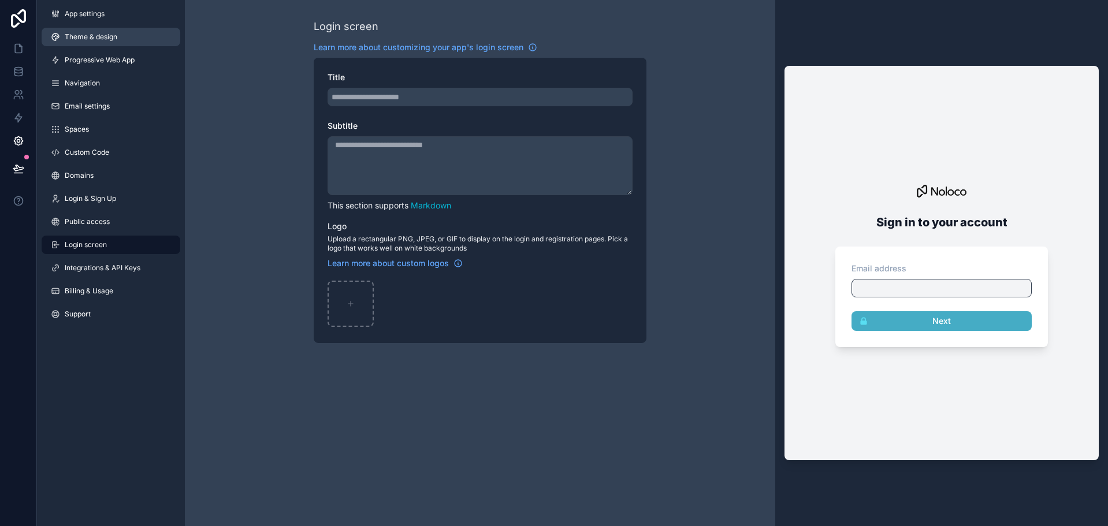
click at [97, 39] on span "Theme & design" at bounding box center [91, 36] width 53 height 9
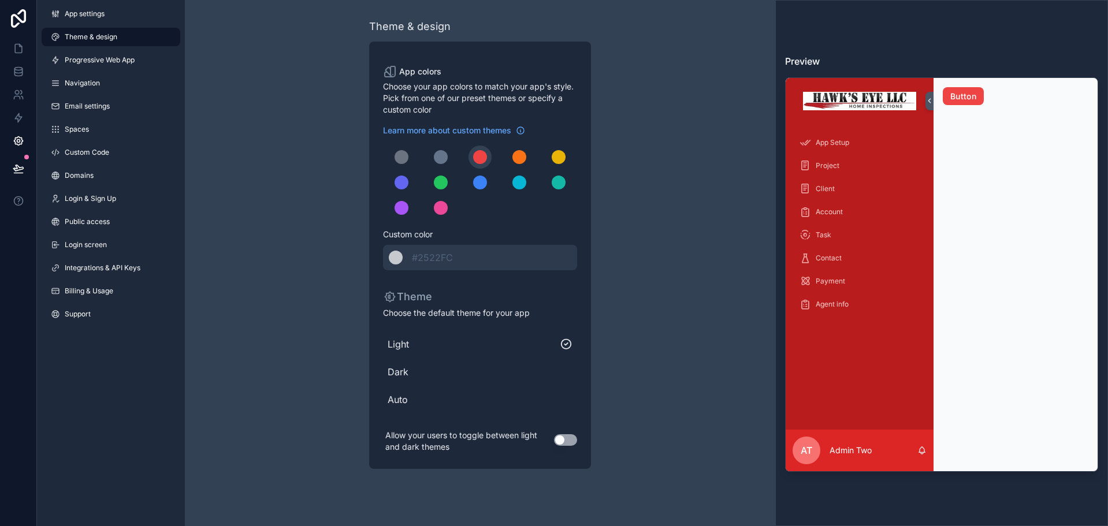
click at [549, 402] on span "Auto" at bounding box center [480, 400] width 185 height 14
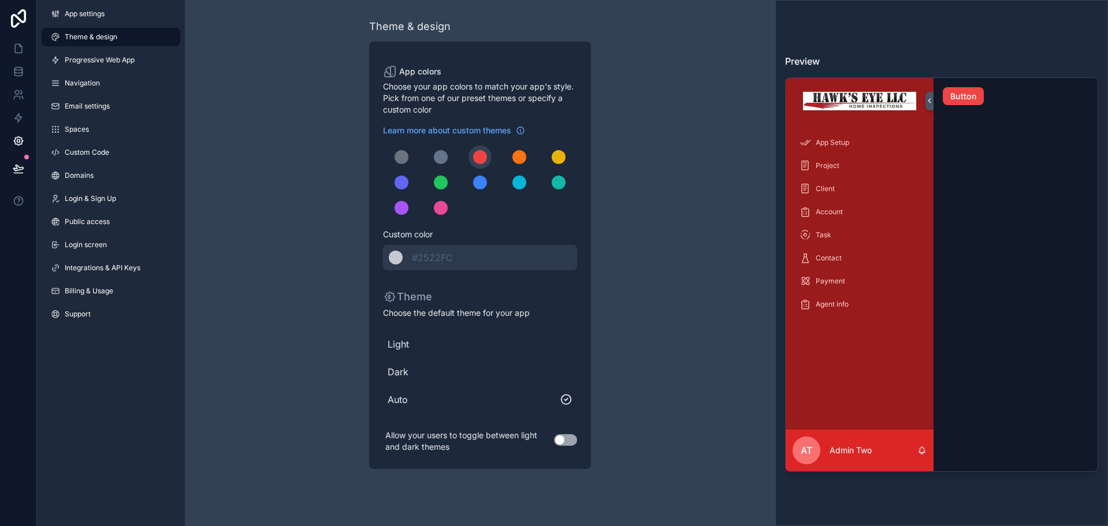
click at [575, 440] on button "Use setting" at bounding box center [565, 441] width 23 height 12
click at [105, 61] on span "Progressive Web App" at bounding box center [100, 59] width 70 height 9
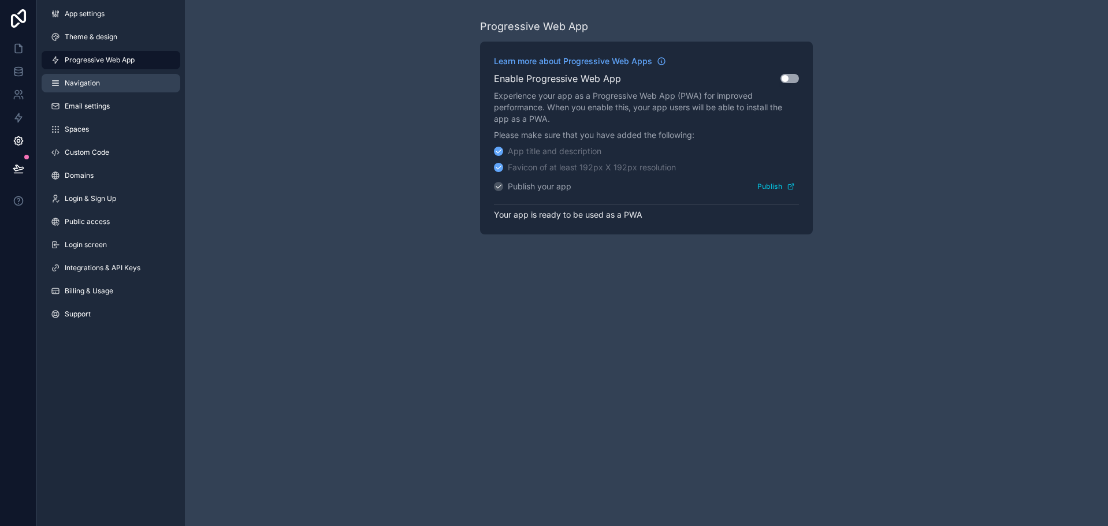
click at [115, 87] on link "Navigation" at bounding box center [111, 83] width 139 height 18
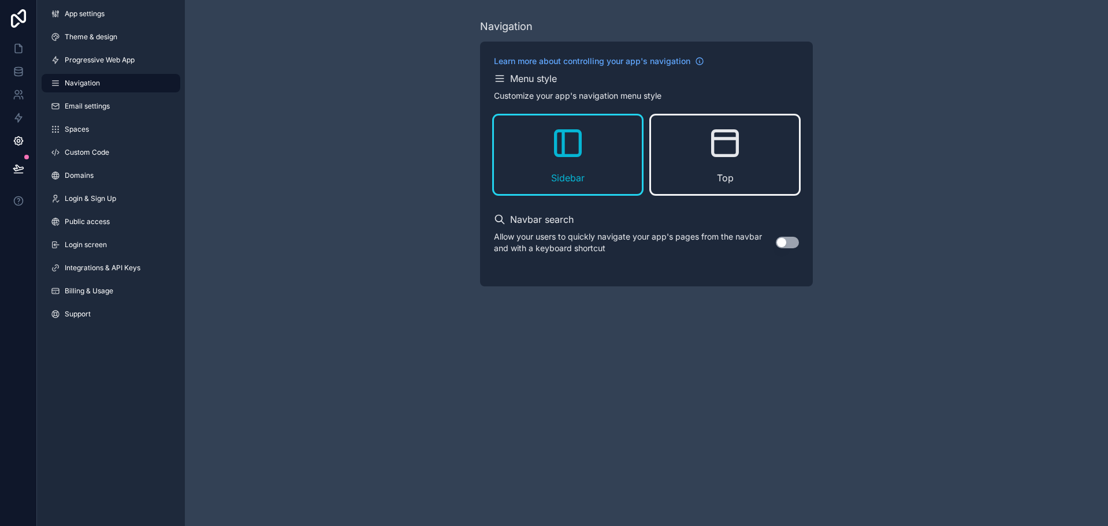
click at [742, 142] on icon "scrollable content" at bounding box center [725, 143] width 37 height 37
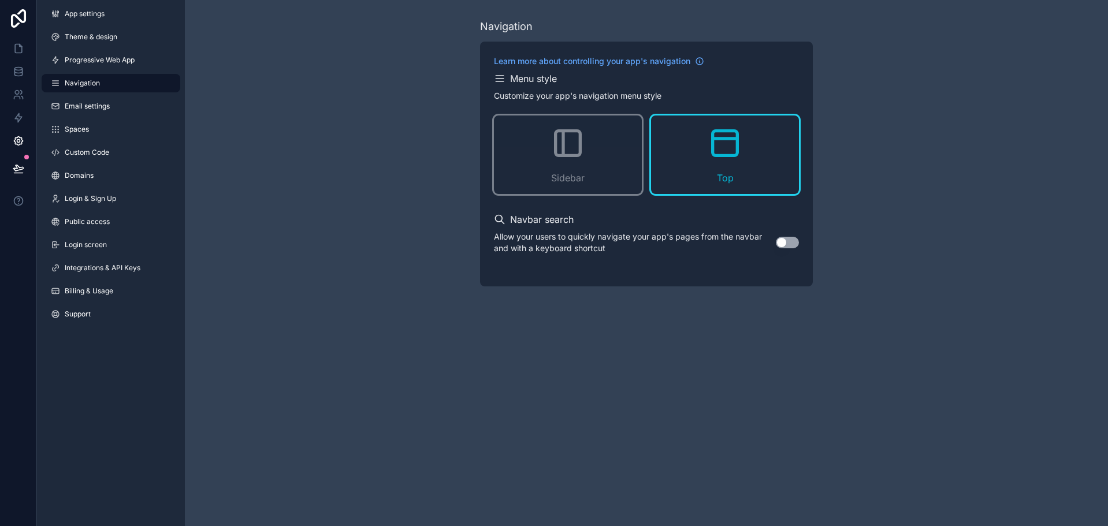
click at [741, 158] on icon "scrollable content" at bounding box center [725, 143] width 37 height 37
click at [114, 113] on link "Email settings" at bounding box center [111, 106] width 139 height 18
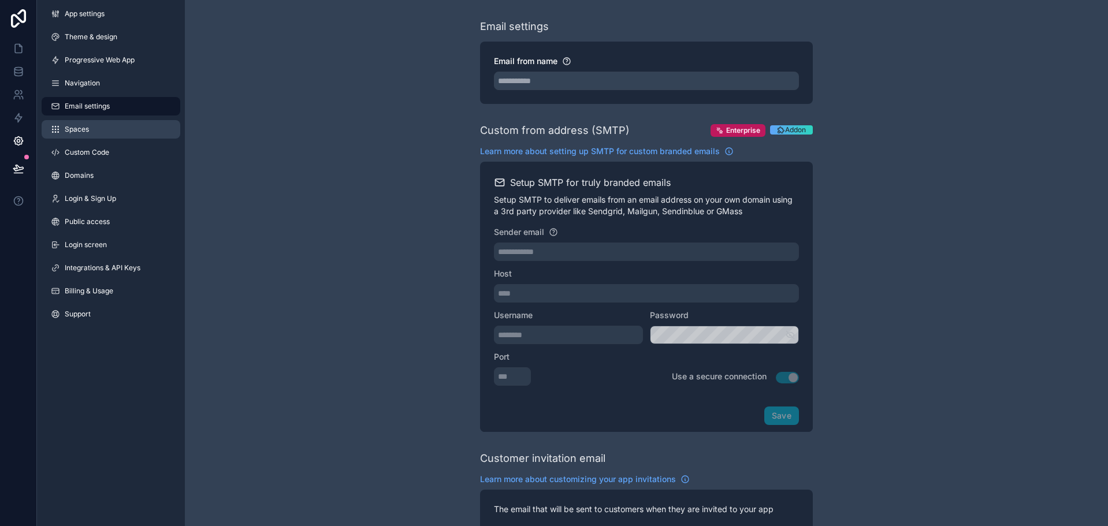
click at [115, 125] on link "Spaces" at bounding box center [111, 129] width 139 height 18
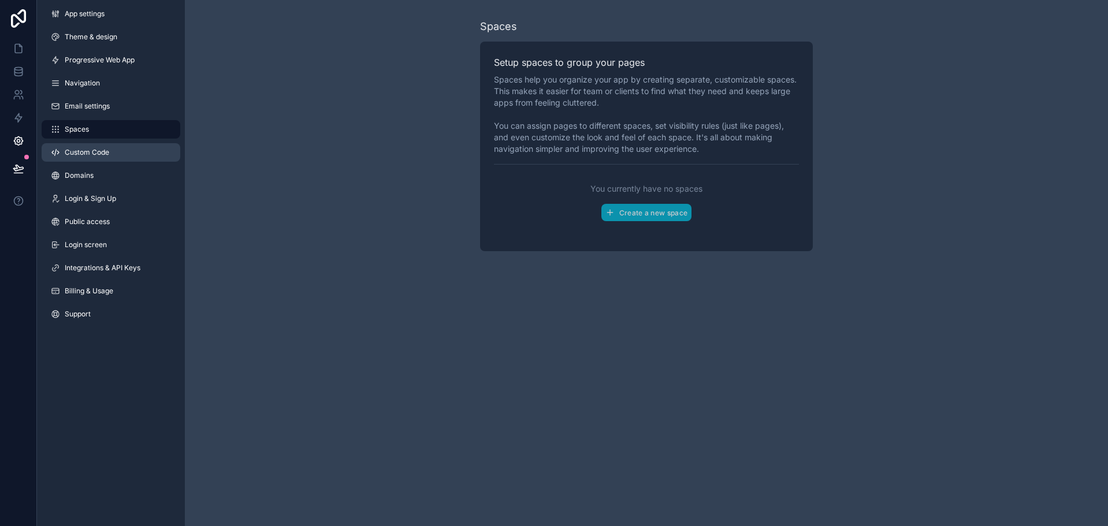
click at [120, 154] on link "Custom Code" at bounding box center [111, 152] width 139 height 18
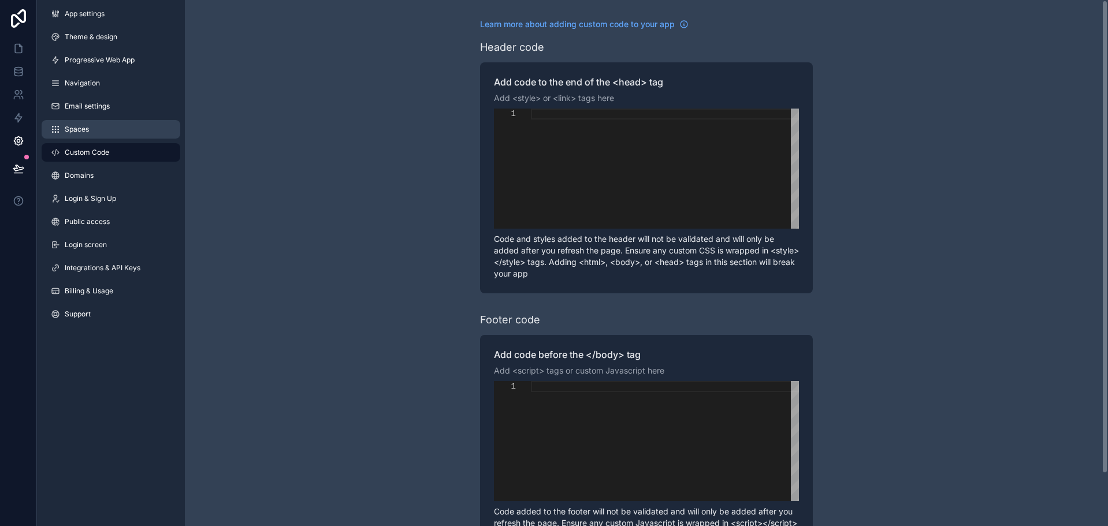
click at [102, 127] on link "Spaces" at bounding box center [111, 129] width 139 height 18
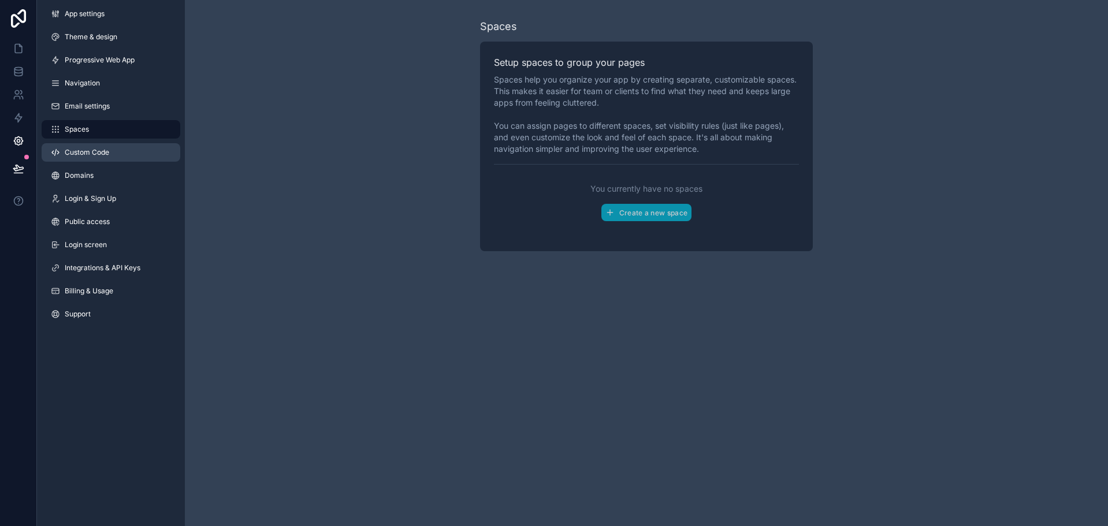
click at [116, 160] on link "Custom Code" at bounding box center [111, 152] width 139 height 18
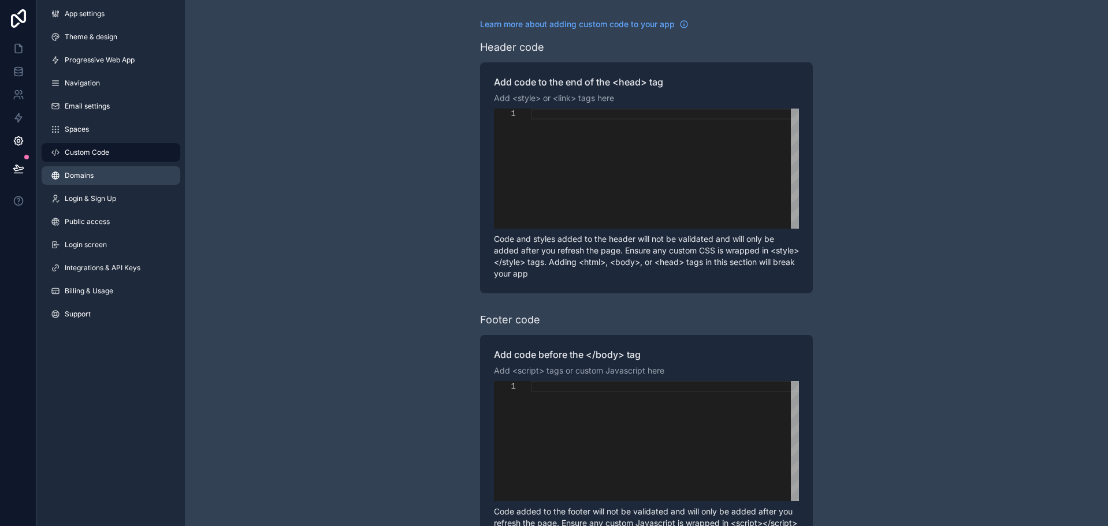
click at [113, 176] on link "Domains" at bounding box center [111, 175] width 139 height 18
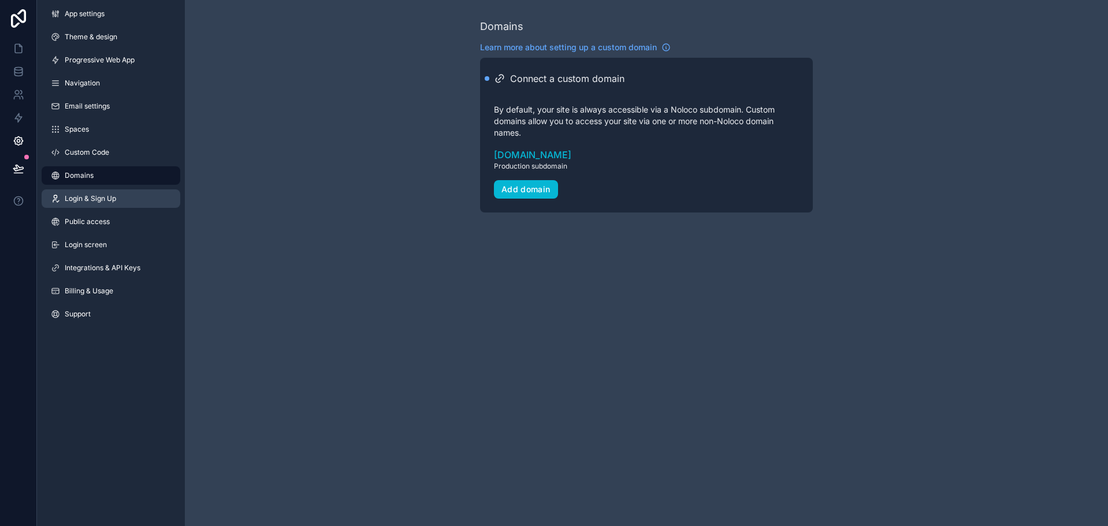
click at [132, 193] on link "Login & Sign Up" at bounding box center [111, 199] width 139 height 18
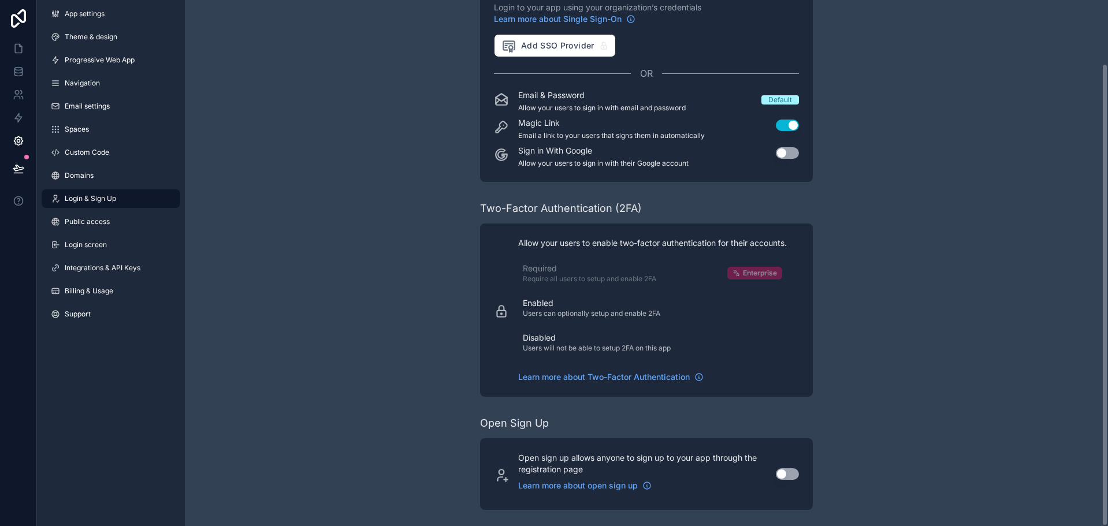
scroll to position [72, 0]
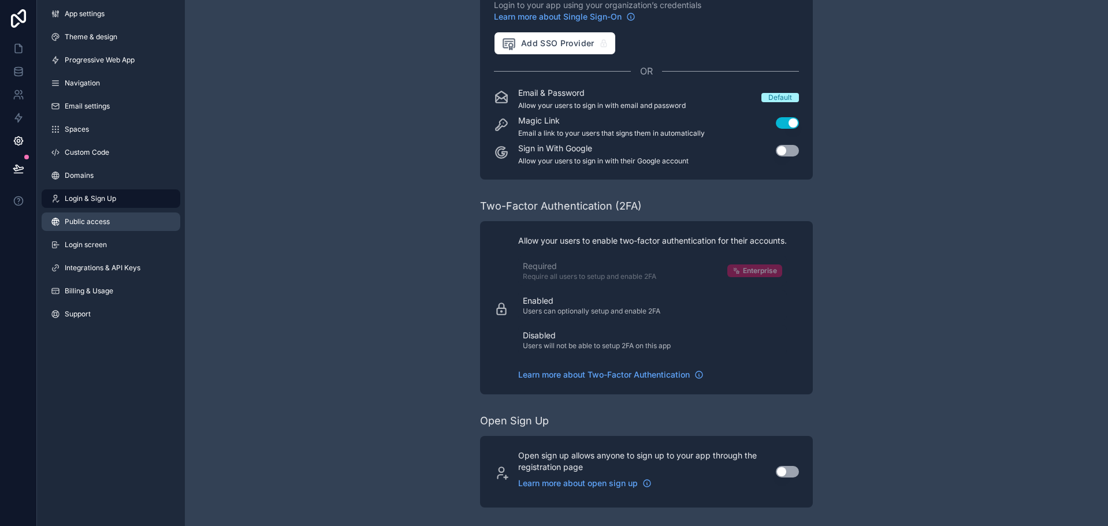
click at [131, 224] on link "Public access" at bounding box center [111, 222] width 139 height 18
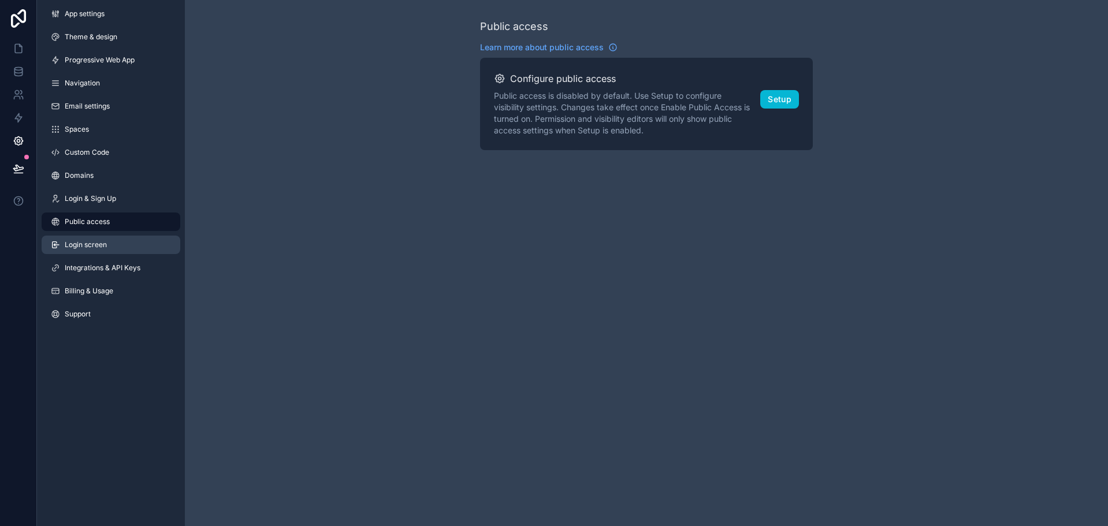
click at [115, 251] on link "Login screen" at bounding box center [111, 245] width 139 height 18
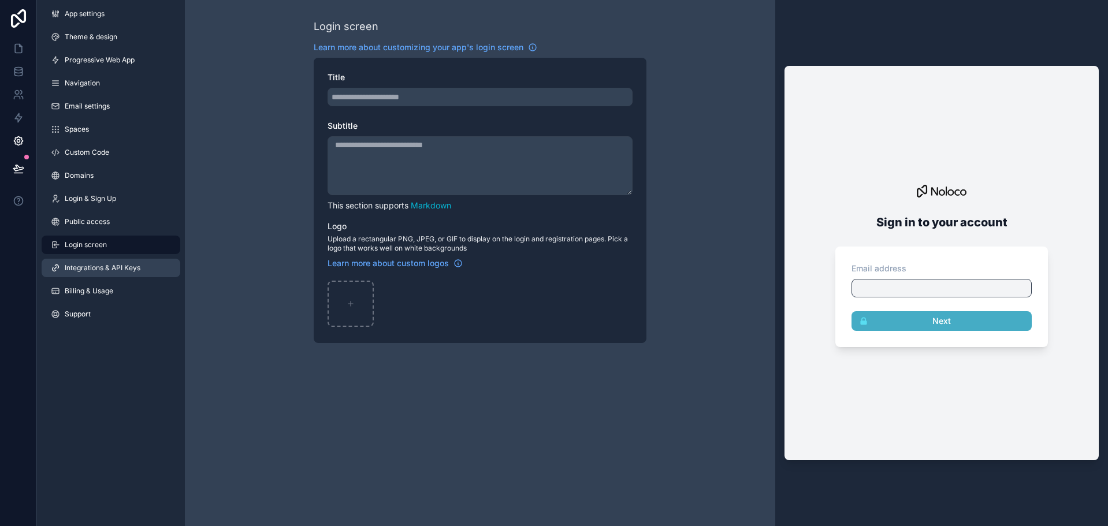
click at [124, 270] on span "Integrations & API Keys" at bounding box center [103, 267] width 76 height 9
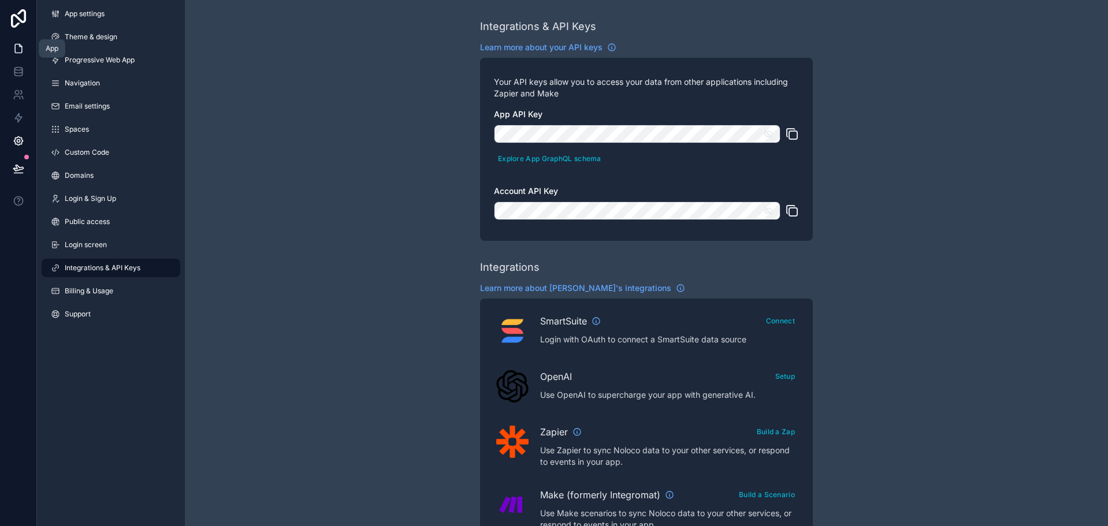
click at [17, 55] on link at bounding box center [18, 48] width 36 height 23
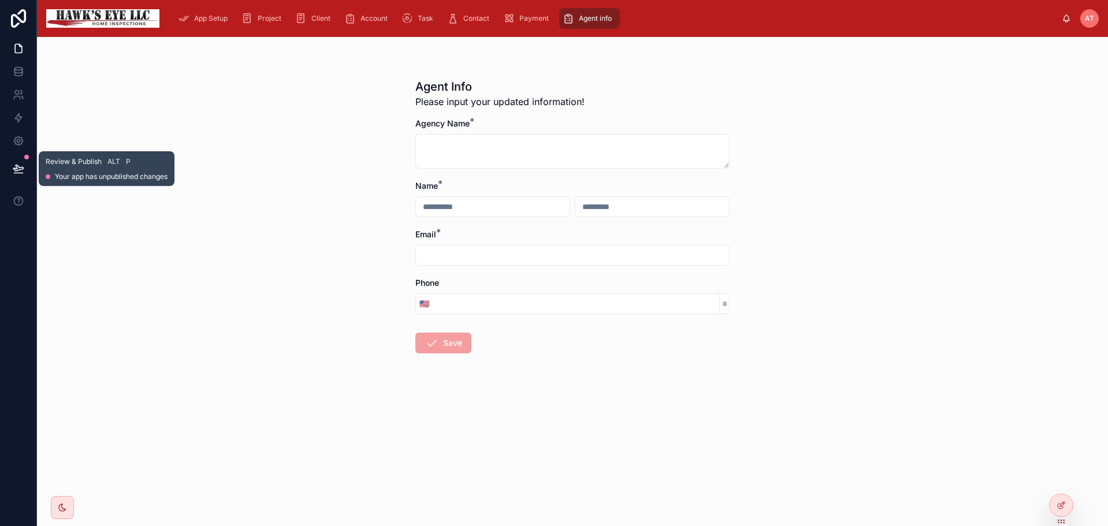
click at [17, 166] on icon at bounding box center [19, 169] width 12 height 12
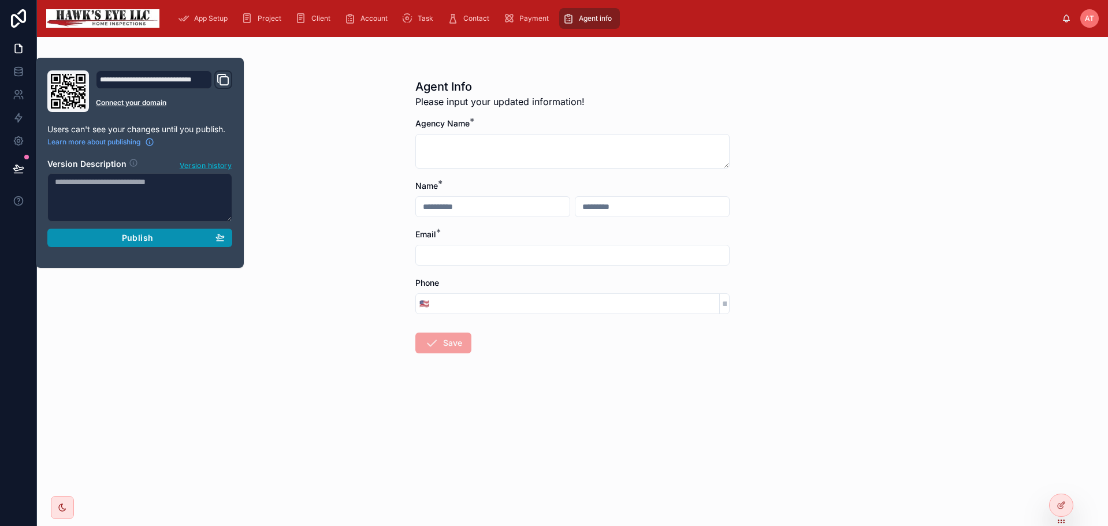
click at [94, 241] on div "Publish" at bounding box center [140, 238] width 170 height 10
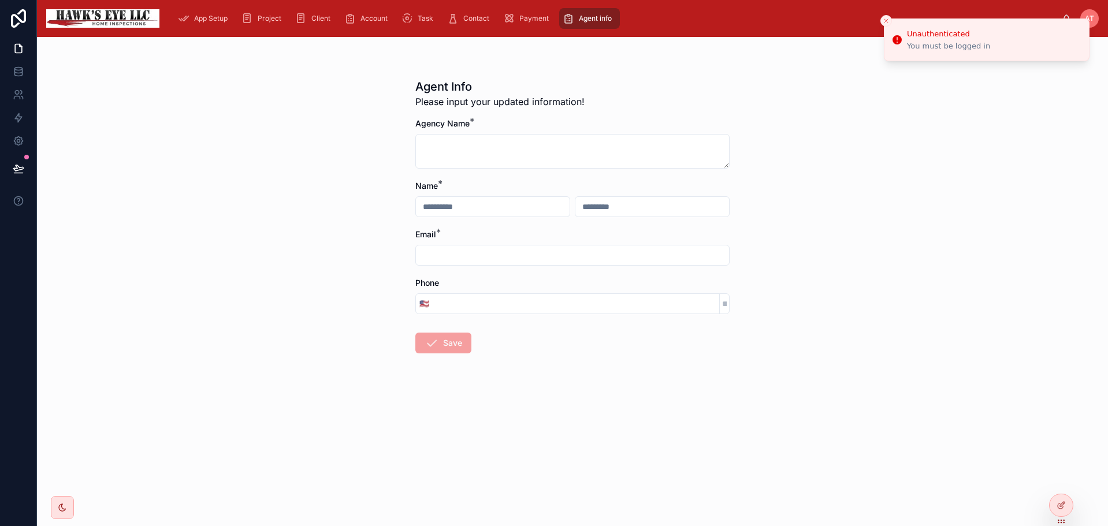
click at [829, 69] on div "Agent Info Please input your updated information! Agency Name * Name * Email * …" at bounding box center [572, 281] width 1071 height 489
click at [1057, 501] on icon at bounding box center [1061, 505] width 9 height 9
click at [818, 75] on div "Agent Info Please input your updated information! Agency Name * Name * Email * …" at bounding box center [572, 281] width 1071 height 489
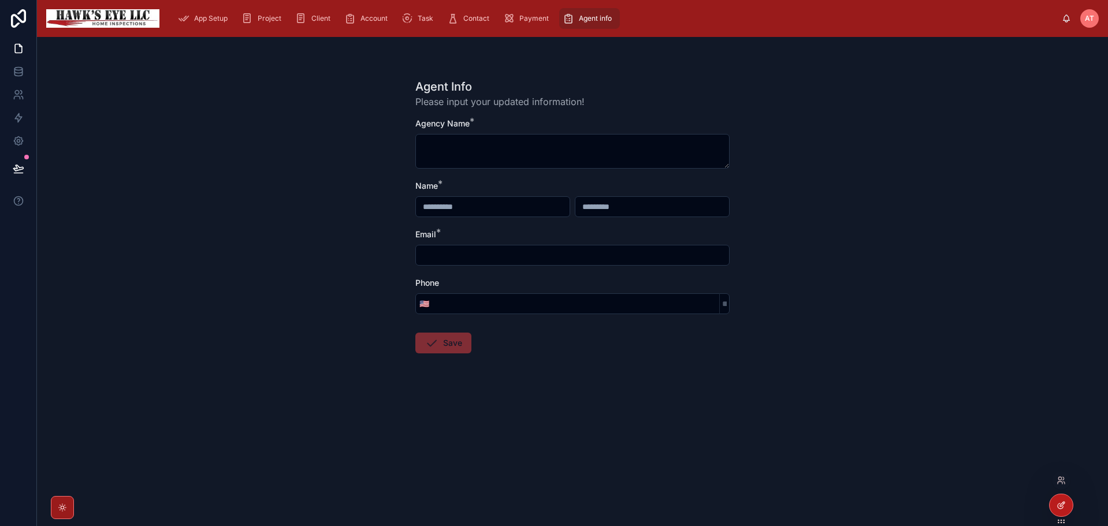
click at [1061, 501] on icon at bounding box center [1061, 505] width 9 height 9
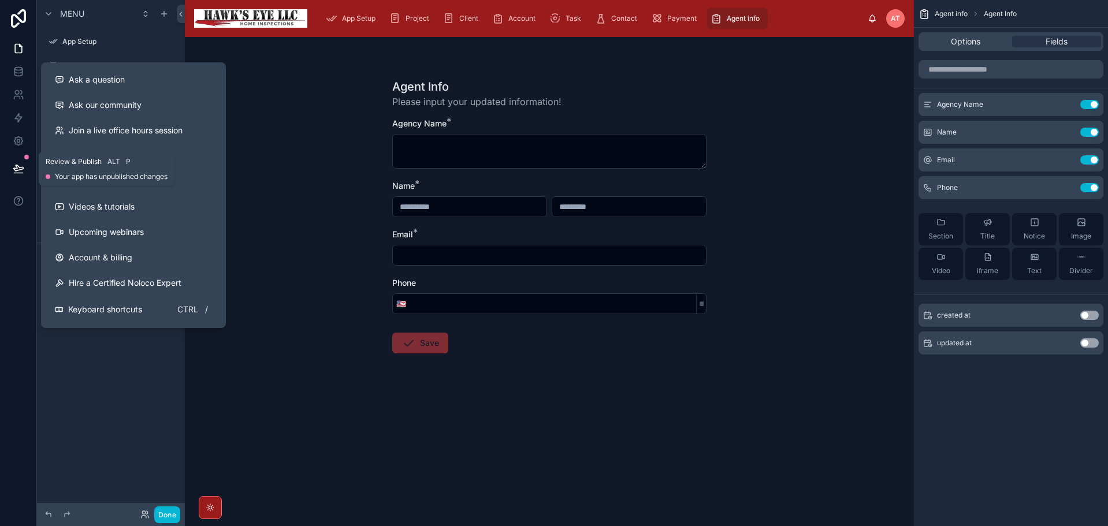
click at [14, 166] on icon at bounding box center [19, 169] width 12 height 12
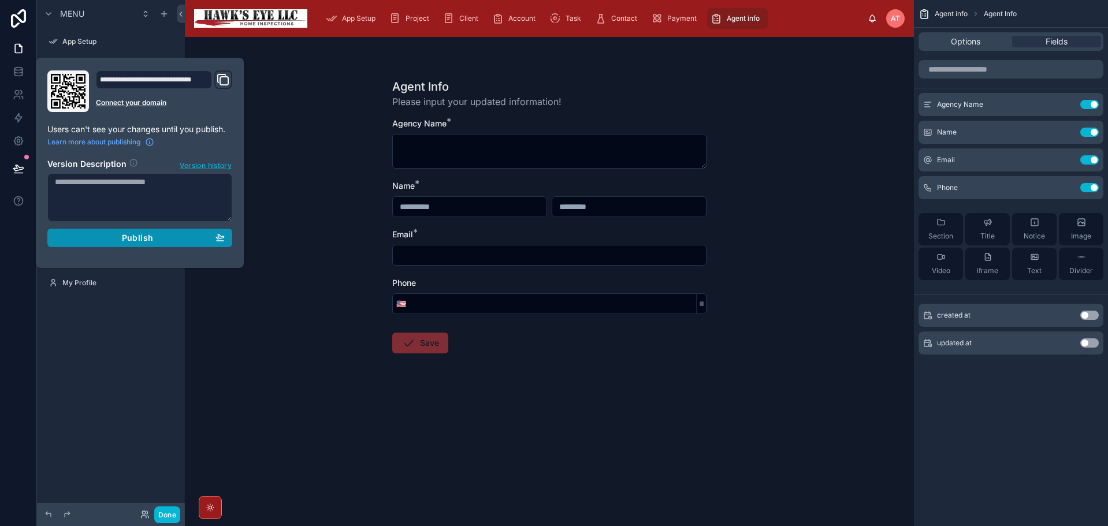
click at [95, 232] on button "Publish" at bounding box center [139, 238] width 185 height 18
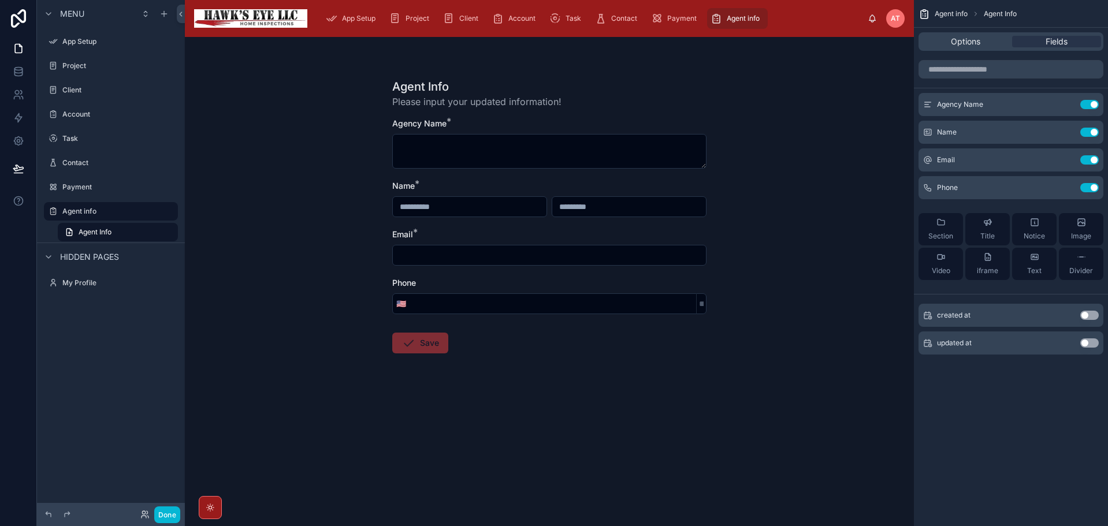
click at [352, 197] on div "Agent Info Please input your updated information! Agency Name * Name * Email * …" at bounding box center [549, 281] width 729 height 489
click at [981, 40] on div "Options" at bounding box center [965, 42] width 89 height 12
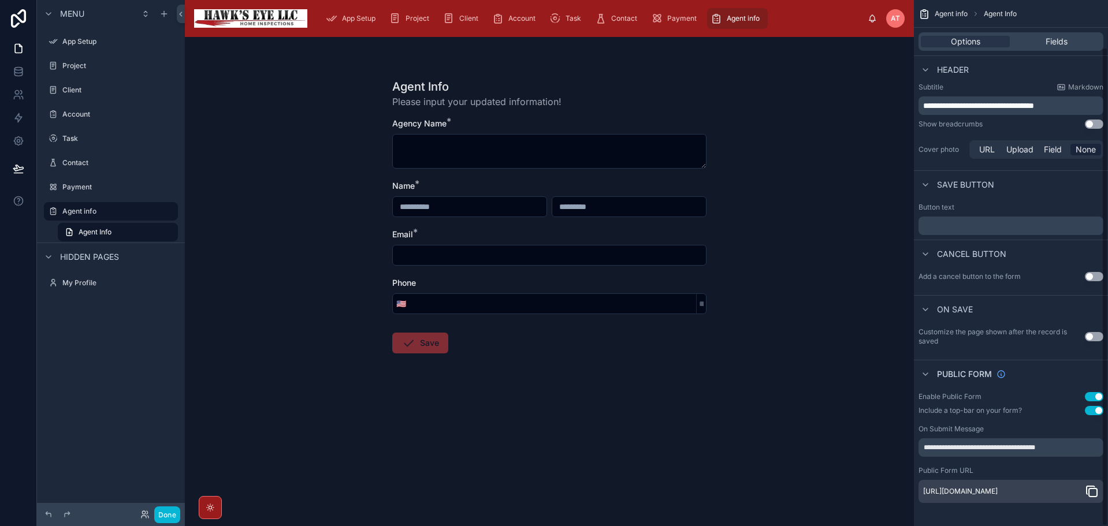
scroll to position [51, 0]
click at [1095, 492] on icon "scrollable content" at bounding box center [1092, 492] width 14 height 14
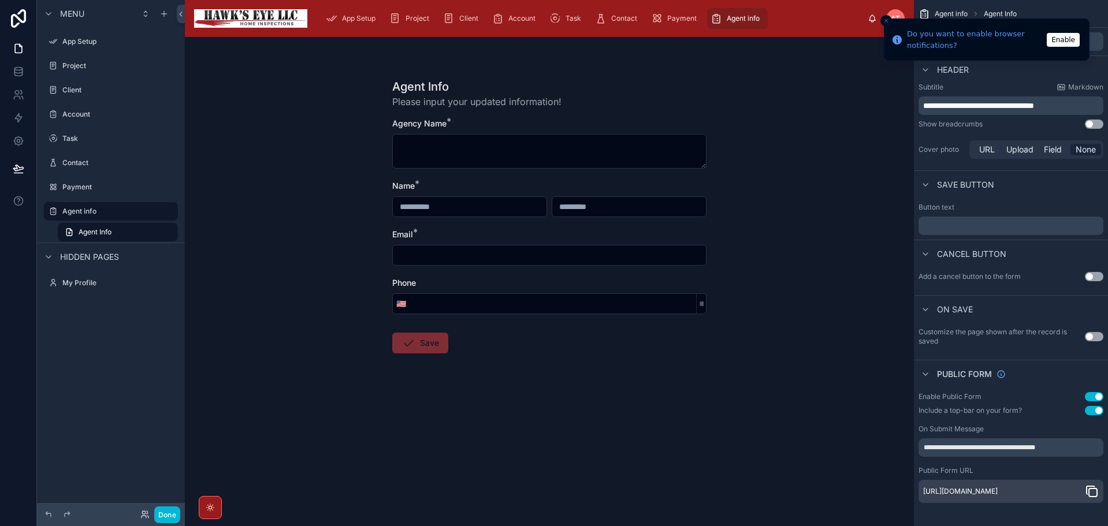
click at [1072, 40] on button "Enable" at bounding box center [1063, 40] width 33 height 14
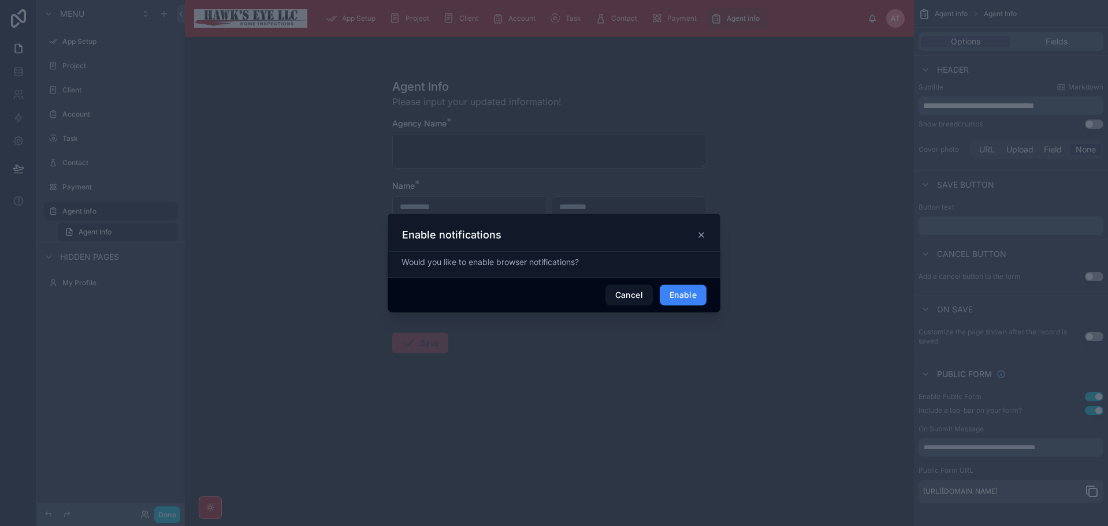
click at [681, 299] on button "Enable" at bounding box center [683, 295] width 47 height 21
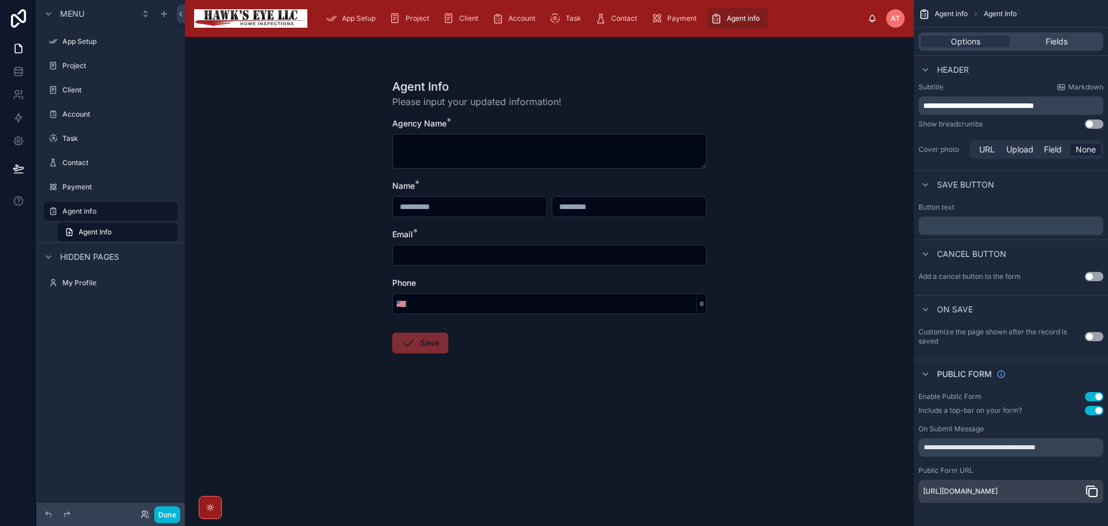
click at [225, 71] on div "Agent Info Please input your updated information! Agency Name * Name * Email * …" at bounding box center [549, 281] width 729 height 489
click at [161, 511] on button "Done" at bounding box center [167, 515] width 26 height 17
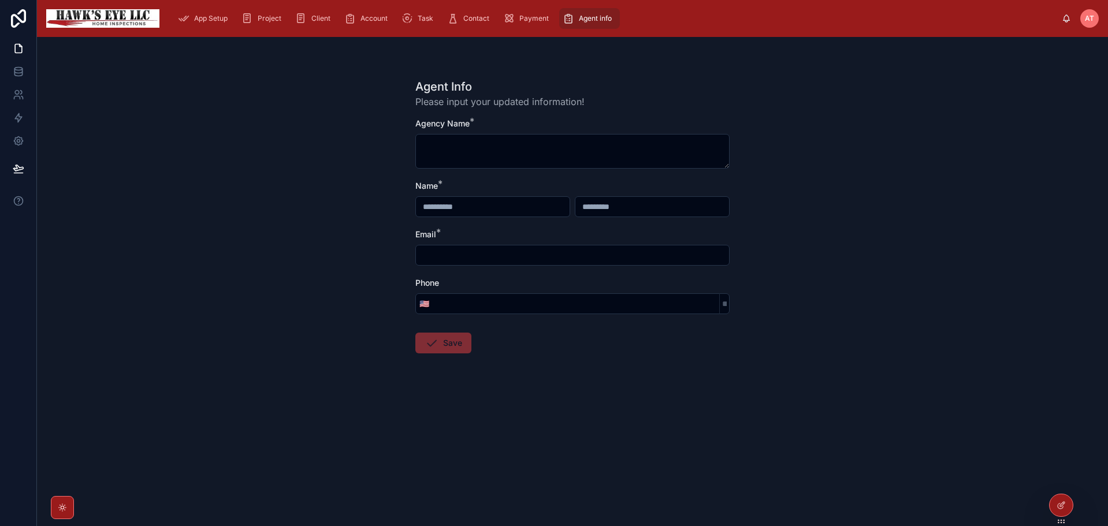
click at [584, 16] on span "Agent info" at bounding box center [595, 18] width 33 height 9
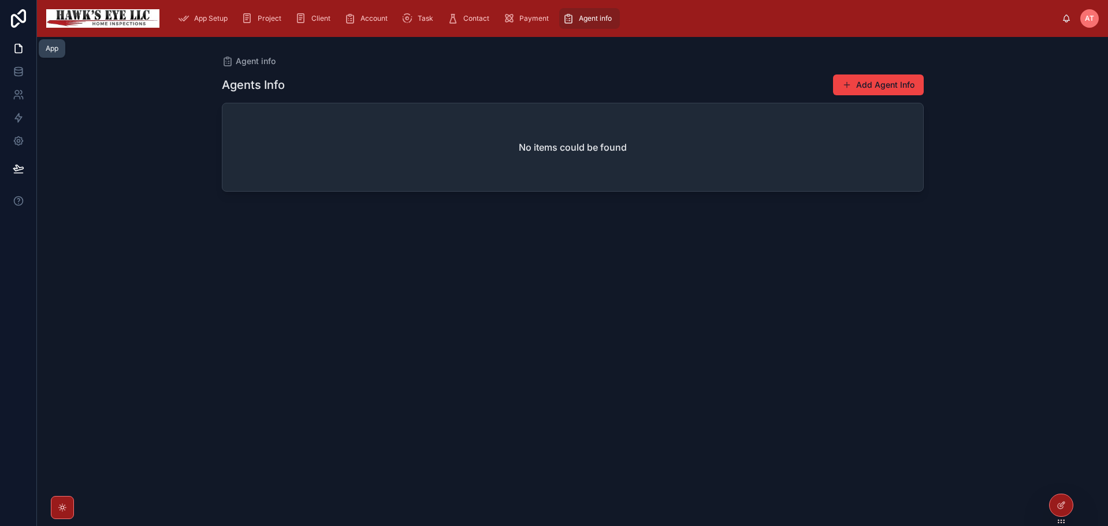
click at [17, 48] on icon at bounding box center [19, 49] width 12 height 12
click at [877, 83] on button "Add Agent Info" at bounding box center [878, 85] width 91 height 21
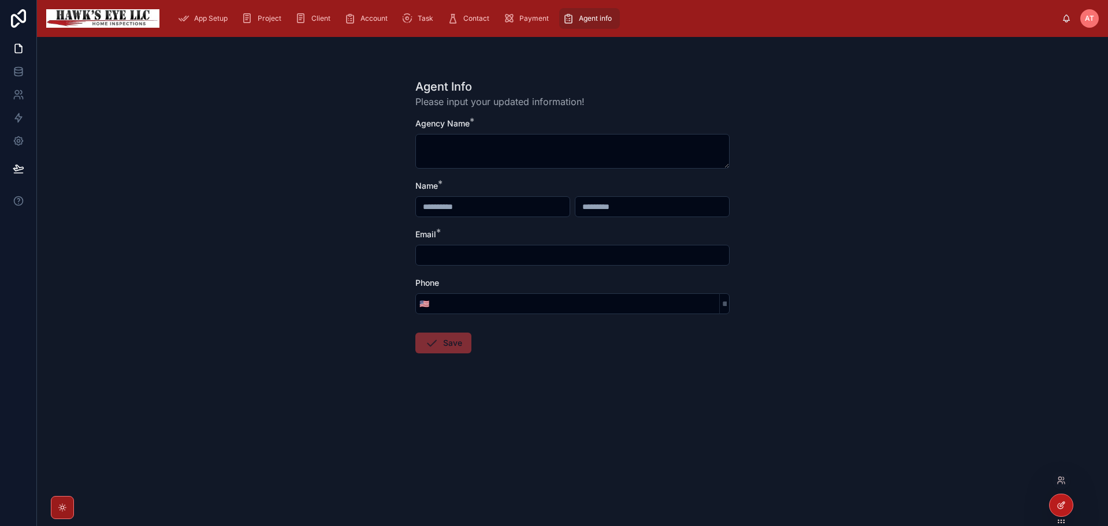
click at [1059, 504] on icon at bounding box center [1060, 506] width 5 height 5
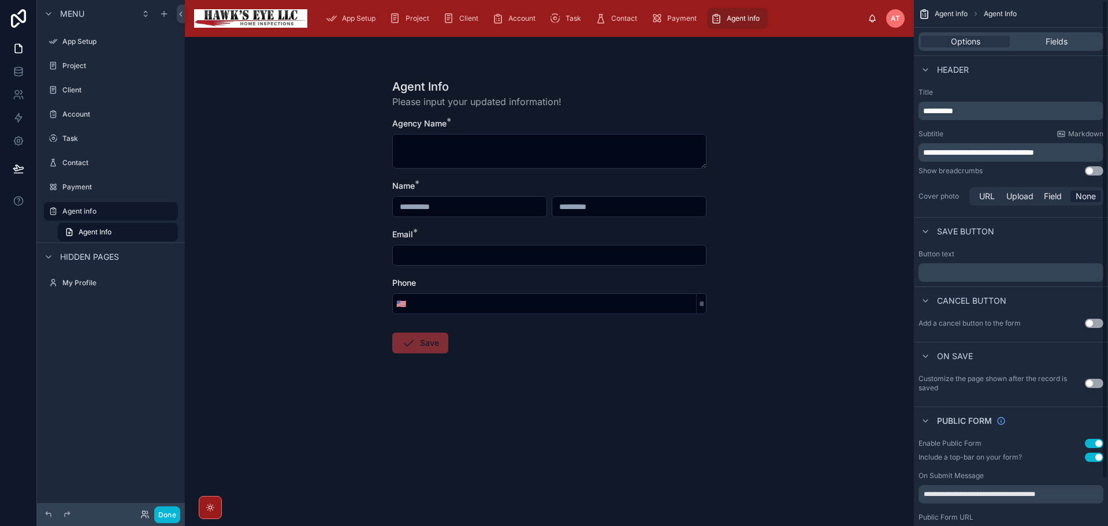
scroll to position [51, 0]
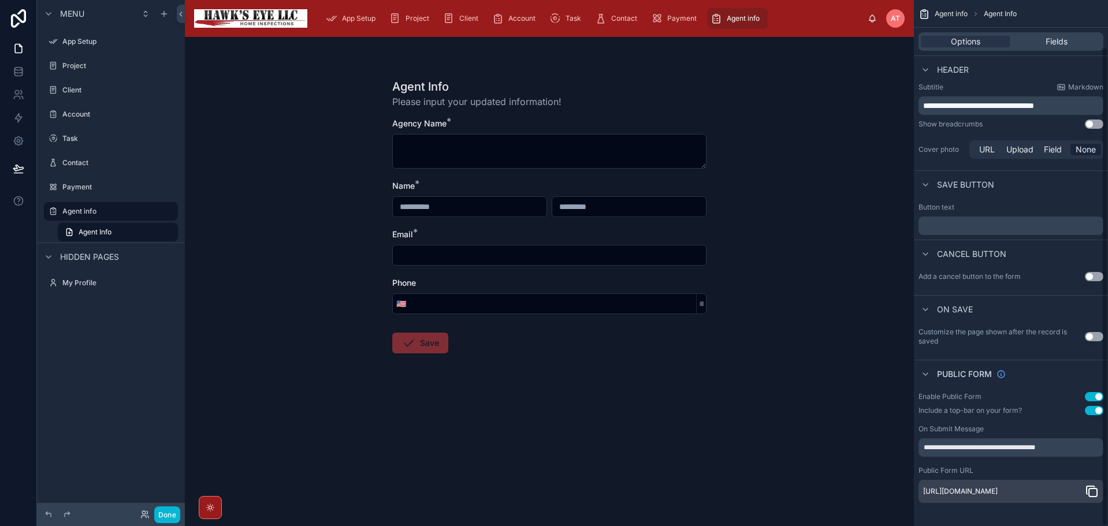
click at [1087, 488] on icon "scrollable content" at bounding box center [1091, 491] width 8 height 8
